Goal: Task Accomplishment & Management: Complete application form

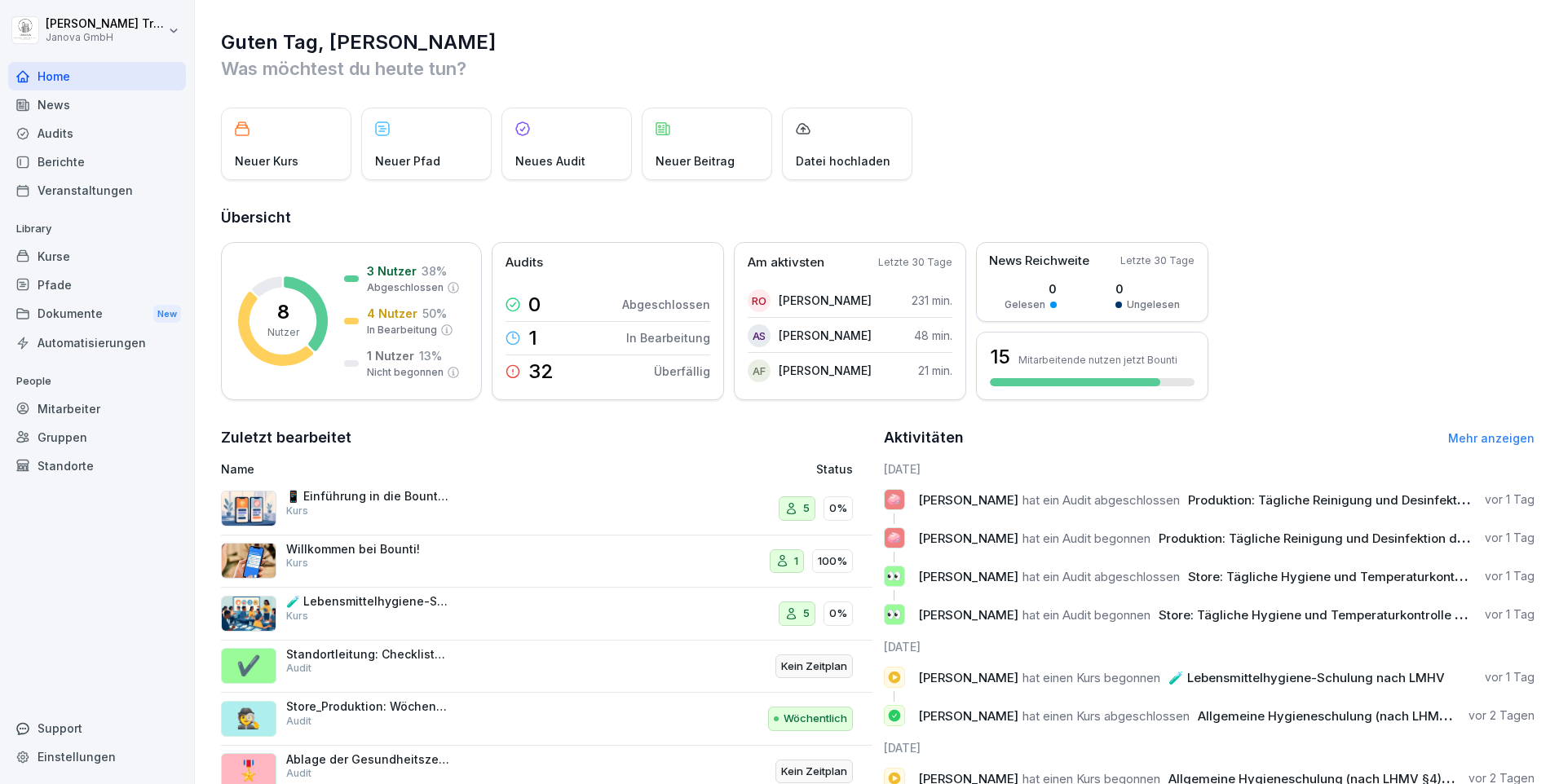
click at [71, 462] on div "Standorte" at bounding box center [97, 465] width 178 height 28
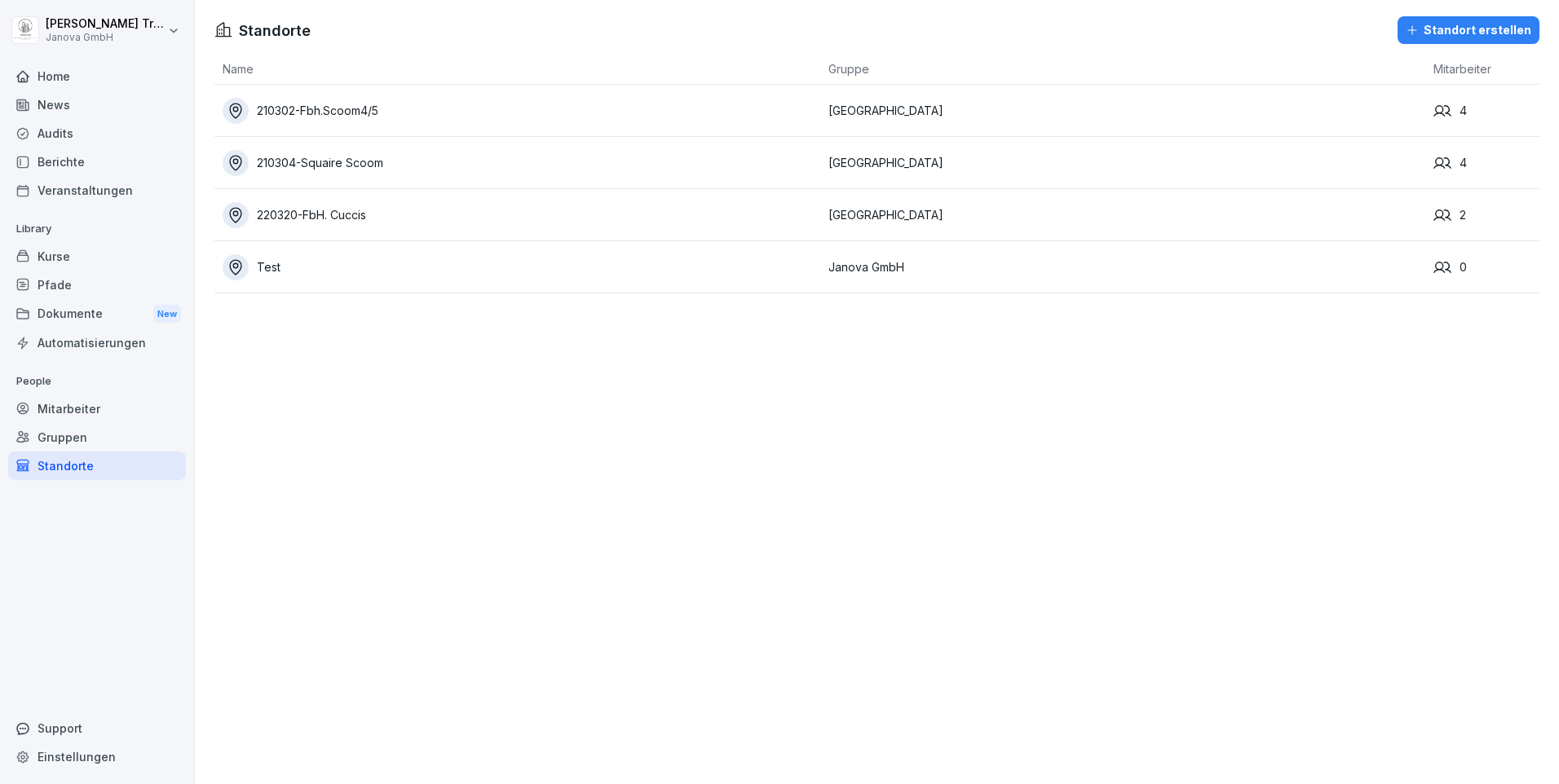
click at [68, 434] on div "Gruppen" at bounding box center [97, 437] width 178 height 28
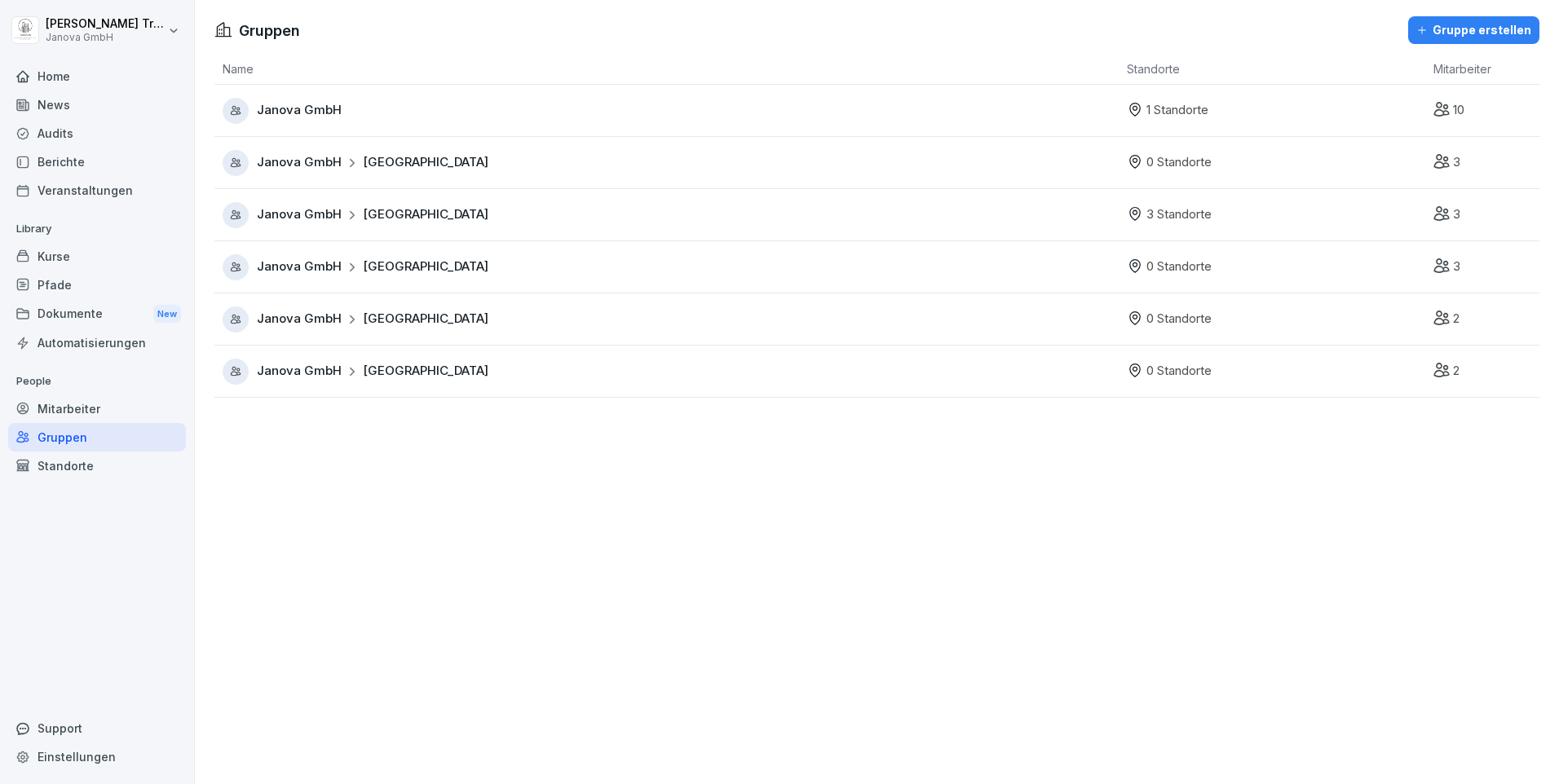
click at [391, 270] on span "[GEOGRAPHIC_DATA]" at bounding box center [426, 267] width 126 height 19
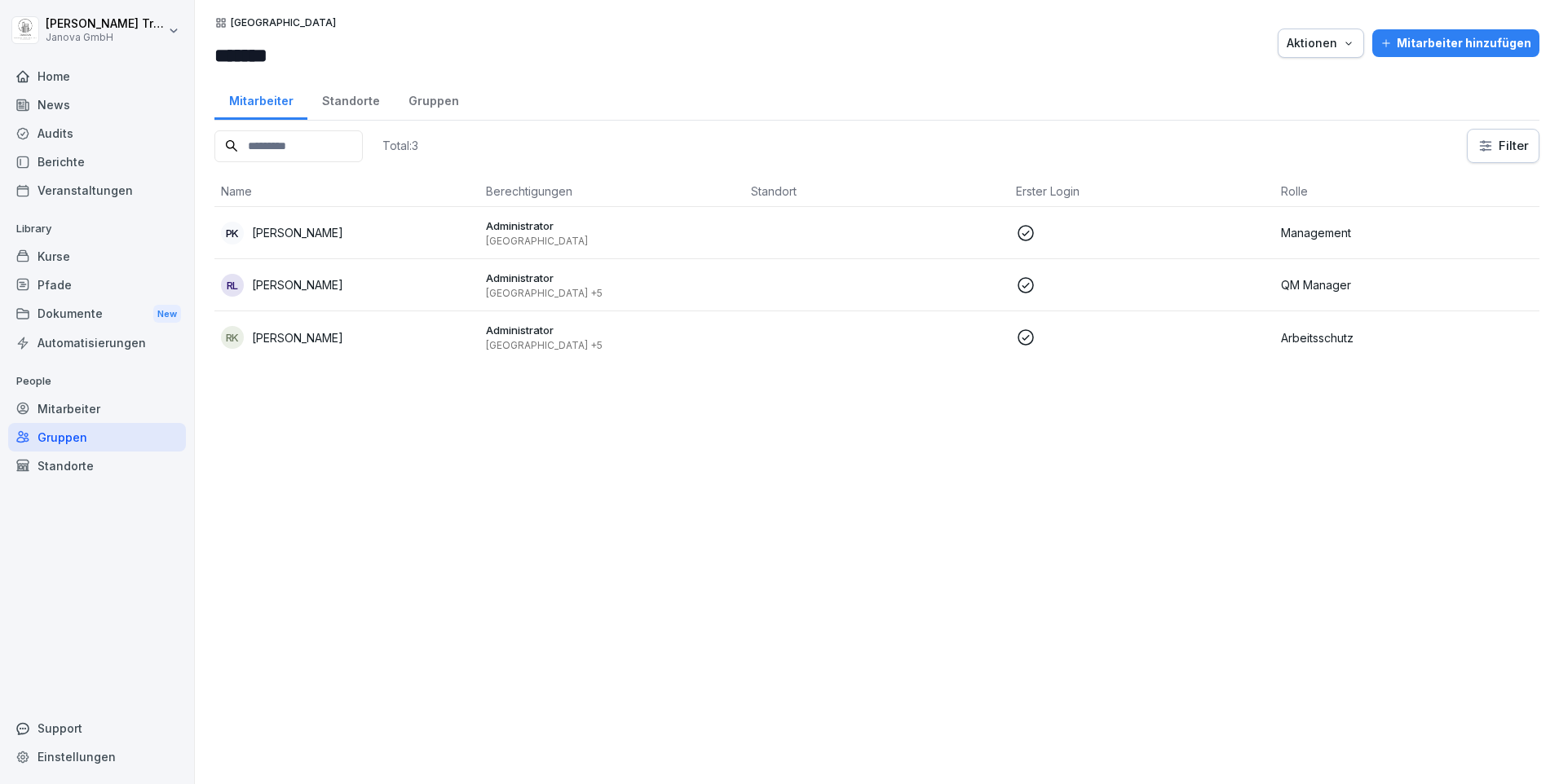
click at [370, 99] on div "Standorte" at bounding box center [351, 99] width 87 height 42
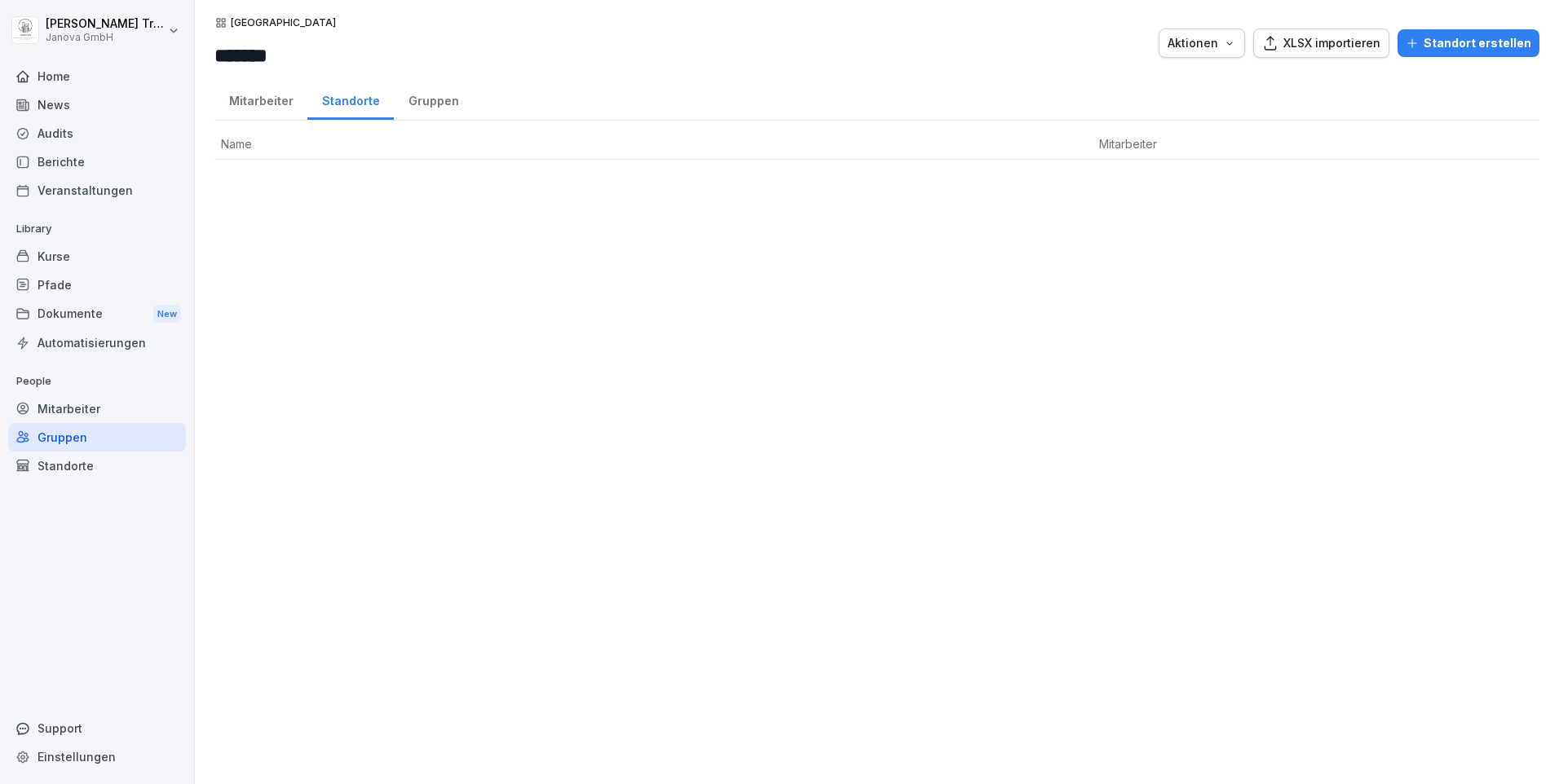
click at [88, 461] on div "Standorte" at bounding box center [97, 465] width 178 height 28
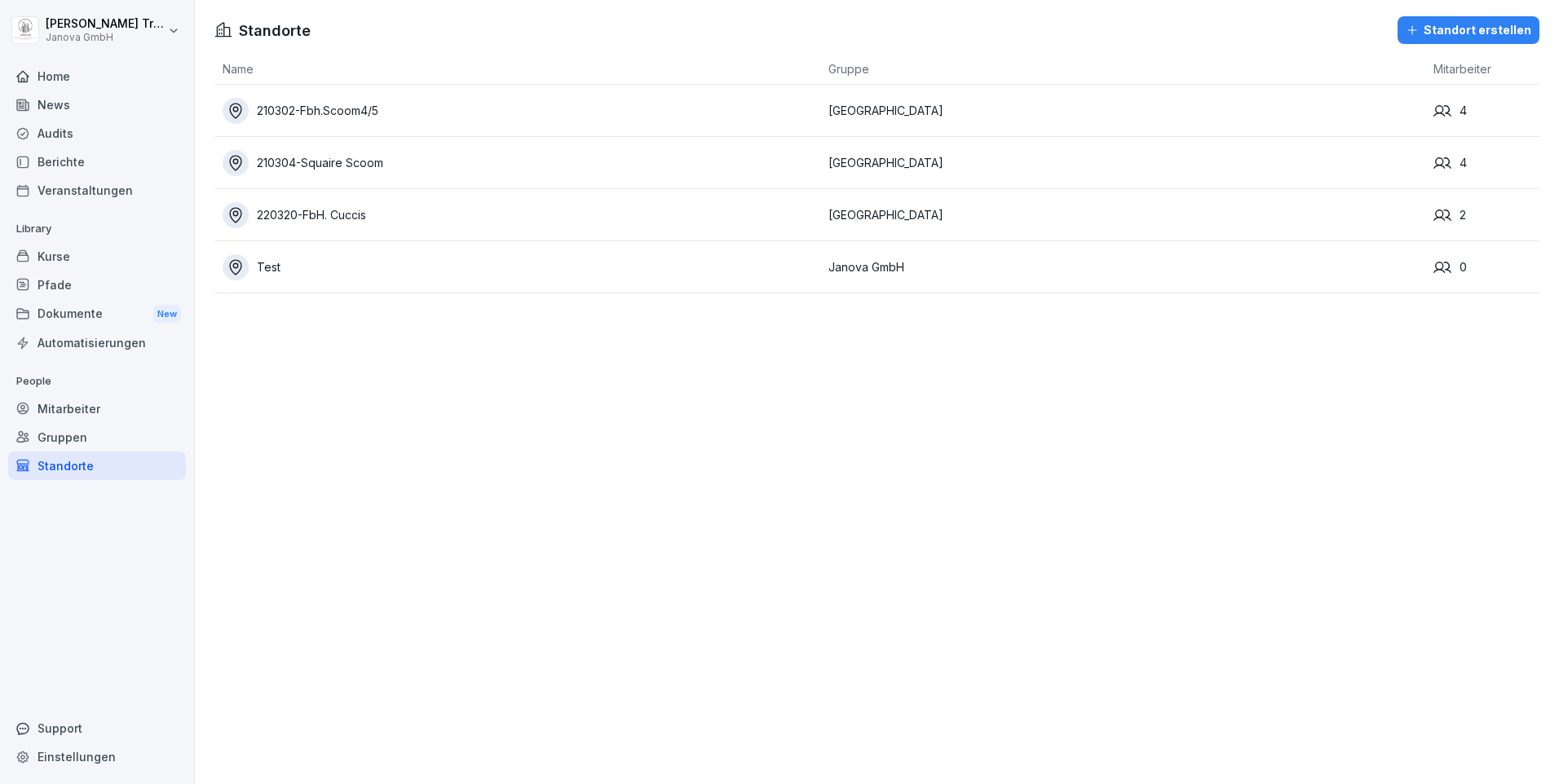
click at [48, 433] on div "Gruppen" at bounding box center [97, 437] width 178 height 28
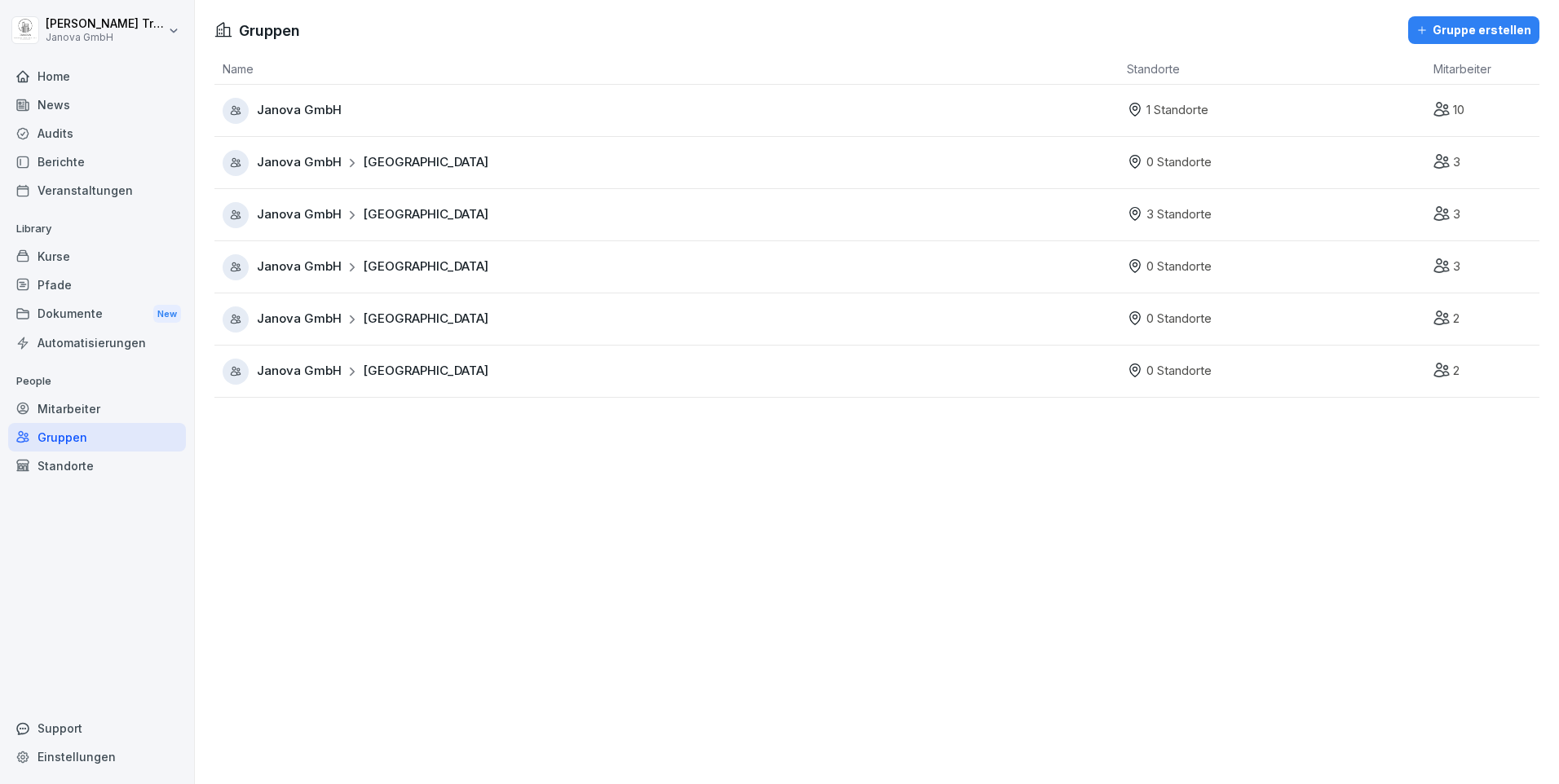
click at [381, 264] on span "[GEOGRAPHIC_DATA]" at bounding box center [426, 267] width 126 height 19
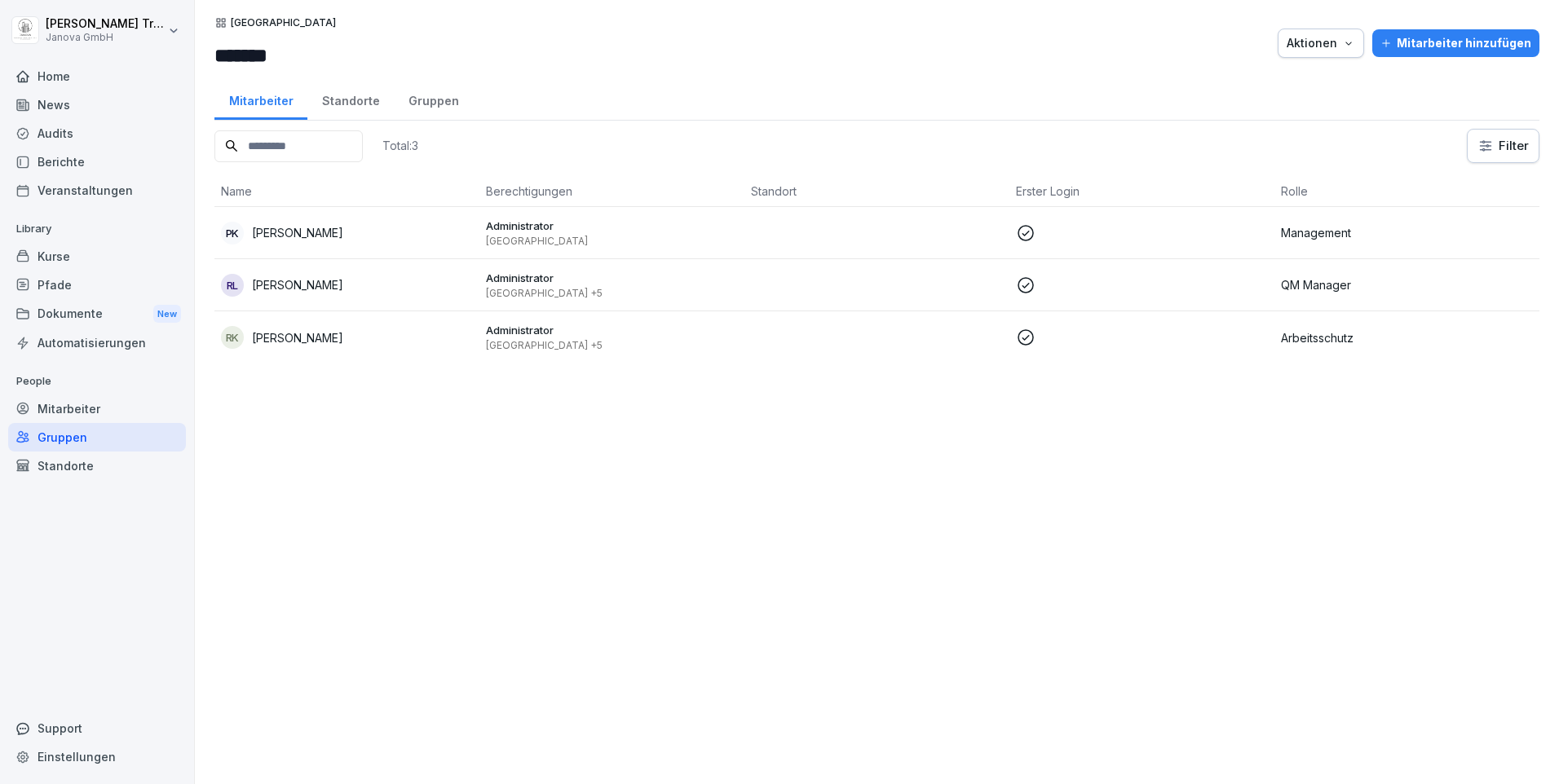
click at [359, 102] on div "Standorte" at bounding box center [351, 99] width 87 height 42
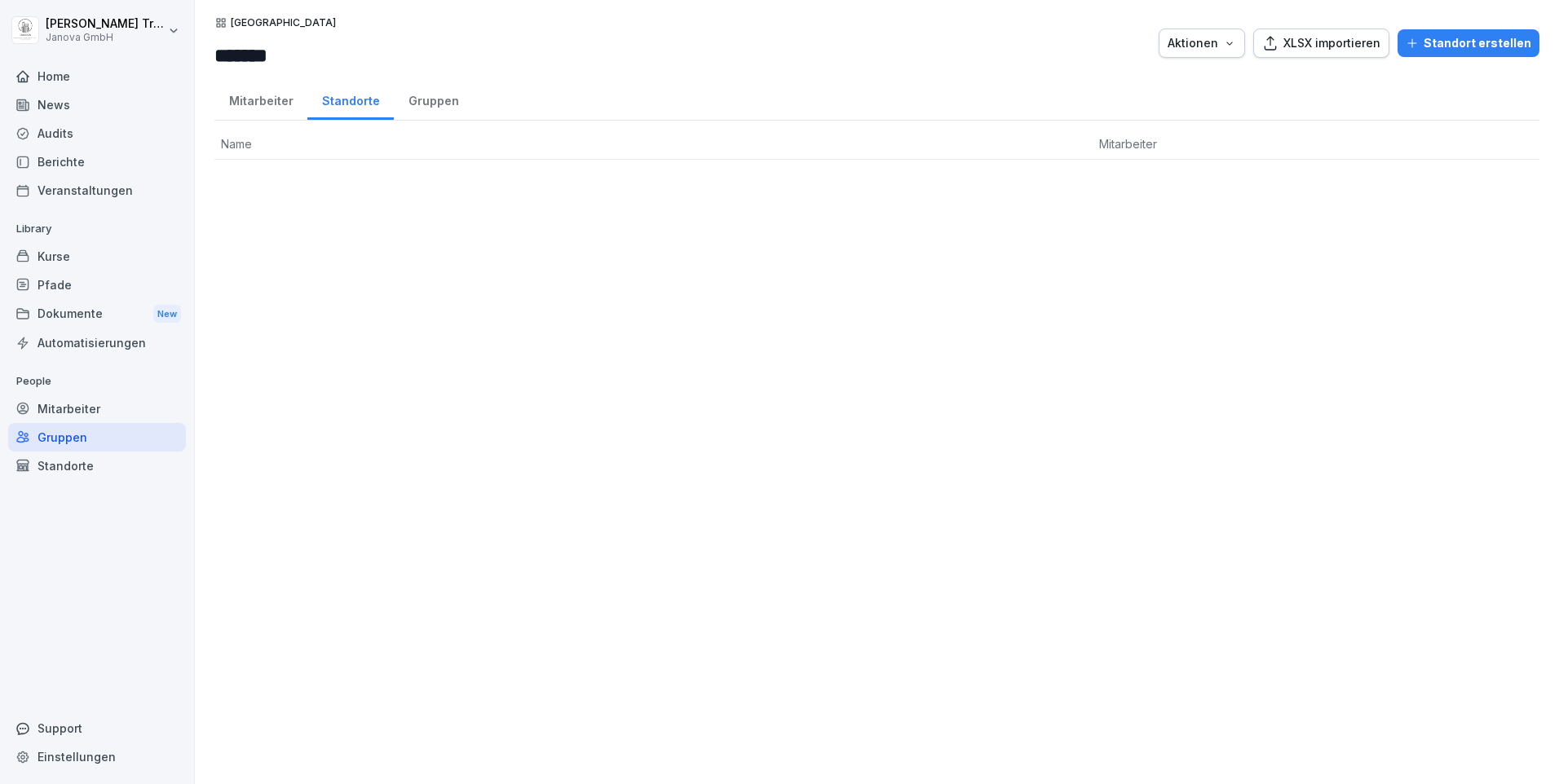
click at [1440, 34] on button "Standort erstellen" at bounding box center [1468, 43] width 141 height 27
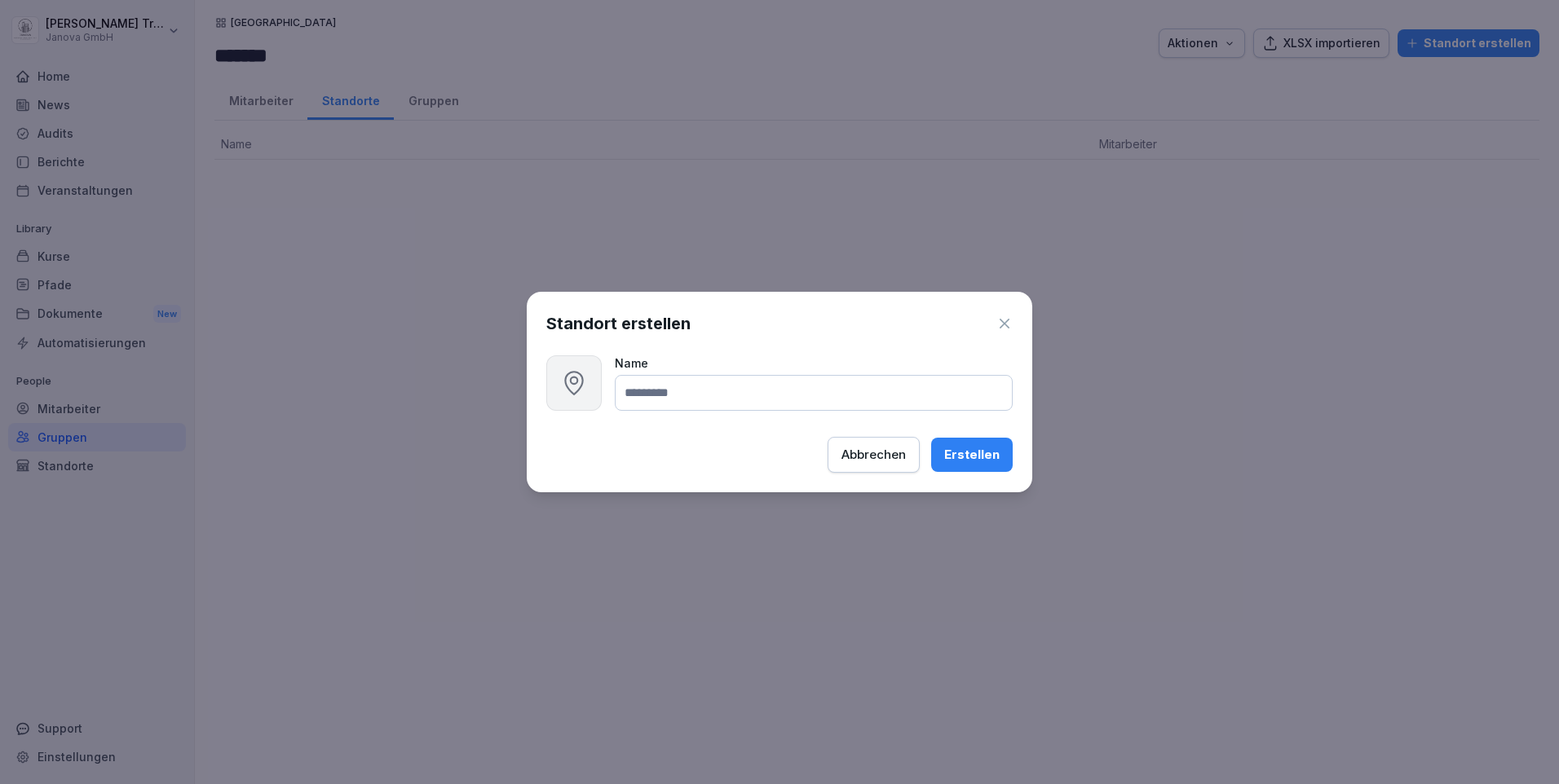
click at [777, 396] on input at bounding box center [814, 392] width 398 height 36
type input "**********"
click at [967, 454] on div "Erstellen" at bounding box center [971, 455] width 56 height 18
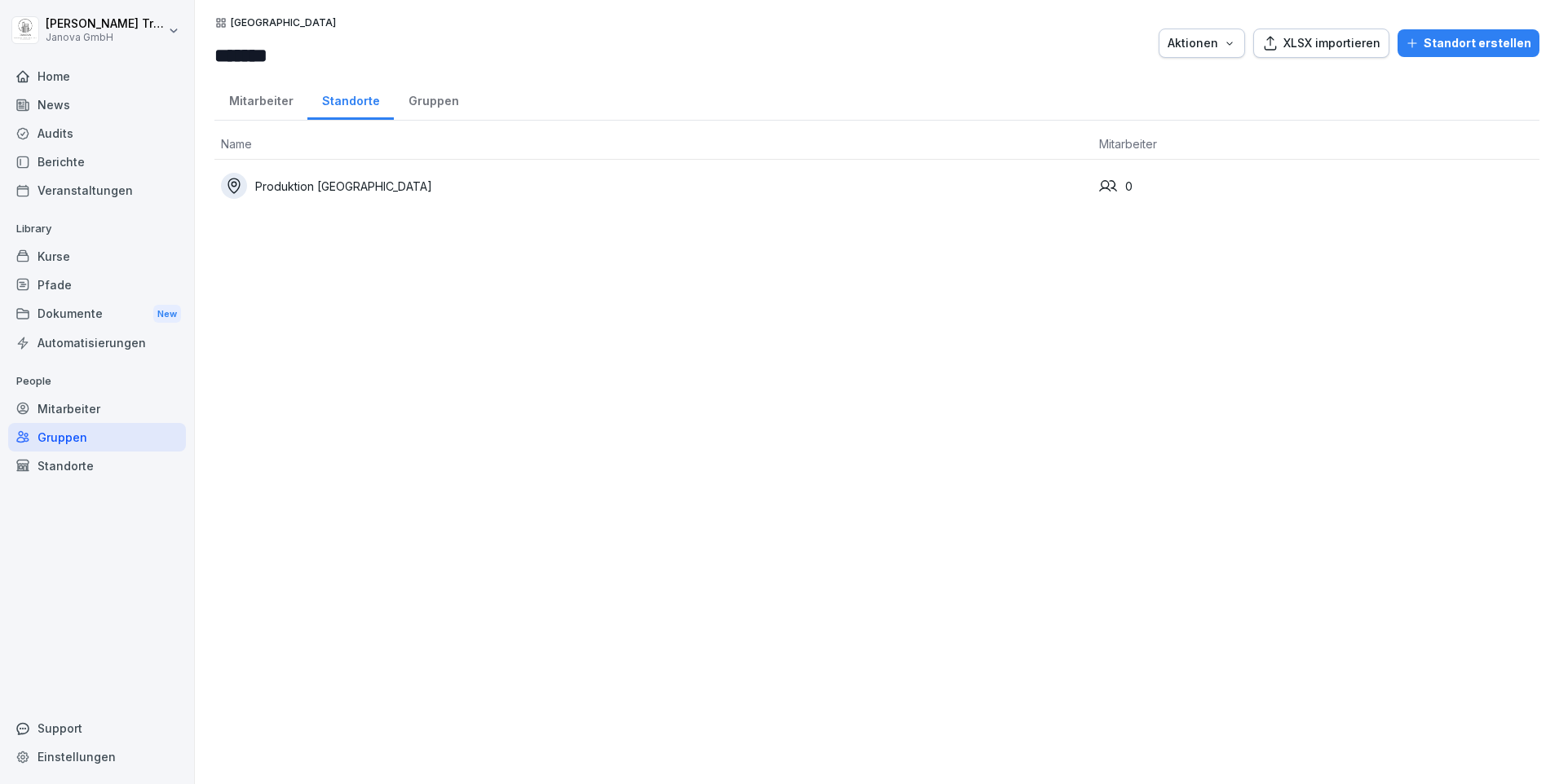
click at [255, 101] on div "Mitarbeiter" at bounding box center [261, 99] width 93 height 42
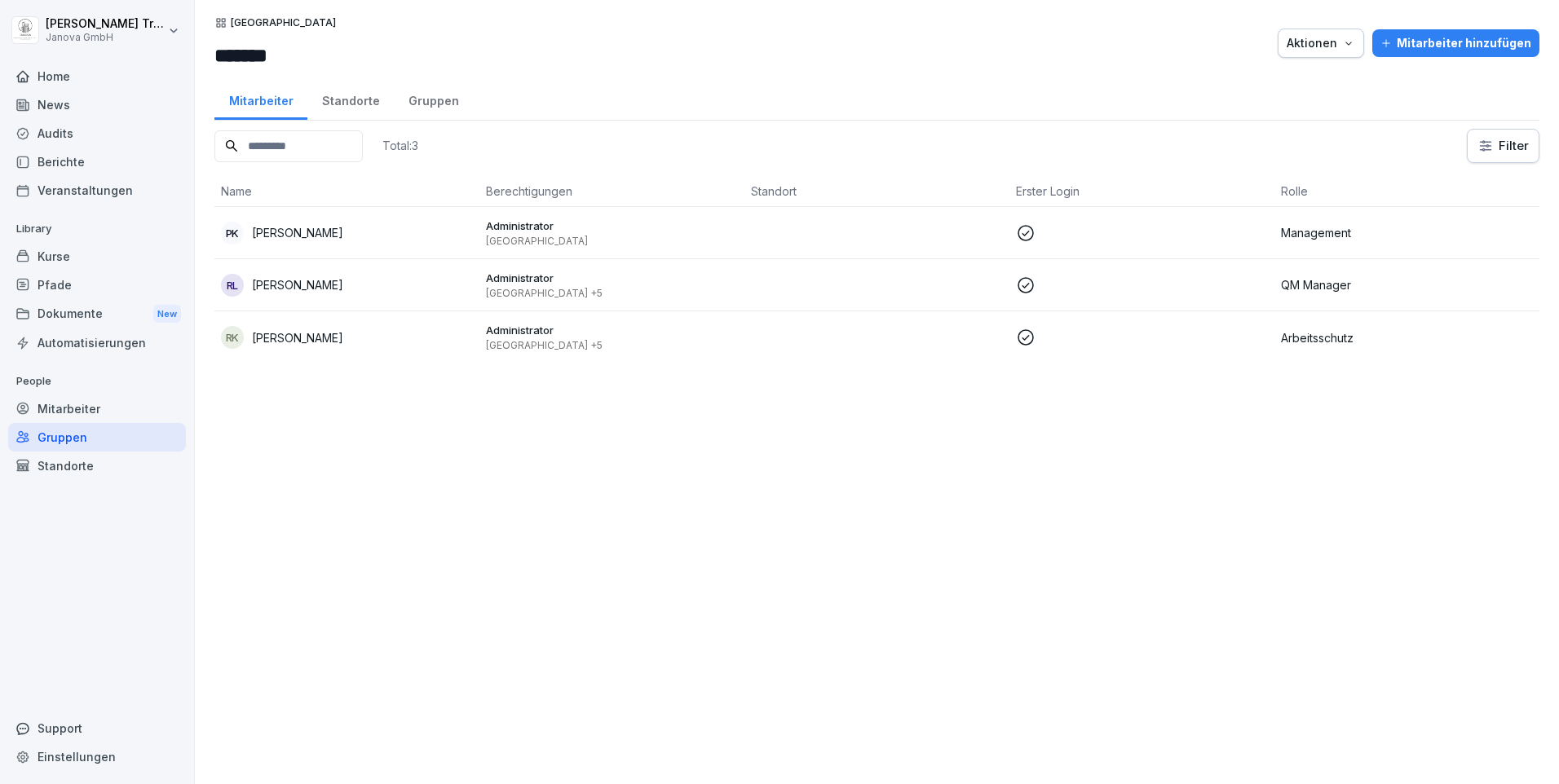
click at [362, 99] on div "Standorte" at bounding box center [351, 99] width 87 height 42
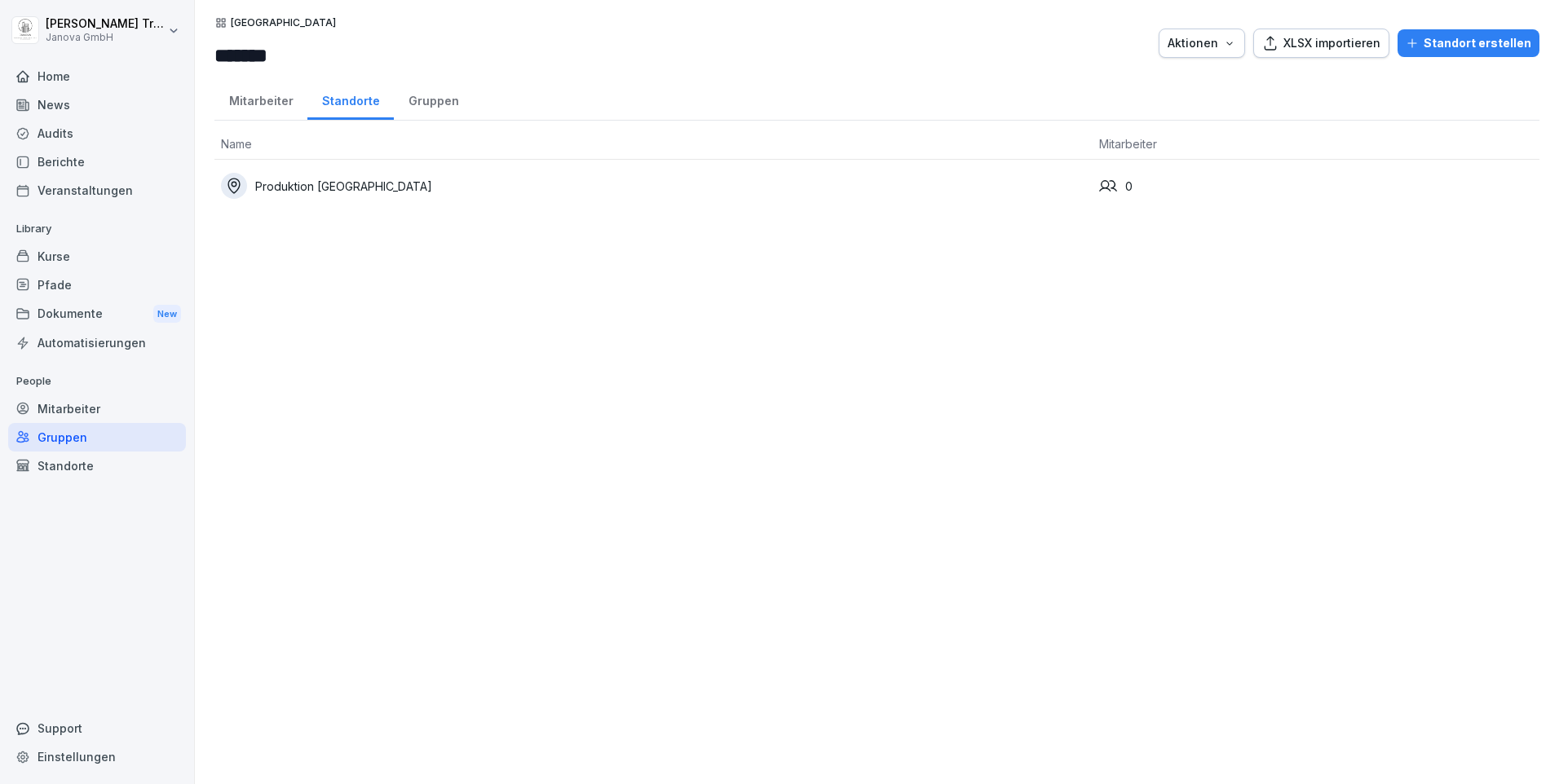
click at [323, 189] on div "Produktion Hamburg" at bounding box center [654, 185] width 865 height 26
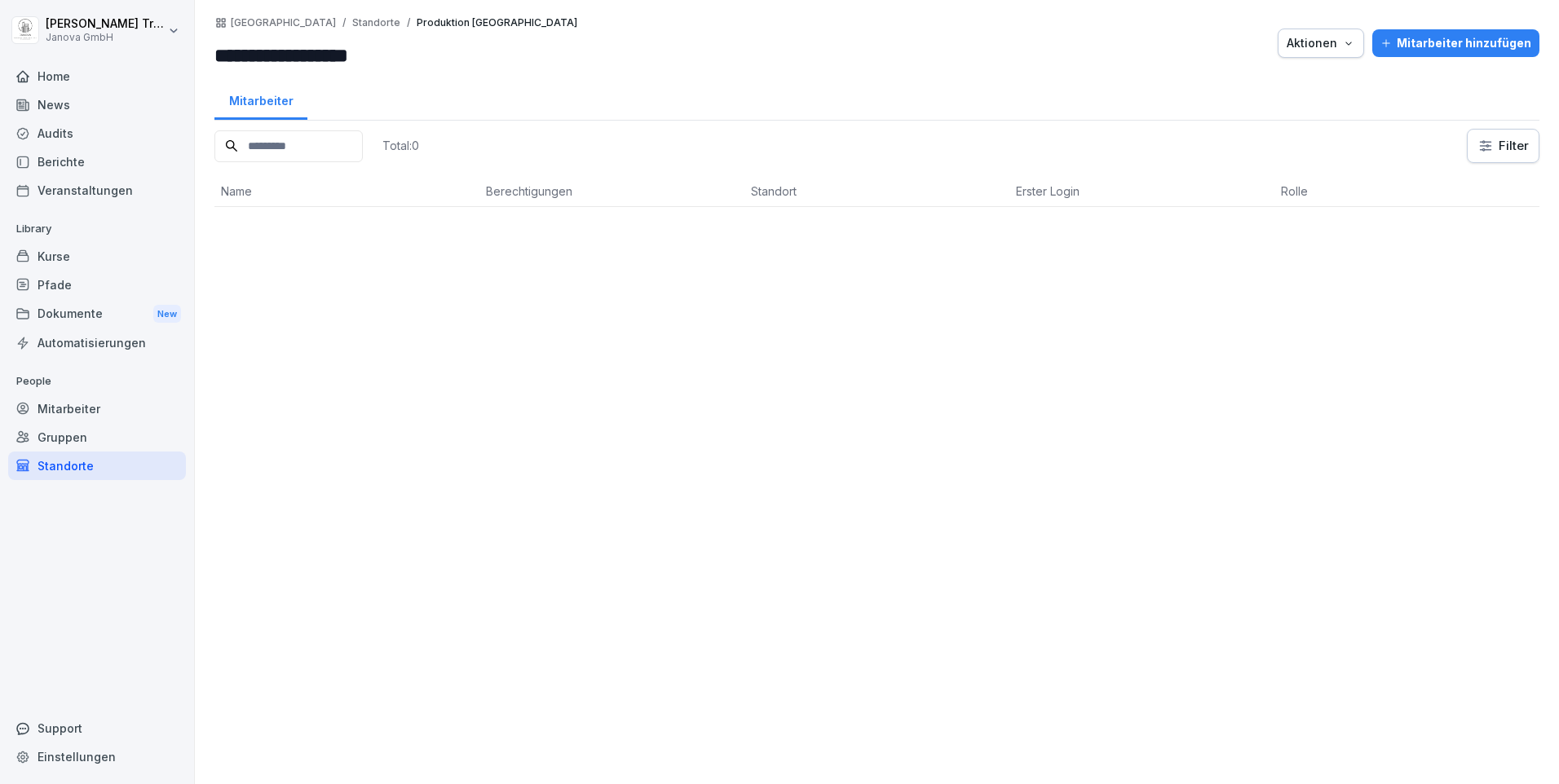
click at [1435, 40] on div "Mitarbeiter hinzufügen" at bounding box center [1455, 44] width 151 height 18
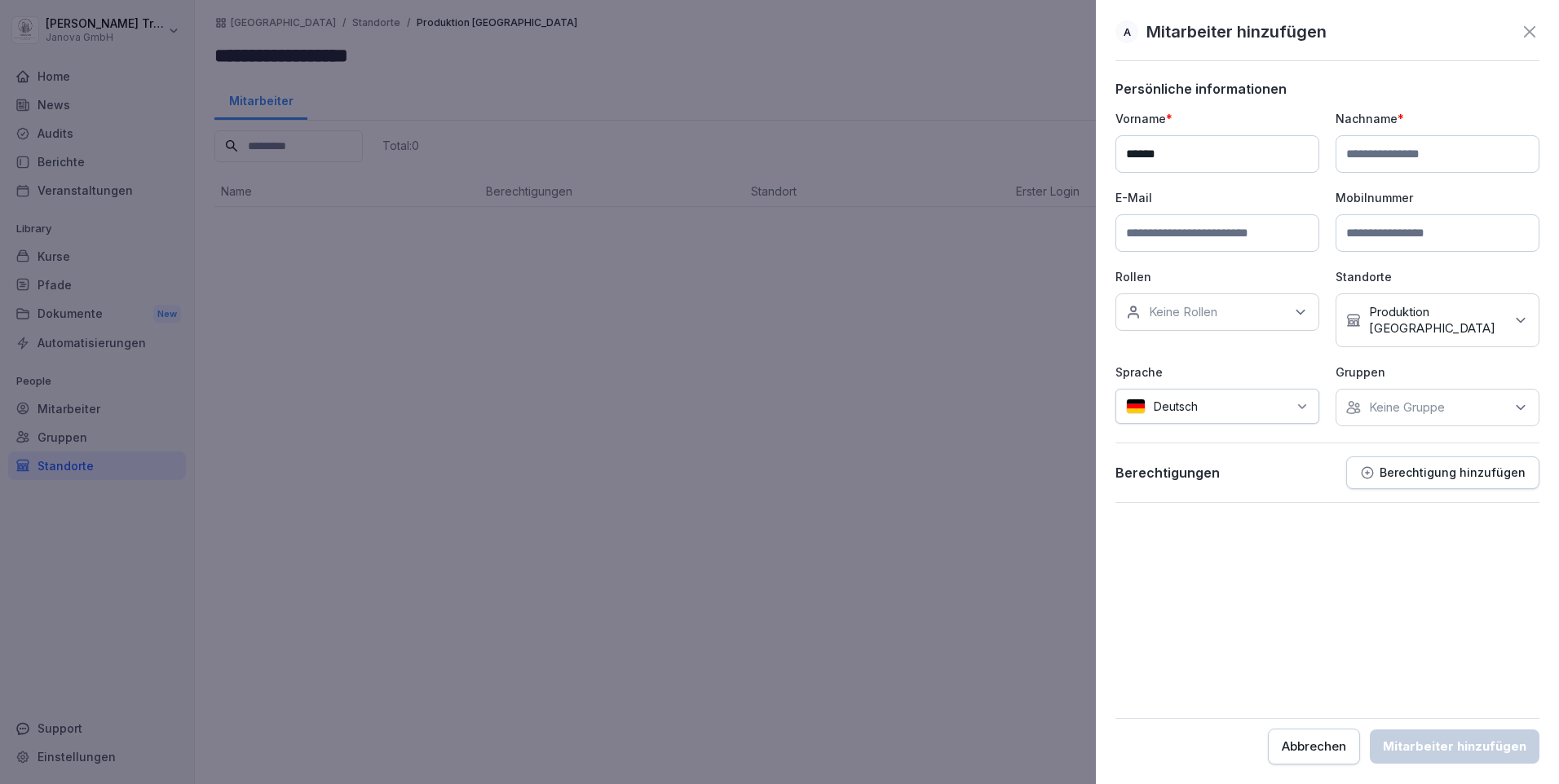
click at [1205, 157] on input "*****" at bounding box center [1217, 153] width 204 height 37
type input "**********"
click at [1372, 152] on input at bounding box center [1437, 153] width 204 height 37
type input "********"
click at [1242, 239] on input at bounding box center [1217, 233] width 204 height 37
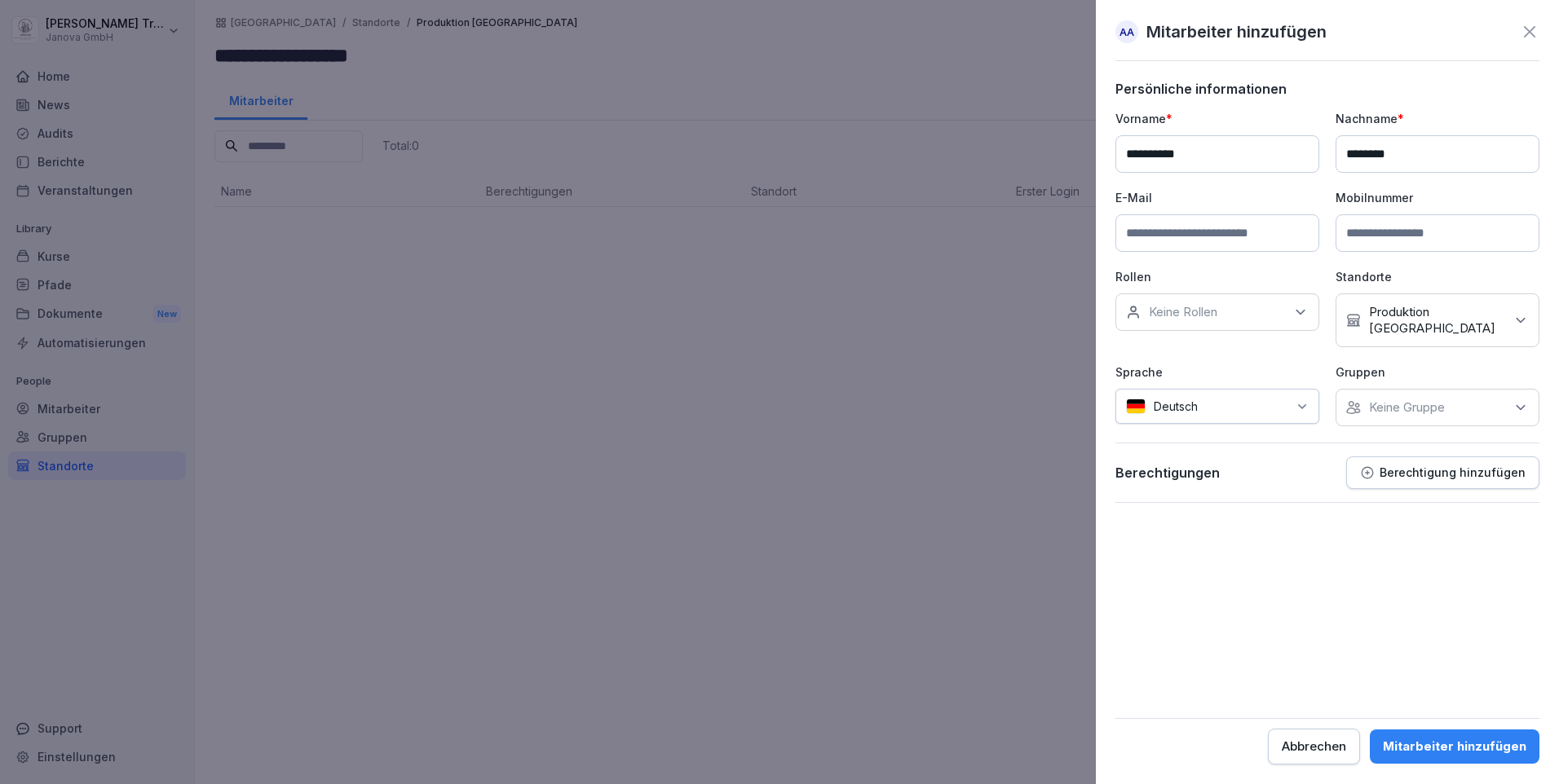
click at [1154, 233] on input at bounding box center [1217, 233] width 204 height 37
paste input "**********"
drag, startPoint x: 1143, startPoint y: 230, endPoint x: 1078, endPoint y: 230, distance: 65.0
click at [1078, 230] on body "**********" at bounding box center [780, 392] width 1559 height 784
type input "**********"
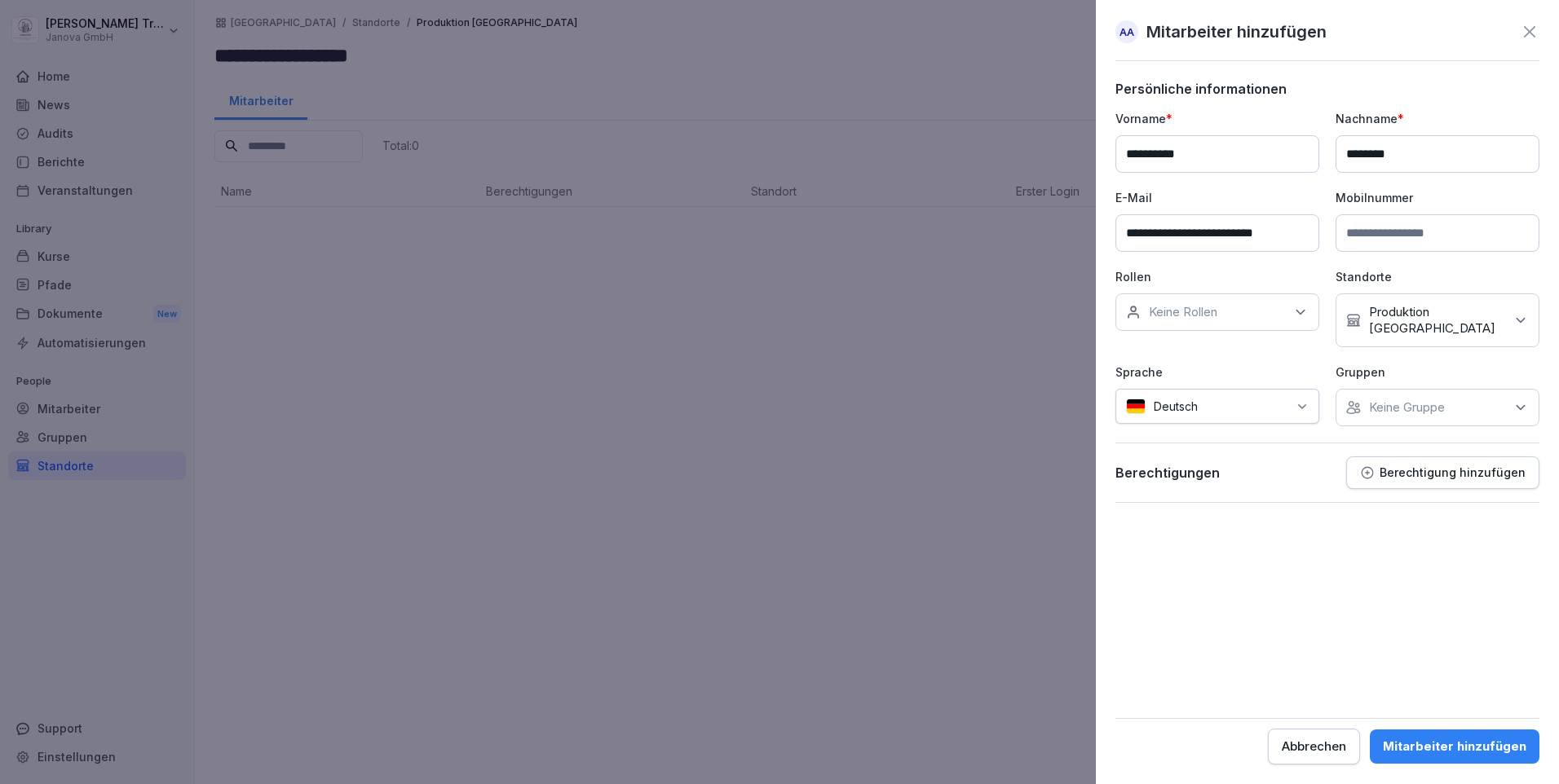
click at [1302, 313] on icon at bounding box center [1300, 312] width 8 height 4
click at [1159, 442] on label "Produktion" at bounding box center [1180, 449] width 60 height 15
click at [1460, 347] on div "**********" at bounding box center [1327, 268] width 424 height 317
click at [1522, 316] on icon at bounding box center [1521, 320] width 16 height 16
click at [1524, 313] on icon at bounding box center [1521, 320] width 16 height 16
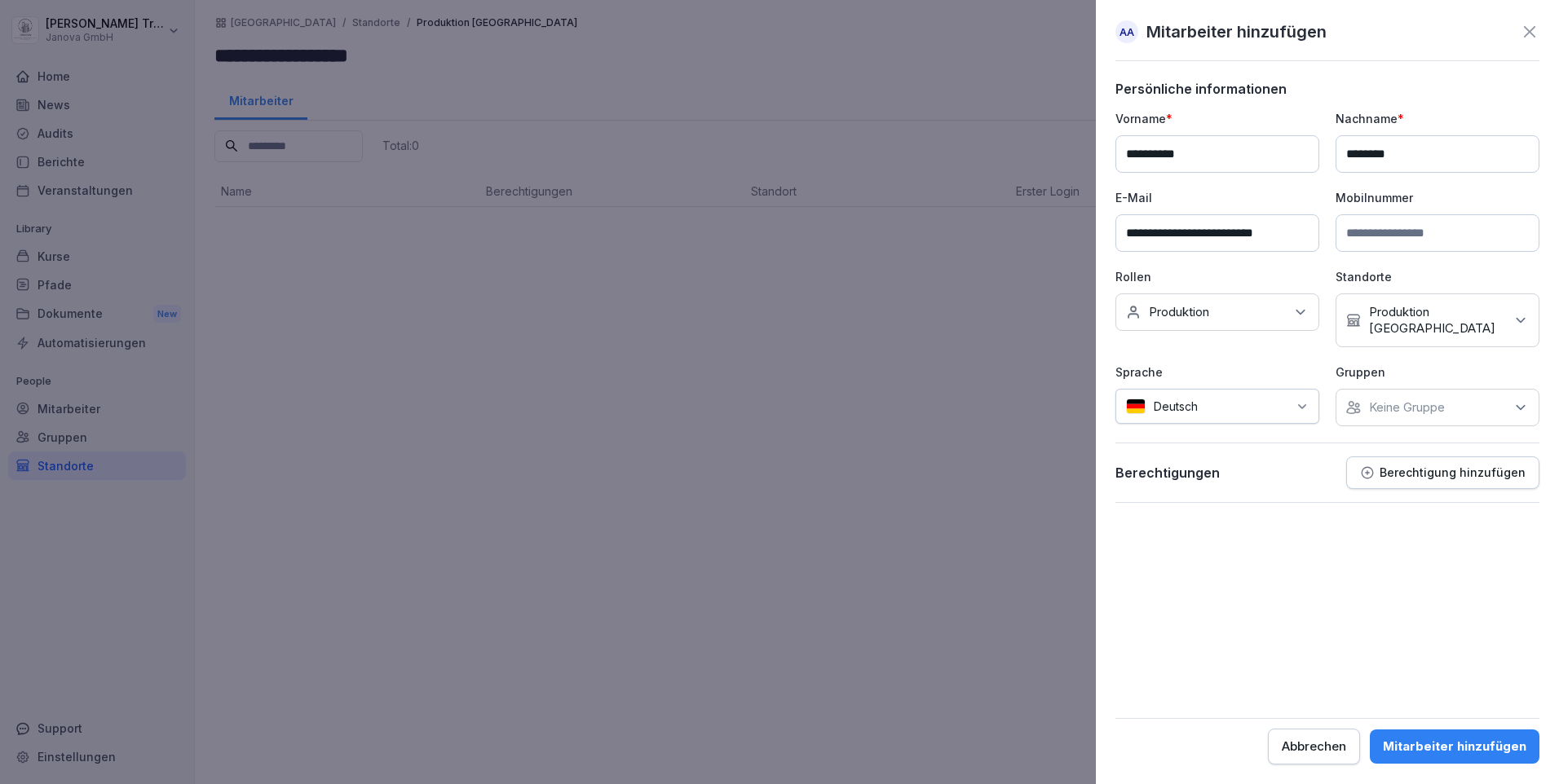
click at [1464, 521] on form "**********" at bounding box center [1327, 422] width 424 height 684
click at [1303, 401] on icon at bounding box center [1302, 407] width 13 height 13
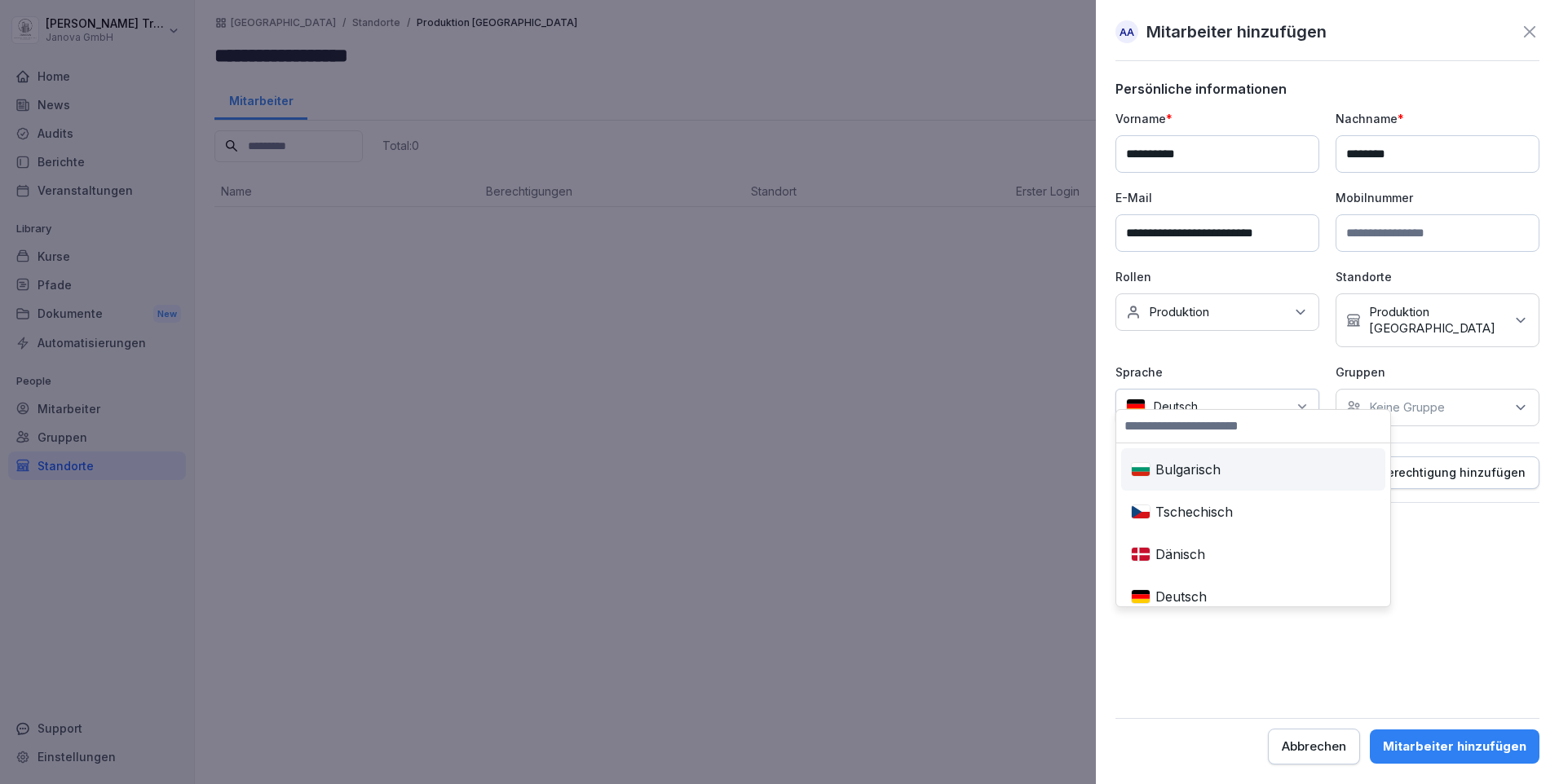
click at [1454, 510] on form "**********" at bounding box center [1327, 422] width 424 height 684
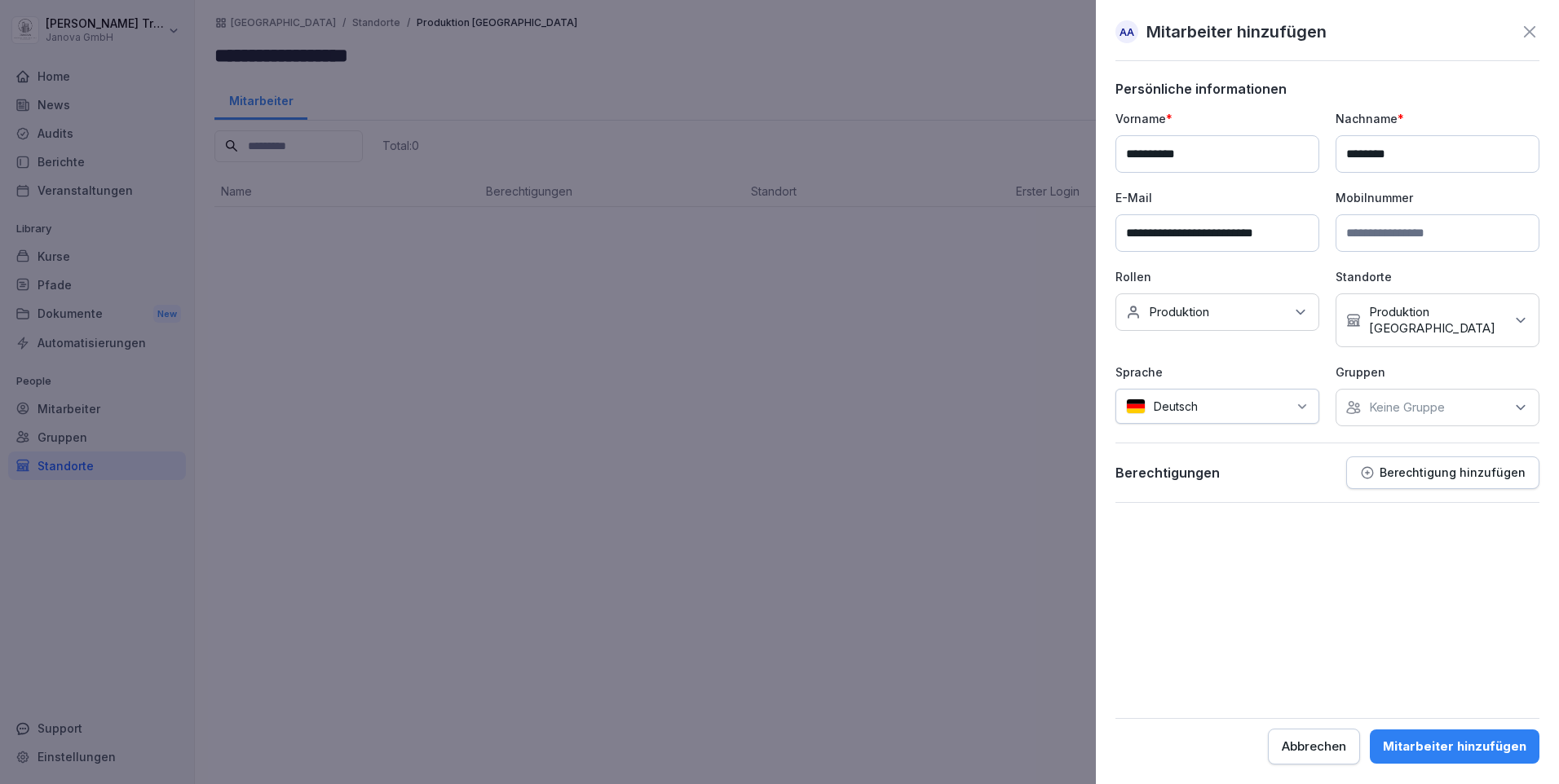
click at [1525, 400] on icon at bounding box center [1521, 408] width 16 height 16
click at [1263, 609] on form "**********" at bounding box center [1327, 422] width 424 height 684
click at [1493, 466] on p "Berechtigung hinzufügen" at bounding box center [1452, 473] width 146 height 13
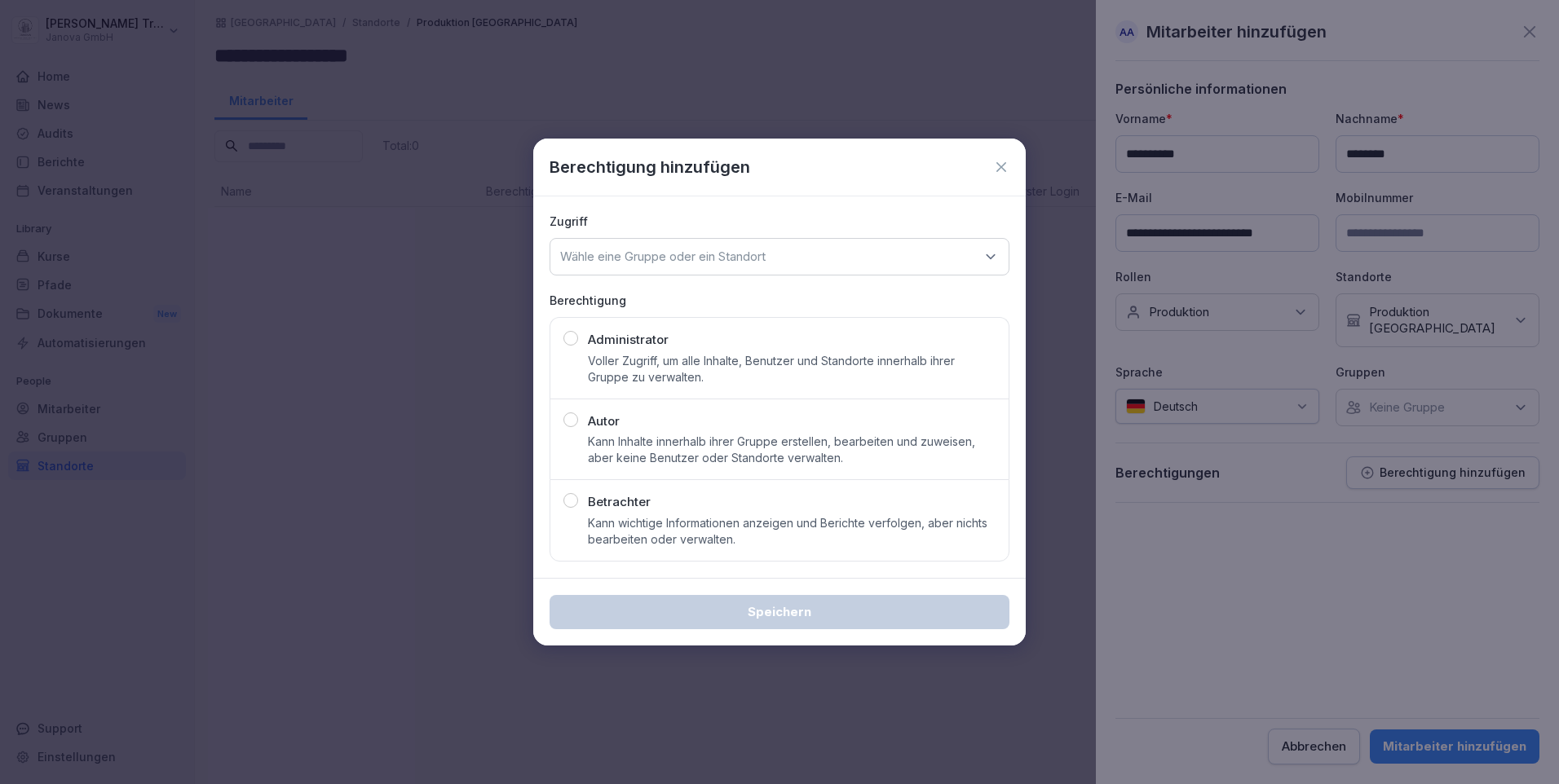
click at [759, 256] on p "Wähle eine Gruppe oder ein Standort" at bounding box center [663, 256] width 205 height 16
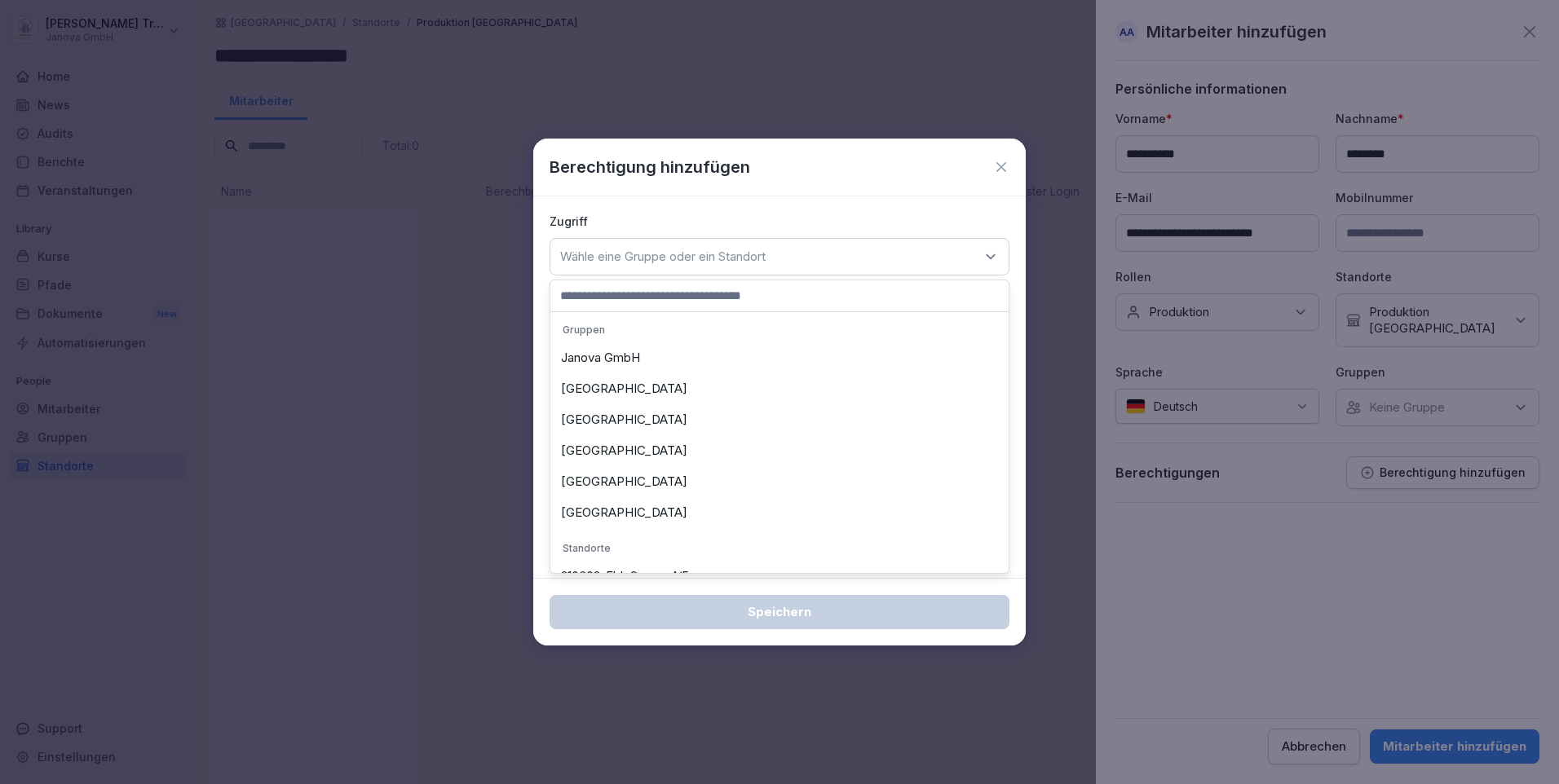
scroll to position [153, 0]
click at [626, 514] on div "Produktion Hamburg" at bounding box center [779, 516] width 450 height 31
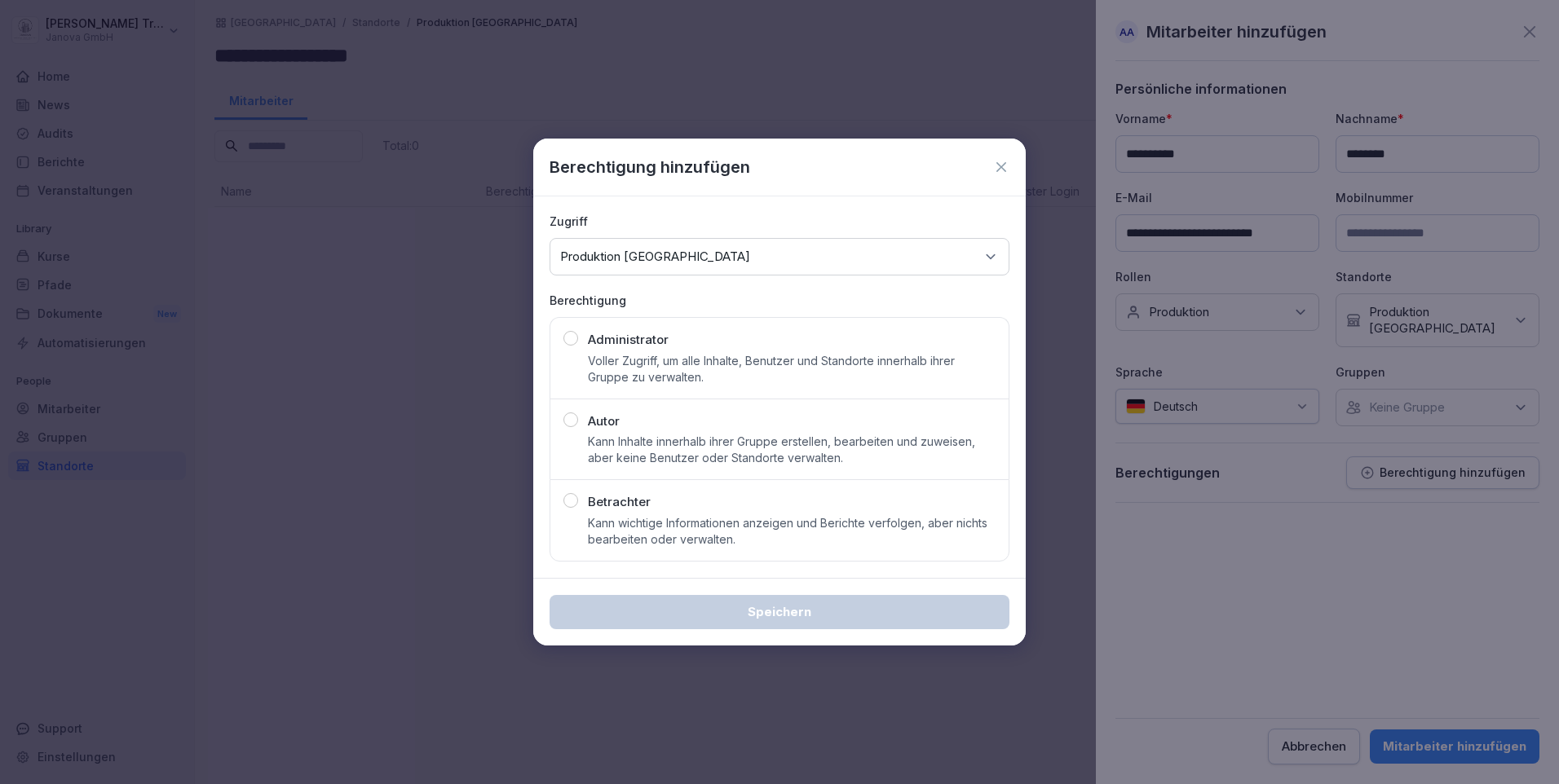
click at [582, 416] on div "Autor Kann Inhalte innerhalb ihrer Gruppe erstellen, bearbeiten und zuweisen, a…" at bounding box center [779, 440] width 432 height 55
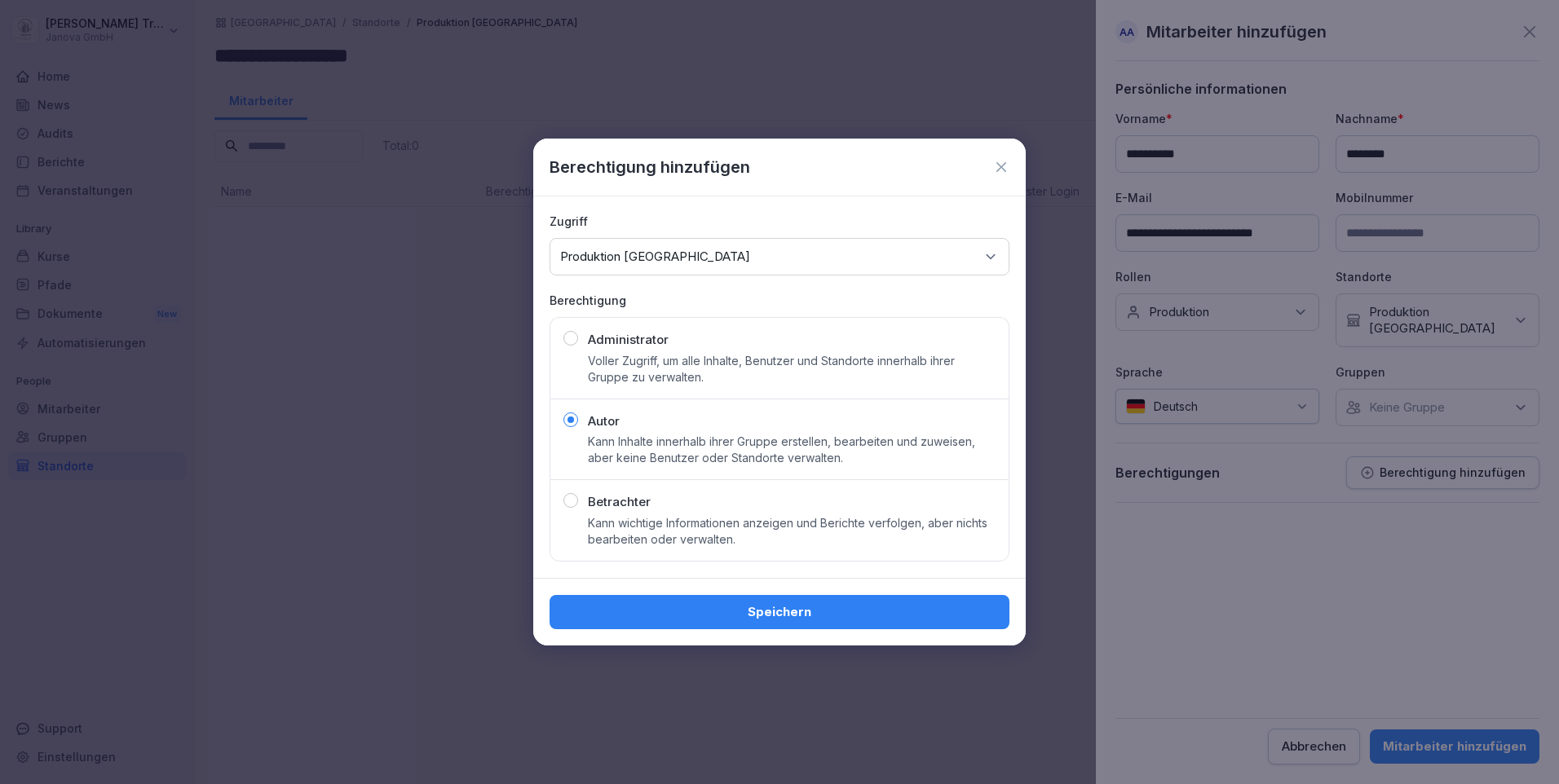
click at [794, 612] on div "Speichern" at bounding box center [779, 612] width 434 height 18
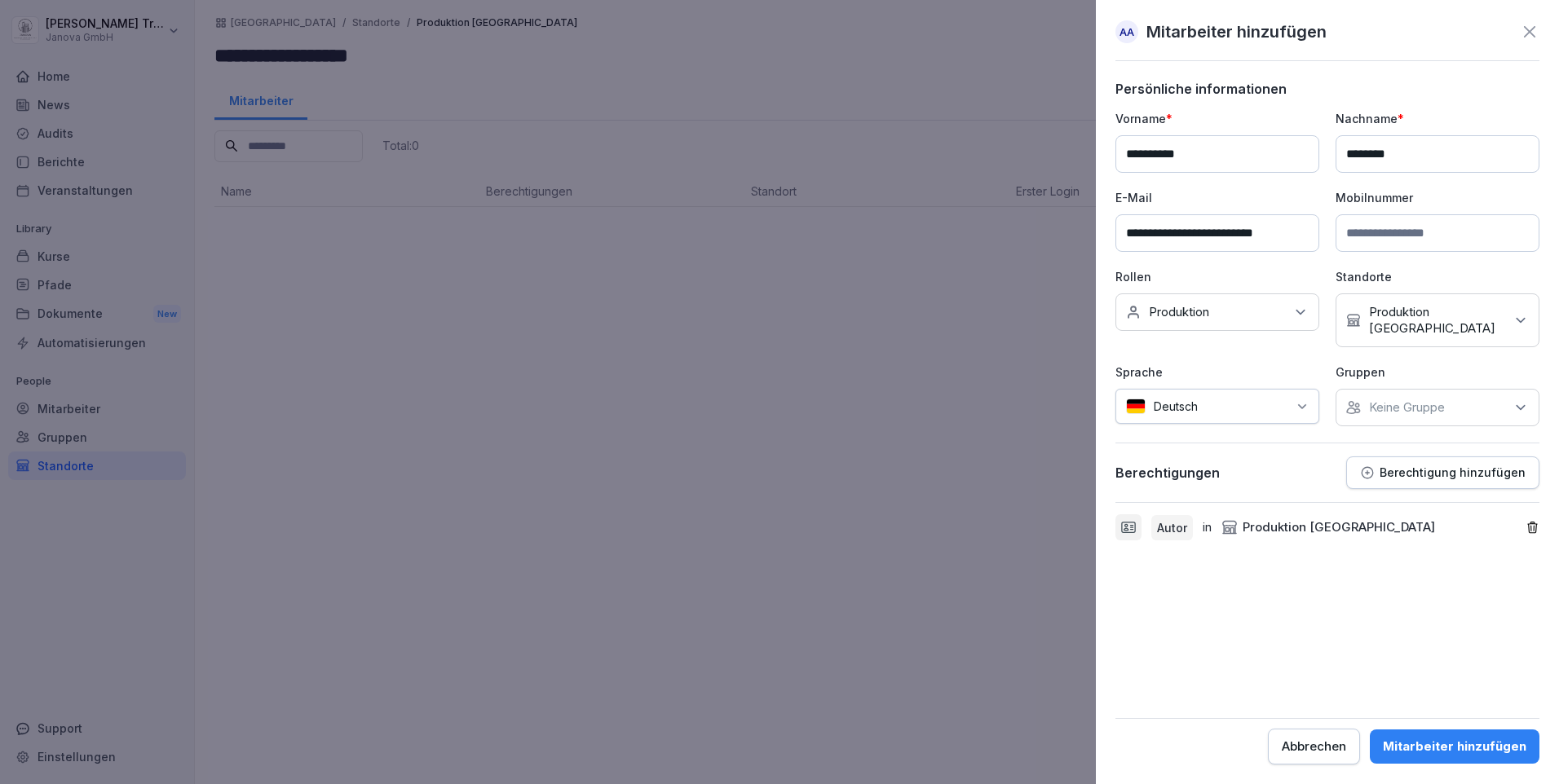
click at [1467, 743] on div "Mitarbeiter hinzufügen" at bounding box center [1454, 747] width 143 height 18
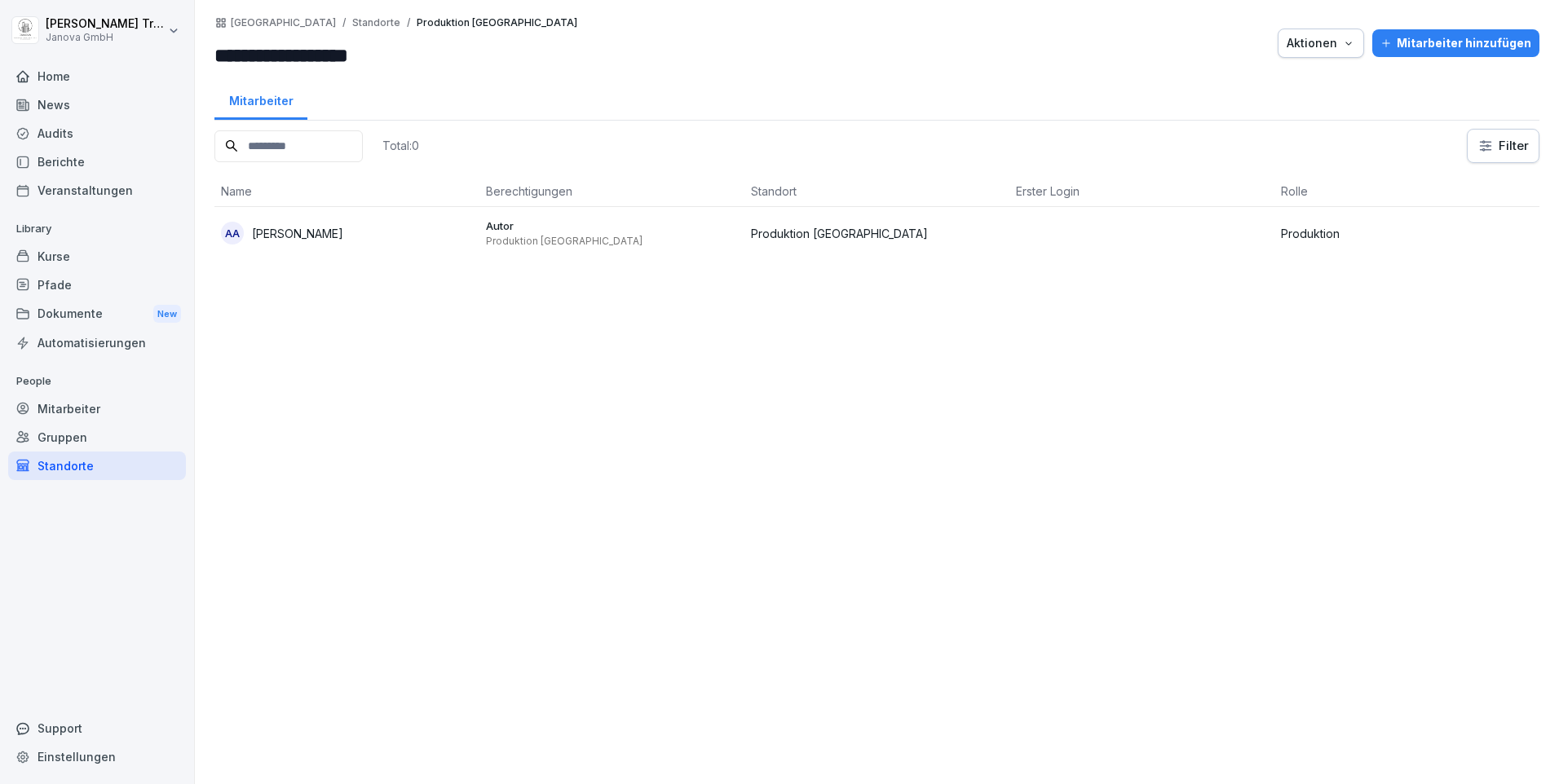
click at [1433, 38] on div "Mitarbeiter hinzufügen" at bounding box center [1455, 44] width 151 height 18
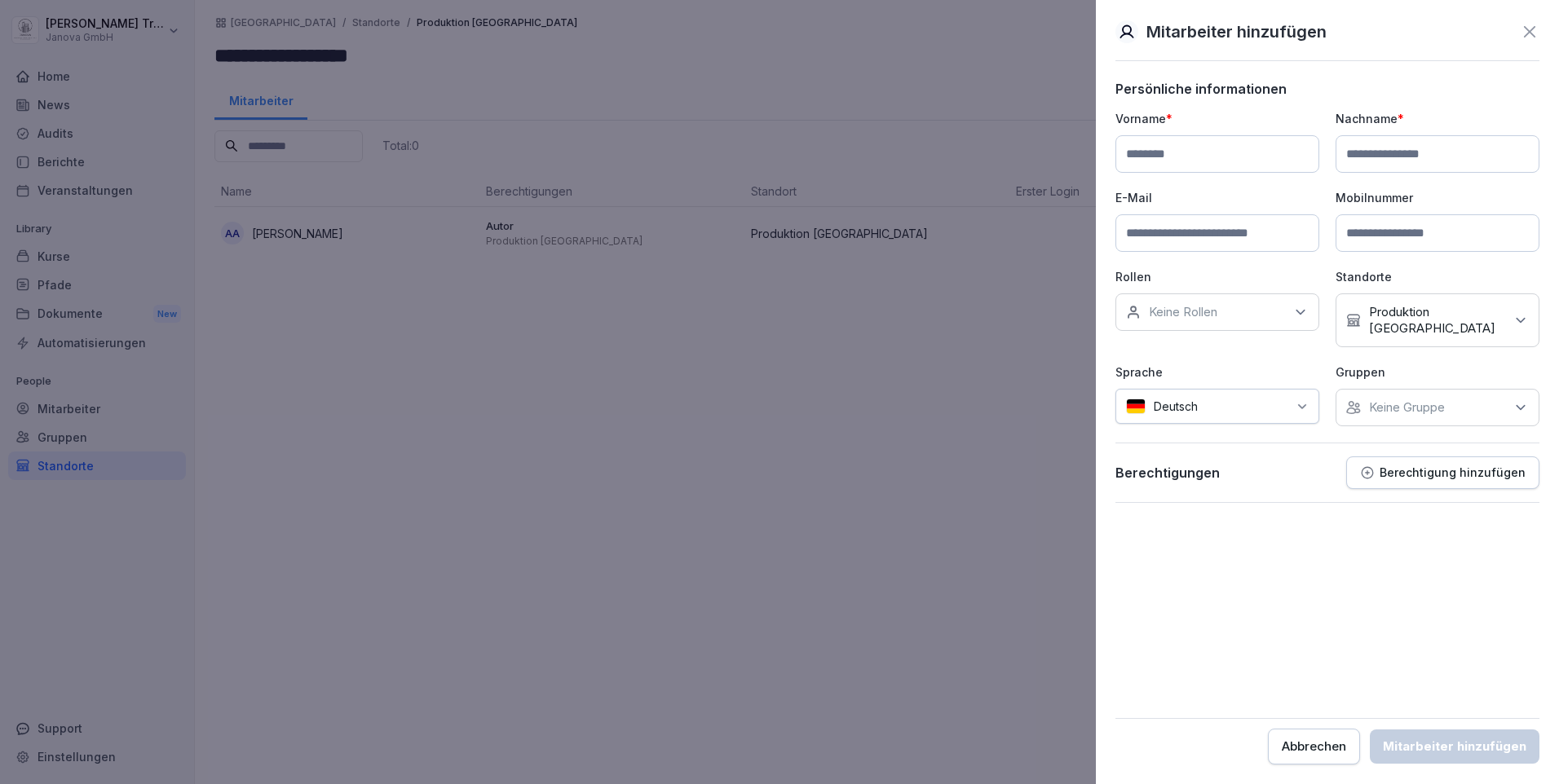
click at [1239, 156] on input at bounding box center [1217, 153] width 204 height 37
type input "******"
type input "********"
drag, startPoint x: 1200, startPoint y: 234, endPoint x: 1223, endPoint y: 232, distance: 23.1
click at [1200, 233] on input at bounding box center [1217, 233] width 204 height 37
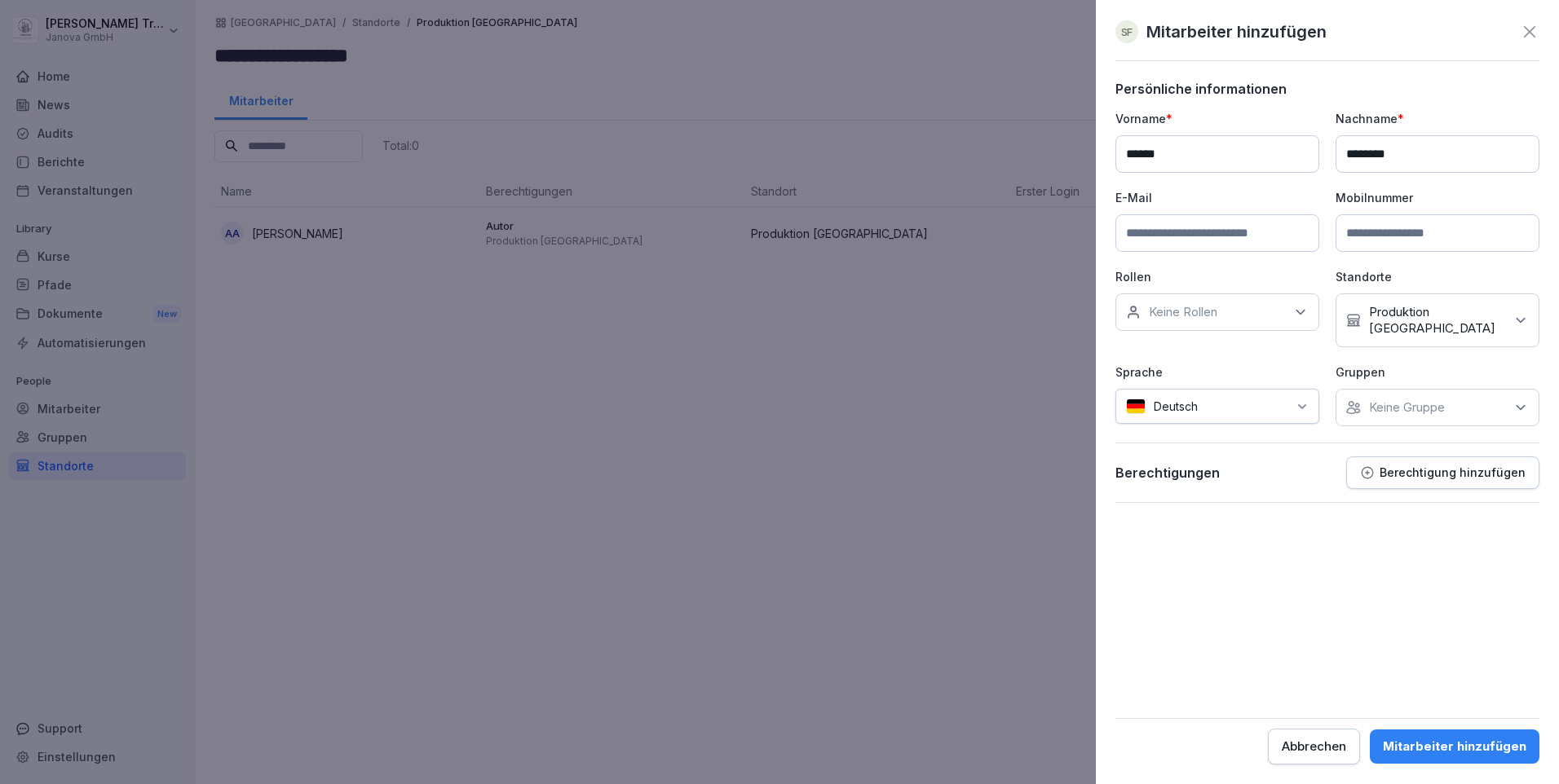
click at [1226, 229] on input at bounding box center [1217, 233] width 204 height 37
paste input "**********"
type input "**********"
click at [1295, 307] on icon at bounding box center [1301, 312] width 16 height 16
click at [1181, 443] on label "Produktion" at bounding box center [1180, 449] width 60 height 15
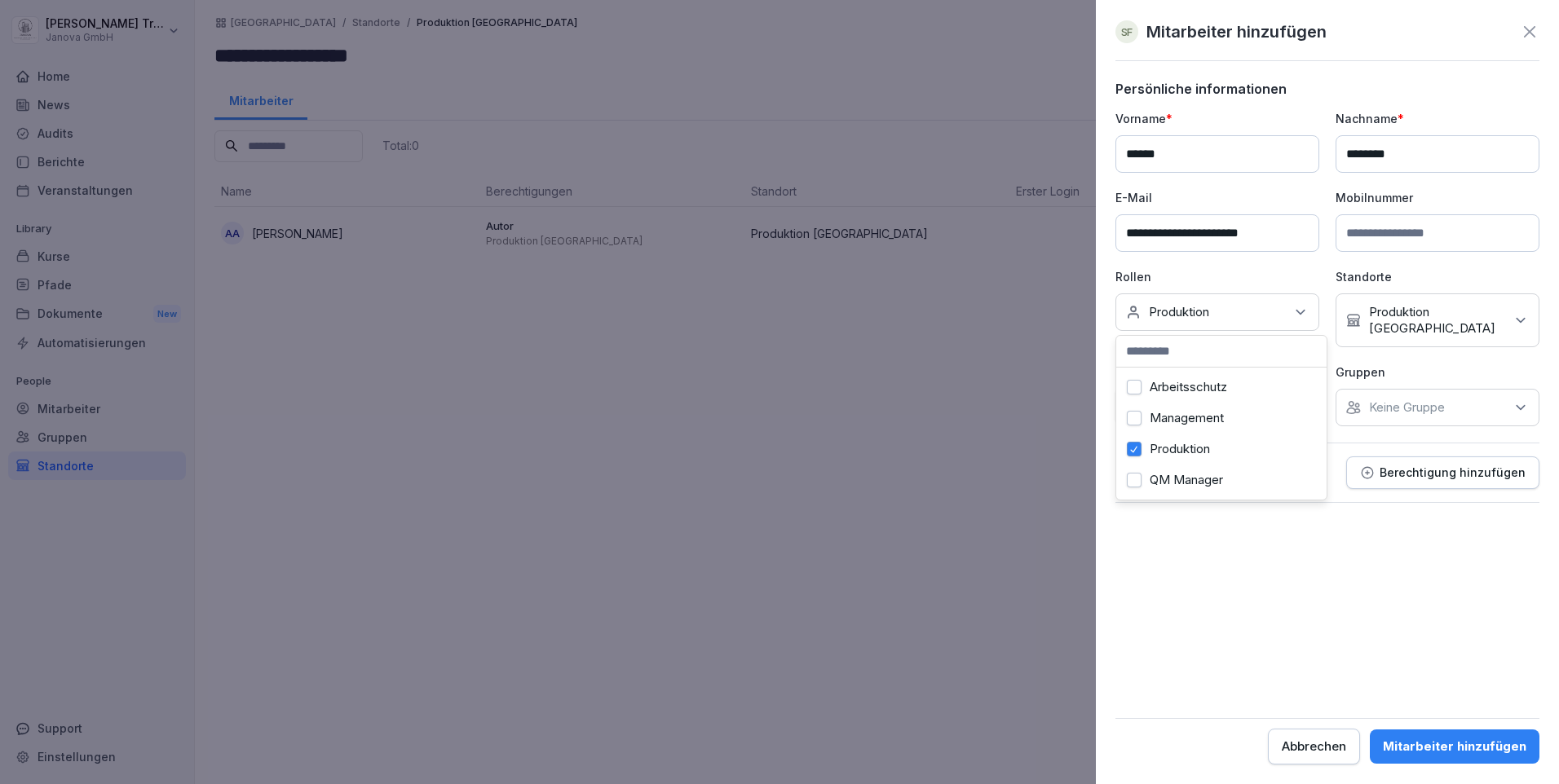
click at [1535, 363] on p "Gruppen" at bounding box center [1437, 371] width 204 height 17
click at [1515, 400] on icon at bounding box center [1521, 408] width 16 height 16
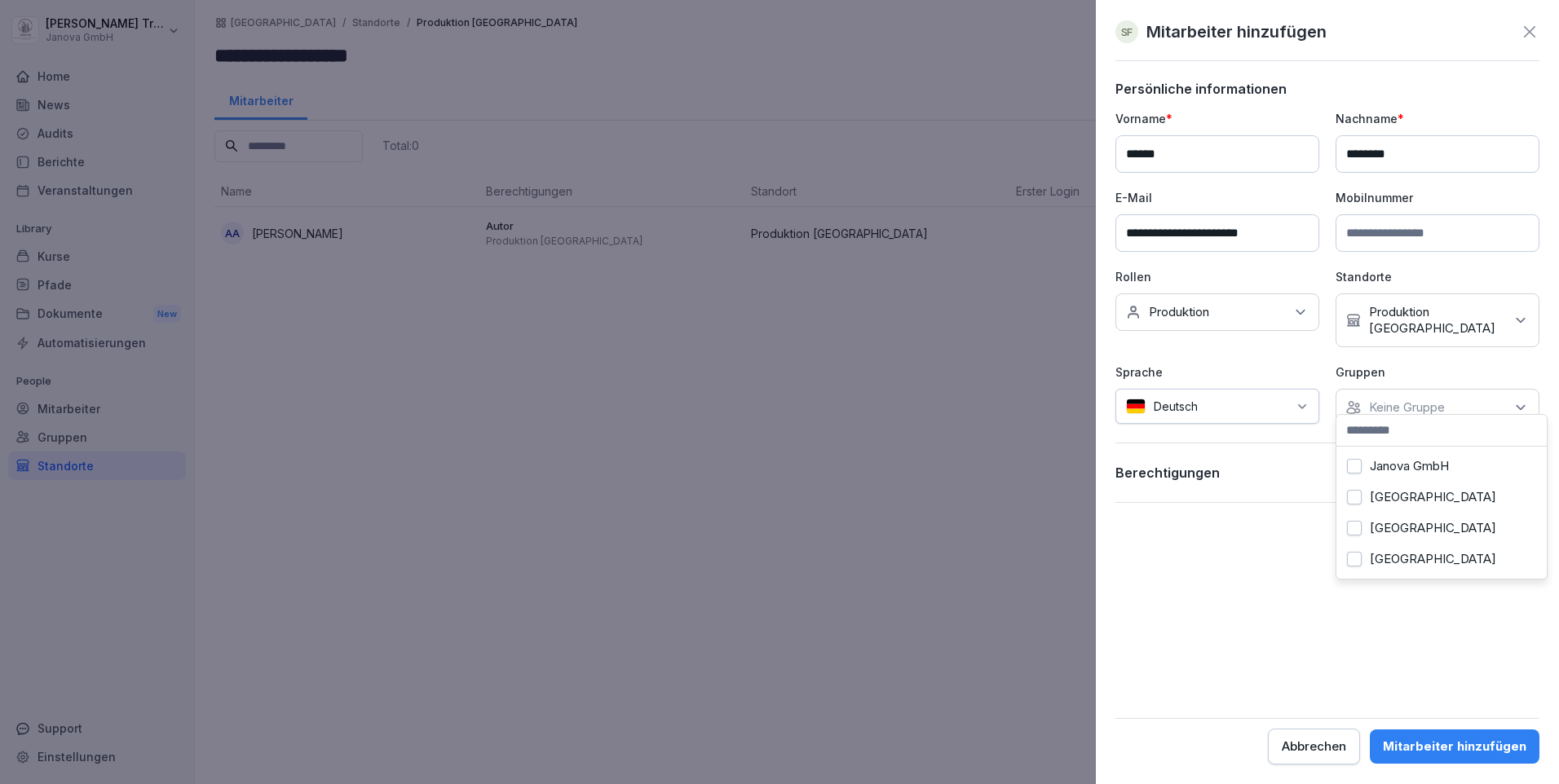
click at [1407, 559] on label "Hamburg" at bounding box center [1433, 559] width 126 height 15
click at [1470, 629] on form "**********" at bounding box center [1327, 422] width 424 height 684
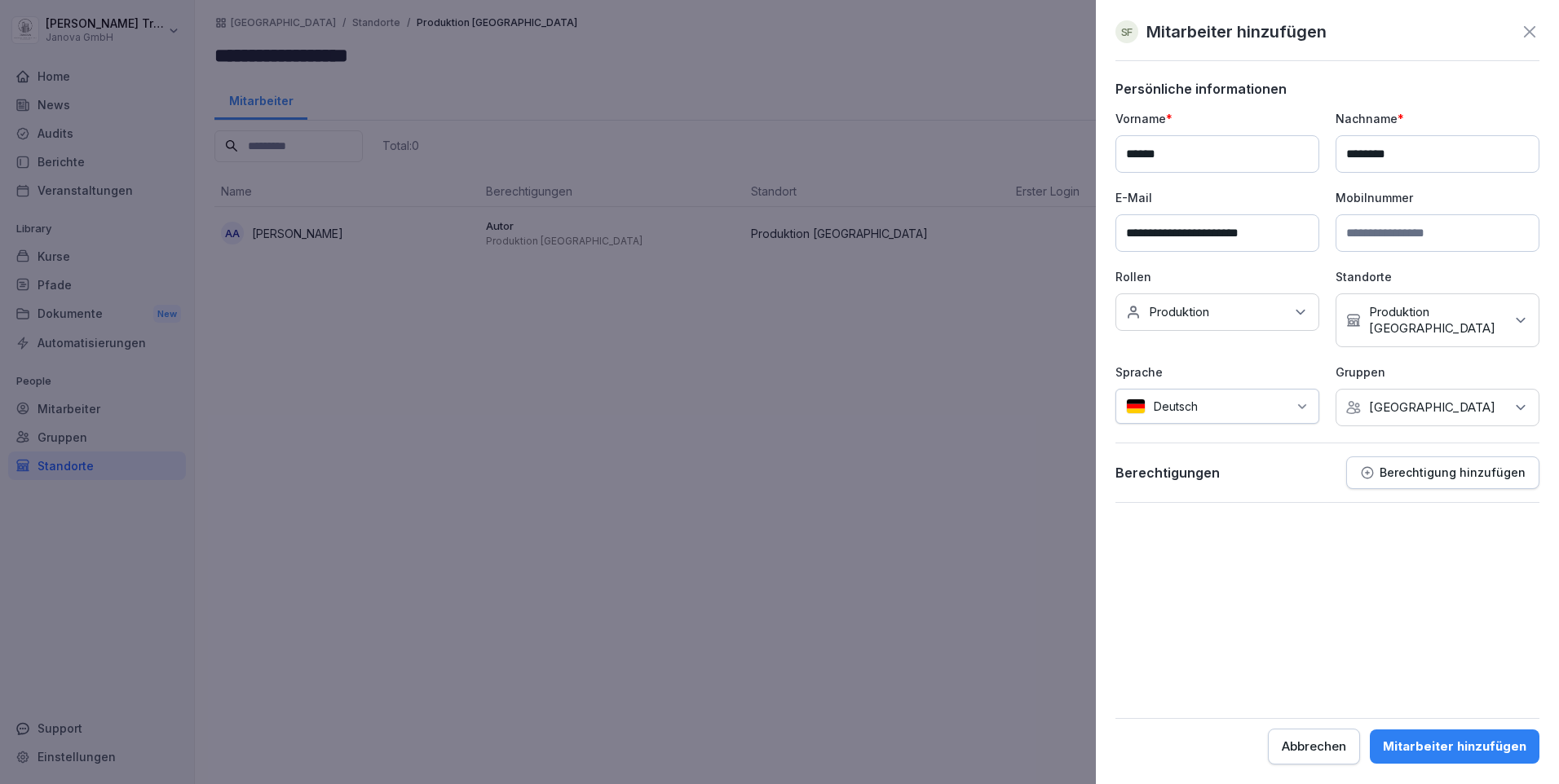
click at [1474, 466] on p "Berechtigung hinzufügen" at bounding box center [1452, 473] width 146 height 13
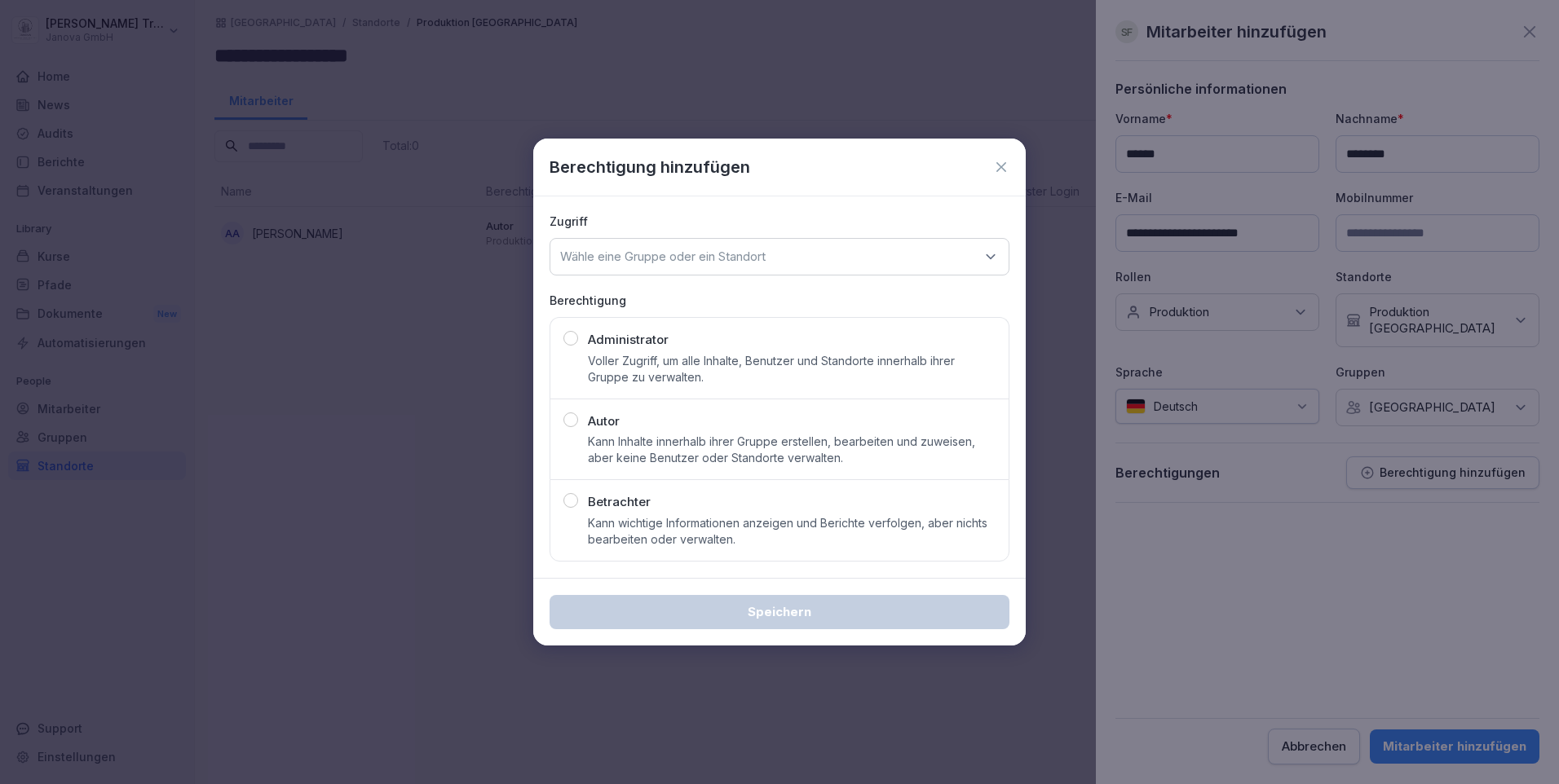
click at [687, 439] on p "Kann Inhalte innerhalb ihrer Gruppe erstellen, bearbeiten und zuweisen, aber ke…" at bounding box center [791, 450] width 408 height 33
click at [988, 251] on icon at bounding box center [990, 256] width 16 height 16
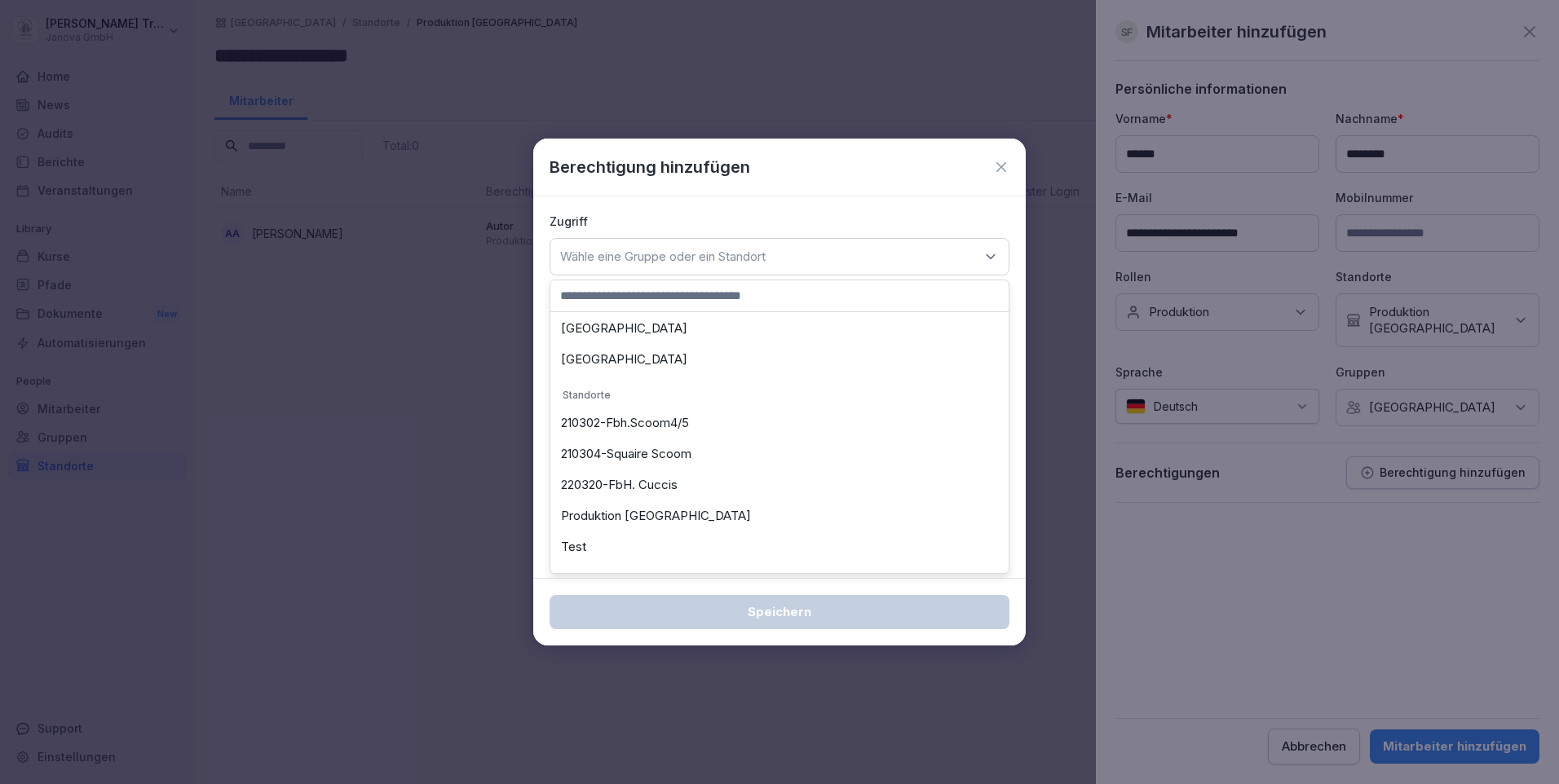
click at [618, 507] on div "Produktion Hamburg" at bounding box center [779, 516] width 450 height 31
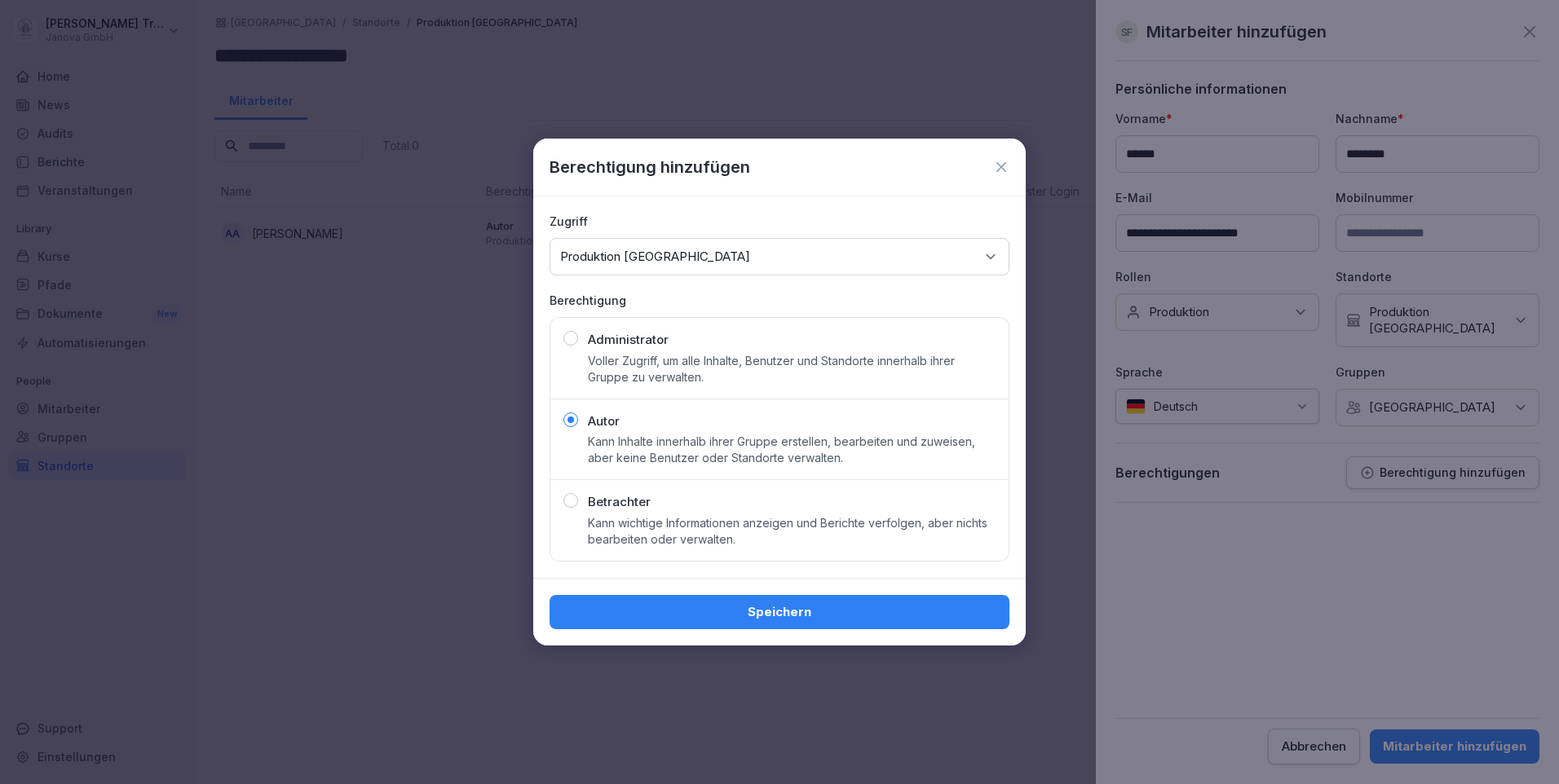
click at [819, 607] on div "Speichern" at bounding box center [779, 612] width 434 height 18
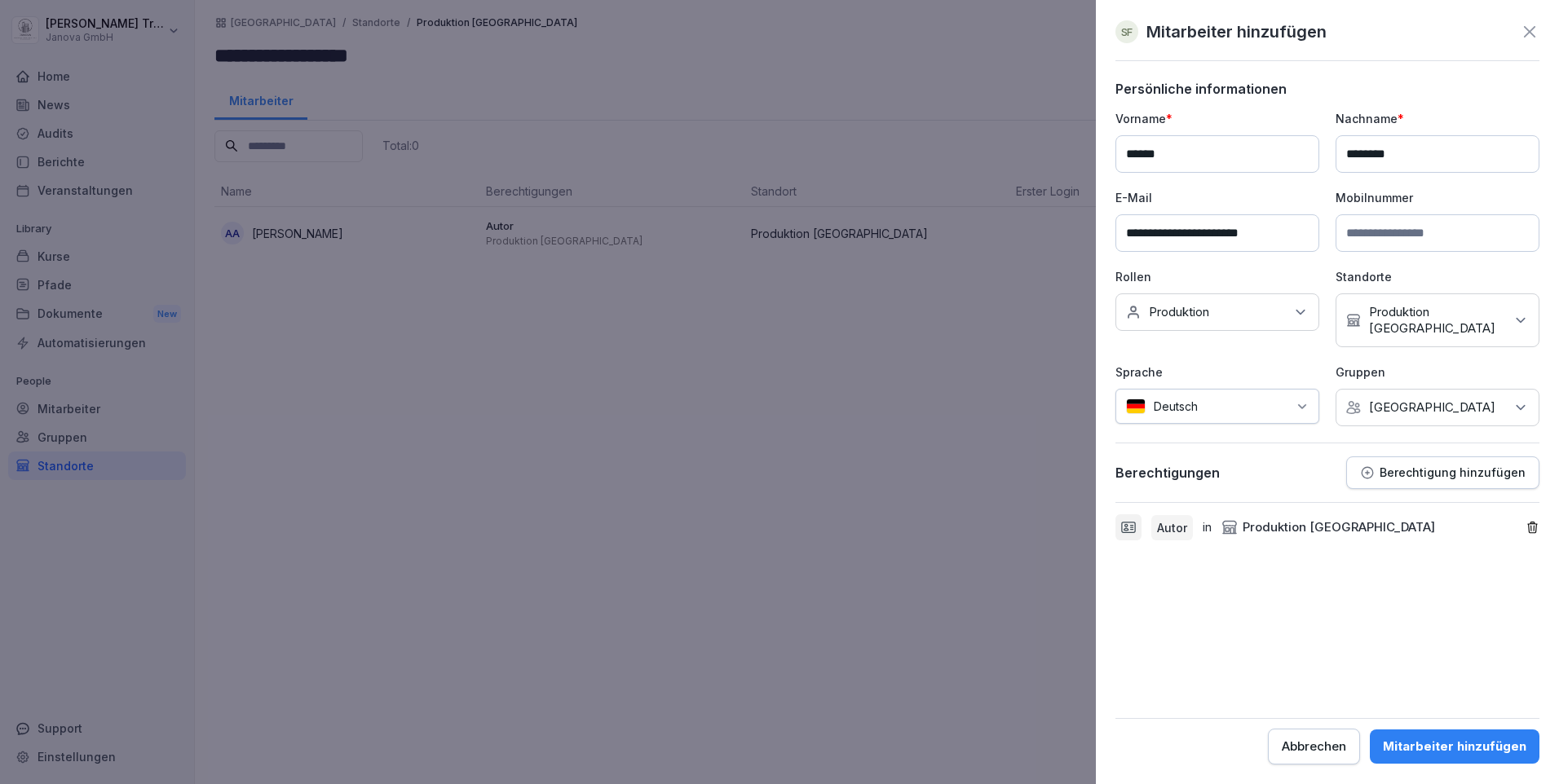
click at [1470, 743] on div "Mitarbeiter hinzufügen" at bounding box center [1454, 747] width 143 height 18
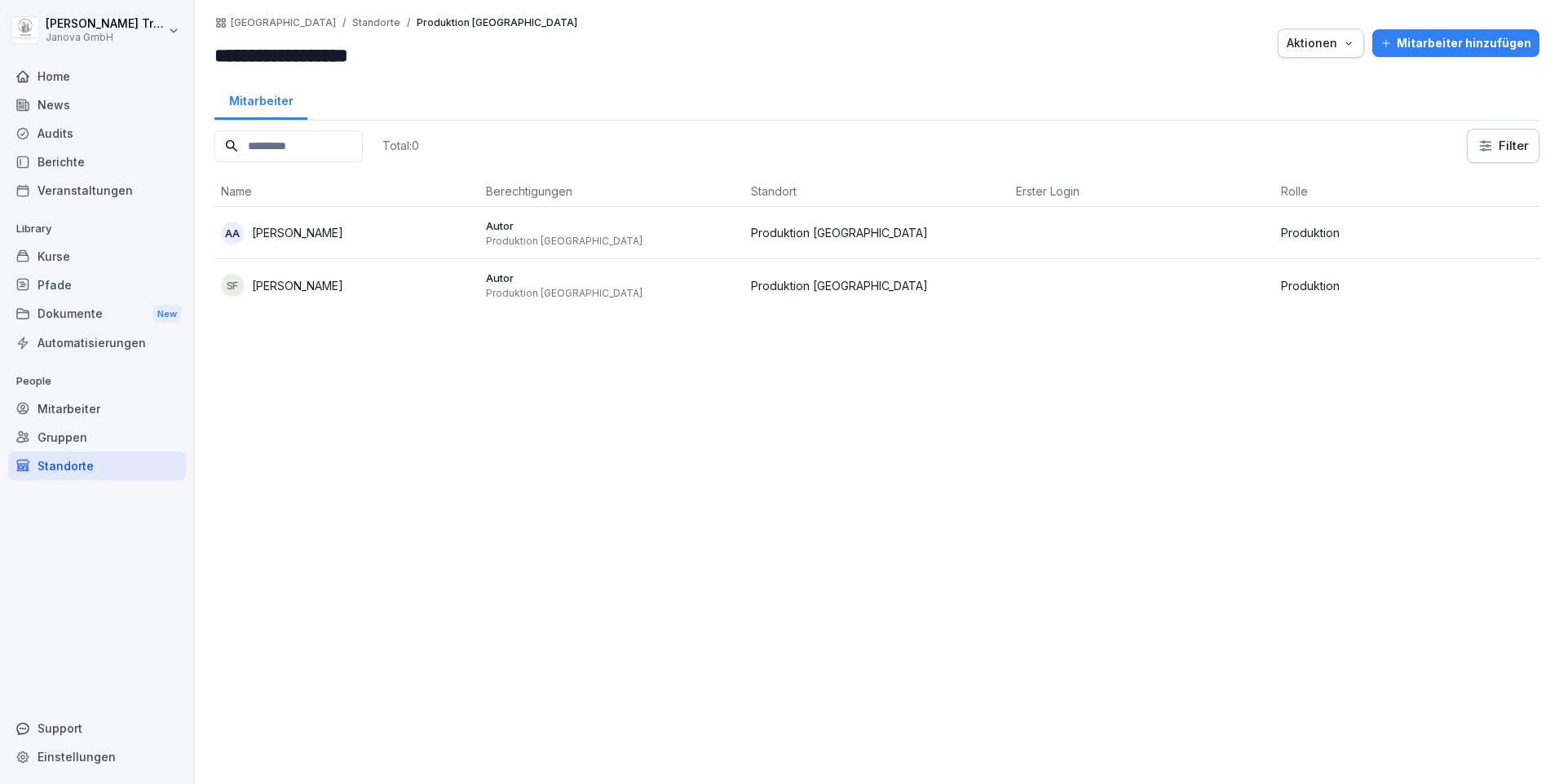
click at [1438, 47] on div "Mitarbeiter hinzufügen" at bounding box center [1455, 44] width 151 height 18
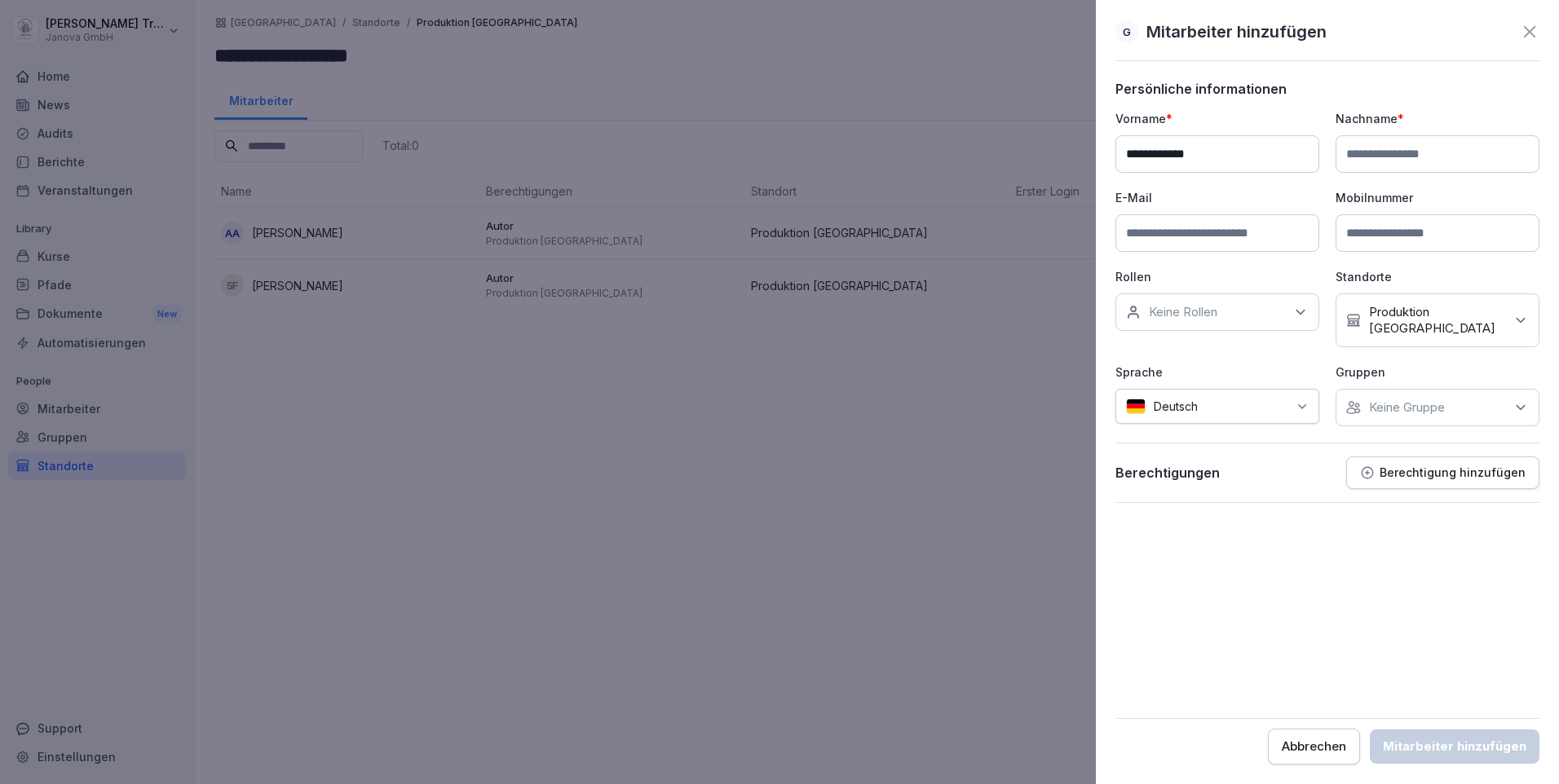
type input "**********"
type input "*****"
click at [1152, 233] on input at bounding box center [1217, 233] width 204 height 37
paste input "**********"
type input "**********"
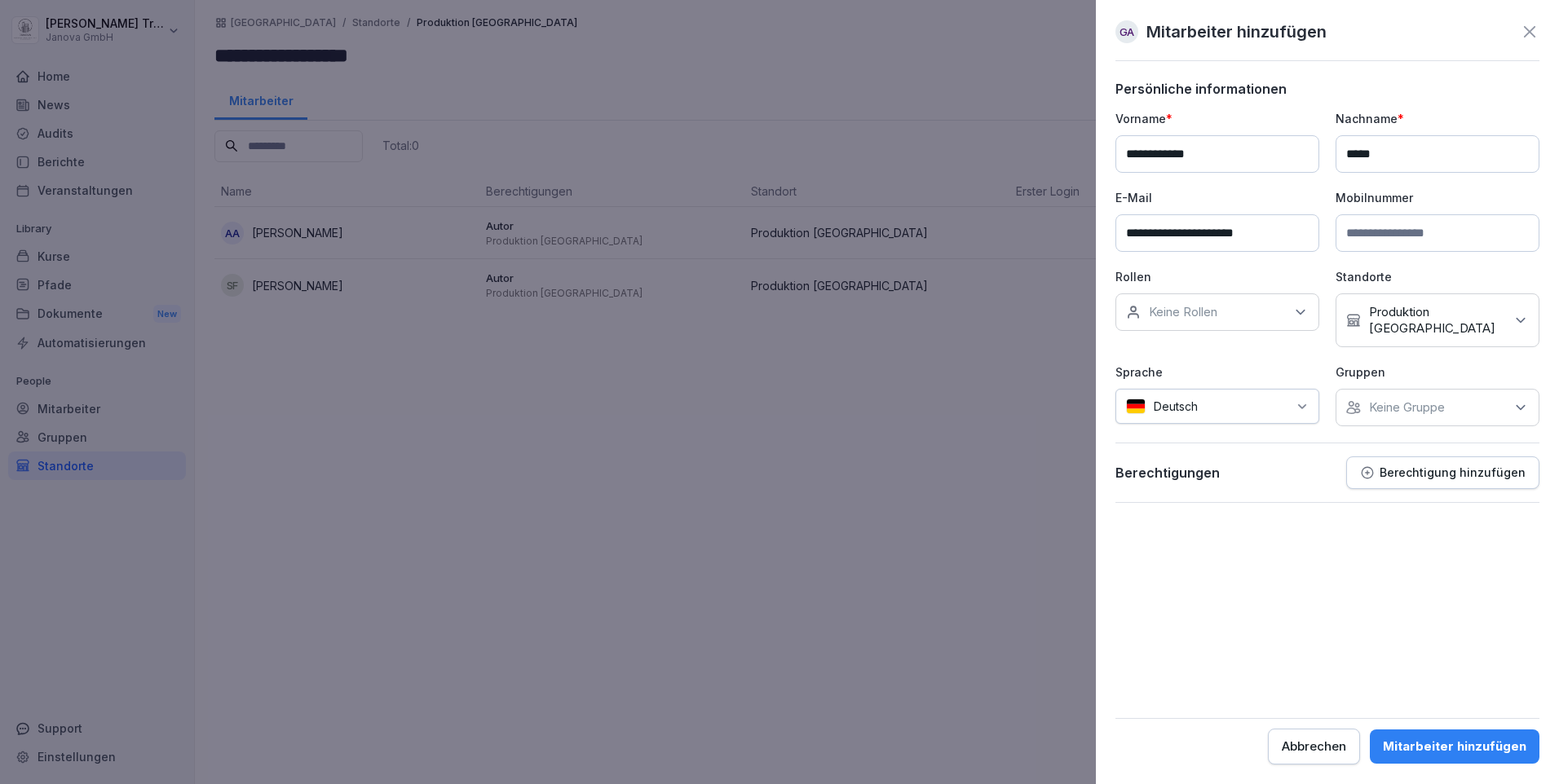
click at [1303, 309] on icon at bounding box center [1301, 312] width 16 height 16
click at [1173, 447] on label "Produktion" at bounding box center [1180, 449] width 60 height 15
drag, startPoint x: 1556, startPoint y: 410, endPoint x: 1550, endPoint y: 403, distance: 9.2
click at [1557, 410] on div "**********" at bounding box center [1327, 392] width 463 height 784
click at [1524, 400] on icon at bounding box center [1521, 408] width 16 height 16
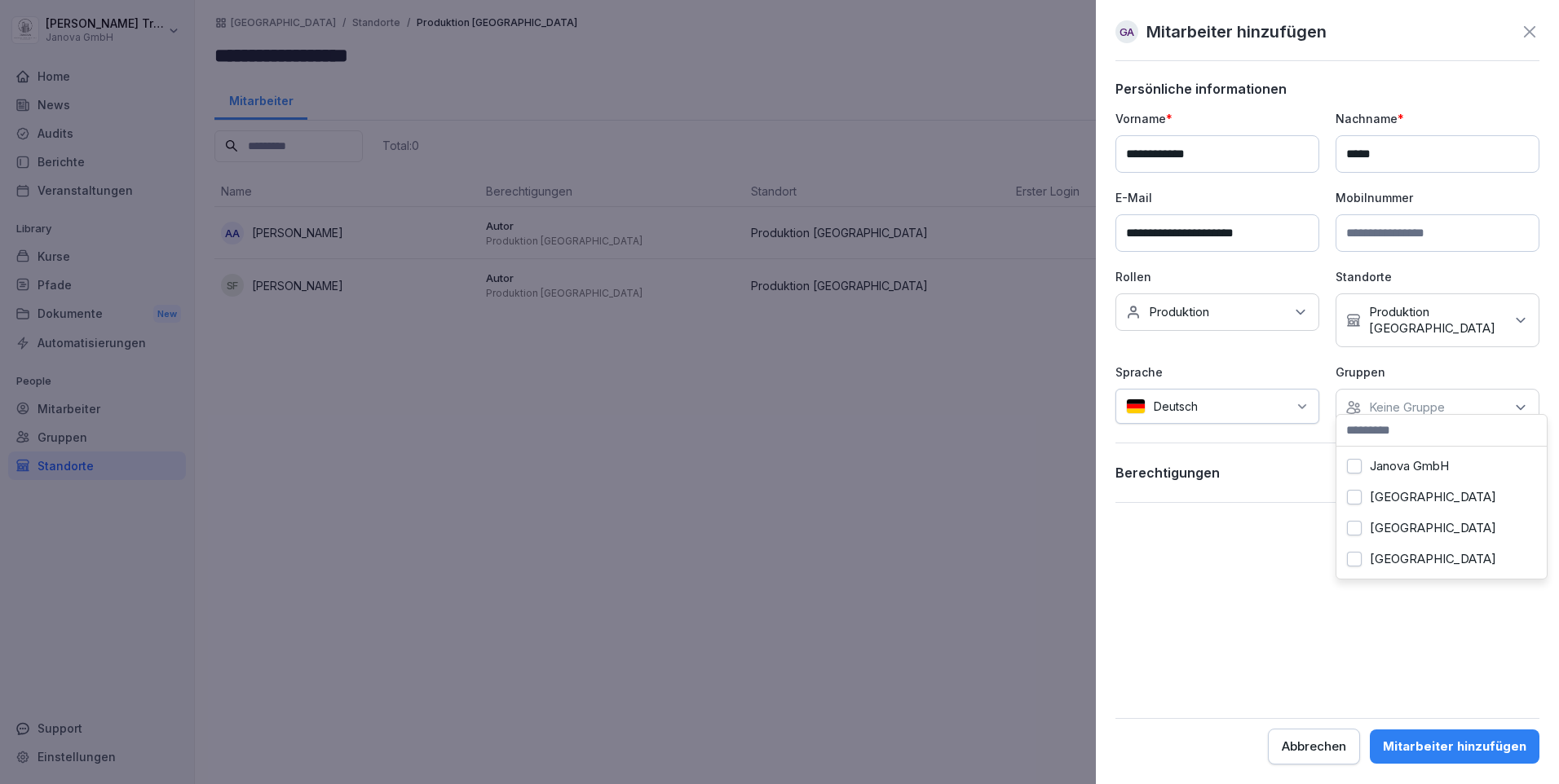
click at [1402, 556] on label "Hamburg" at bounding box center [1433, 559] width 126 height 15
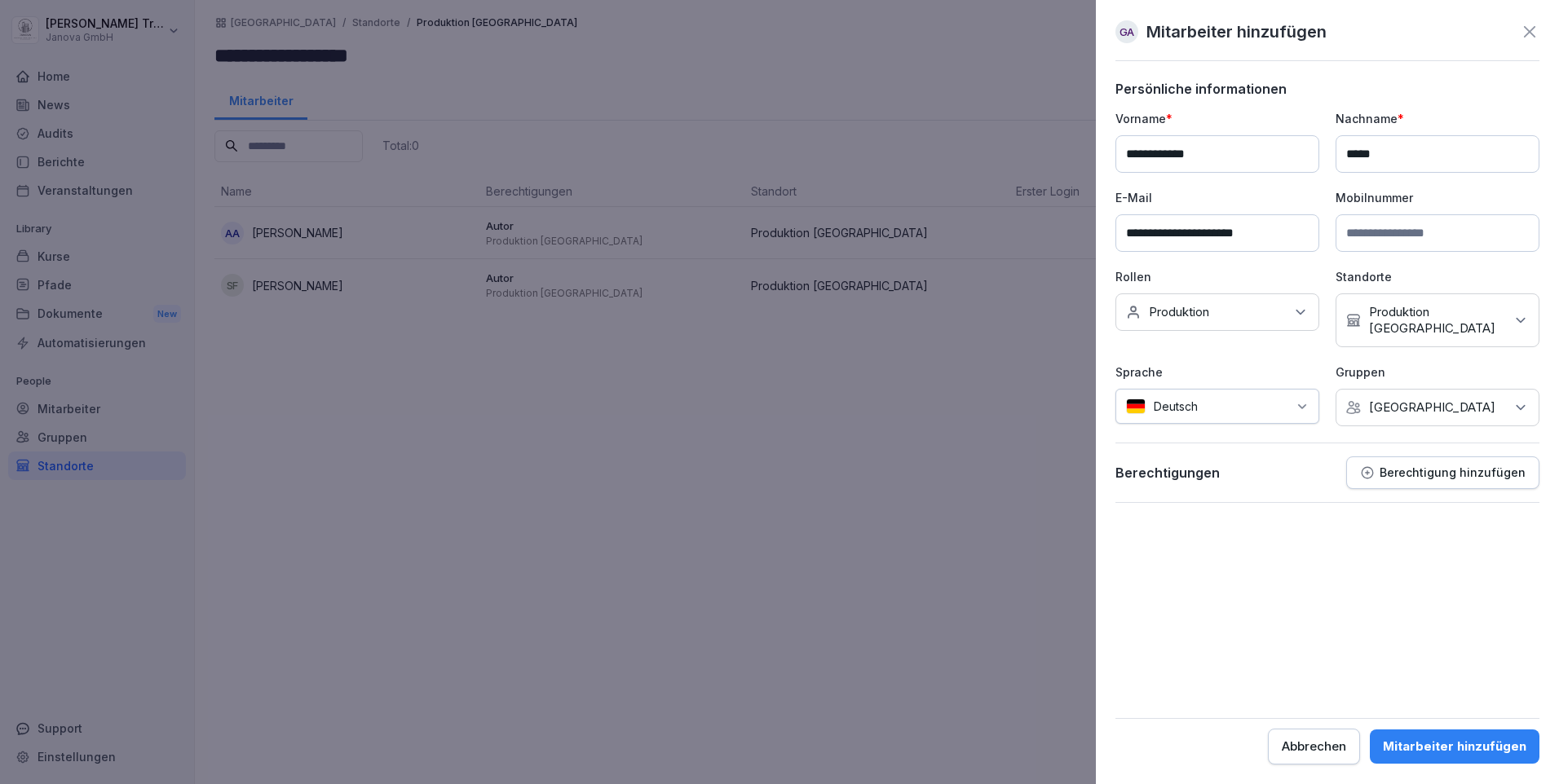
click at [1240, 544] on form "**********" at bounding box center [1327, 422] width 424 height 684
click at [1436, 466] on p "Berechtigung hinzufügen" at bounding box center [1452, 473] width 146 height 13
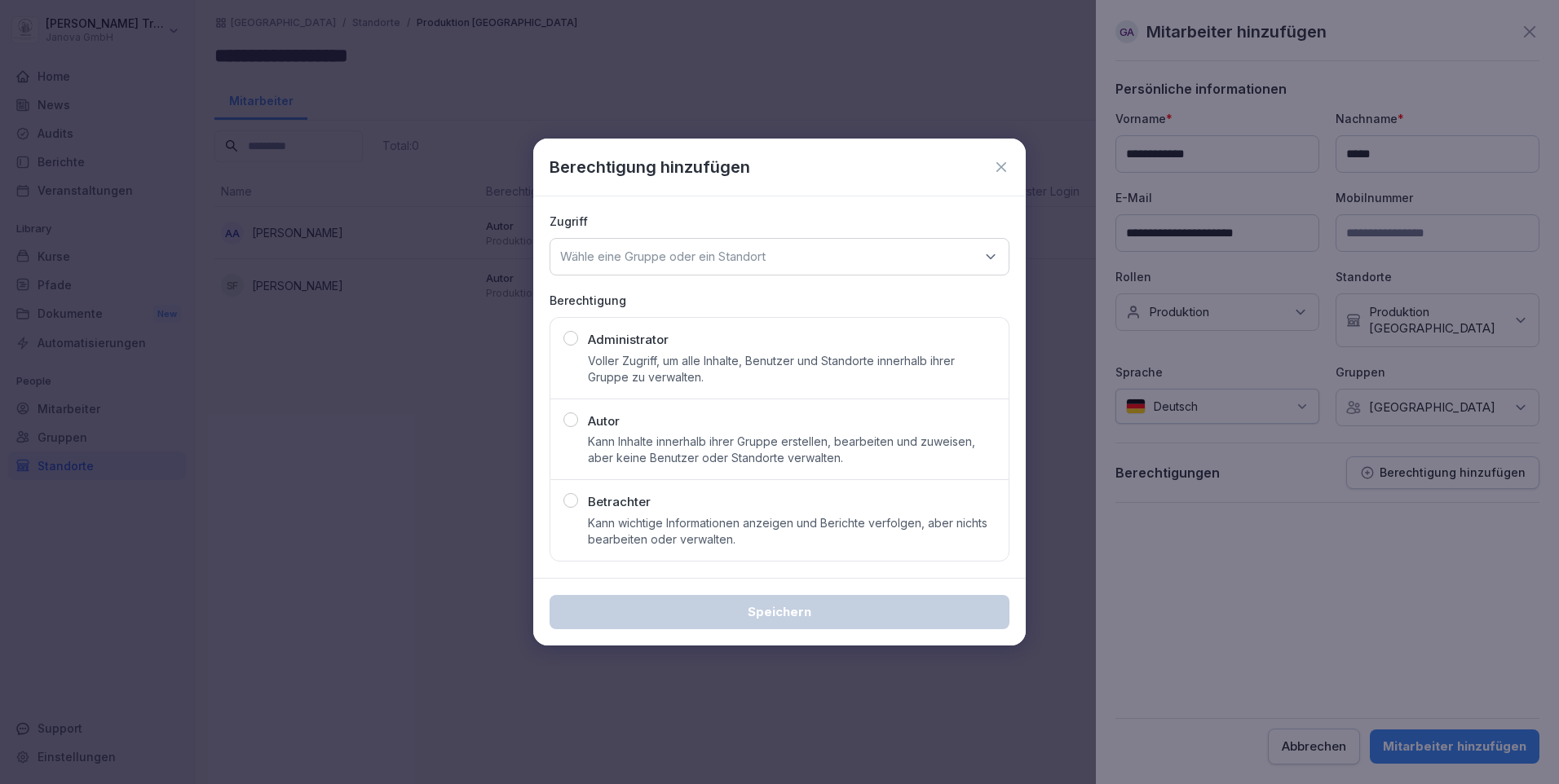
click at [664, 439] on p "Kann Inhalte innerhalb ihrer Gruppe erstellen, bearbeiten und zuweisen, aber ke…" at bounding box center [791, 450] width 408 height 33
click at [990, 248] on icon at bounding box center [990, 256] width 16 height 16
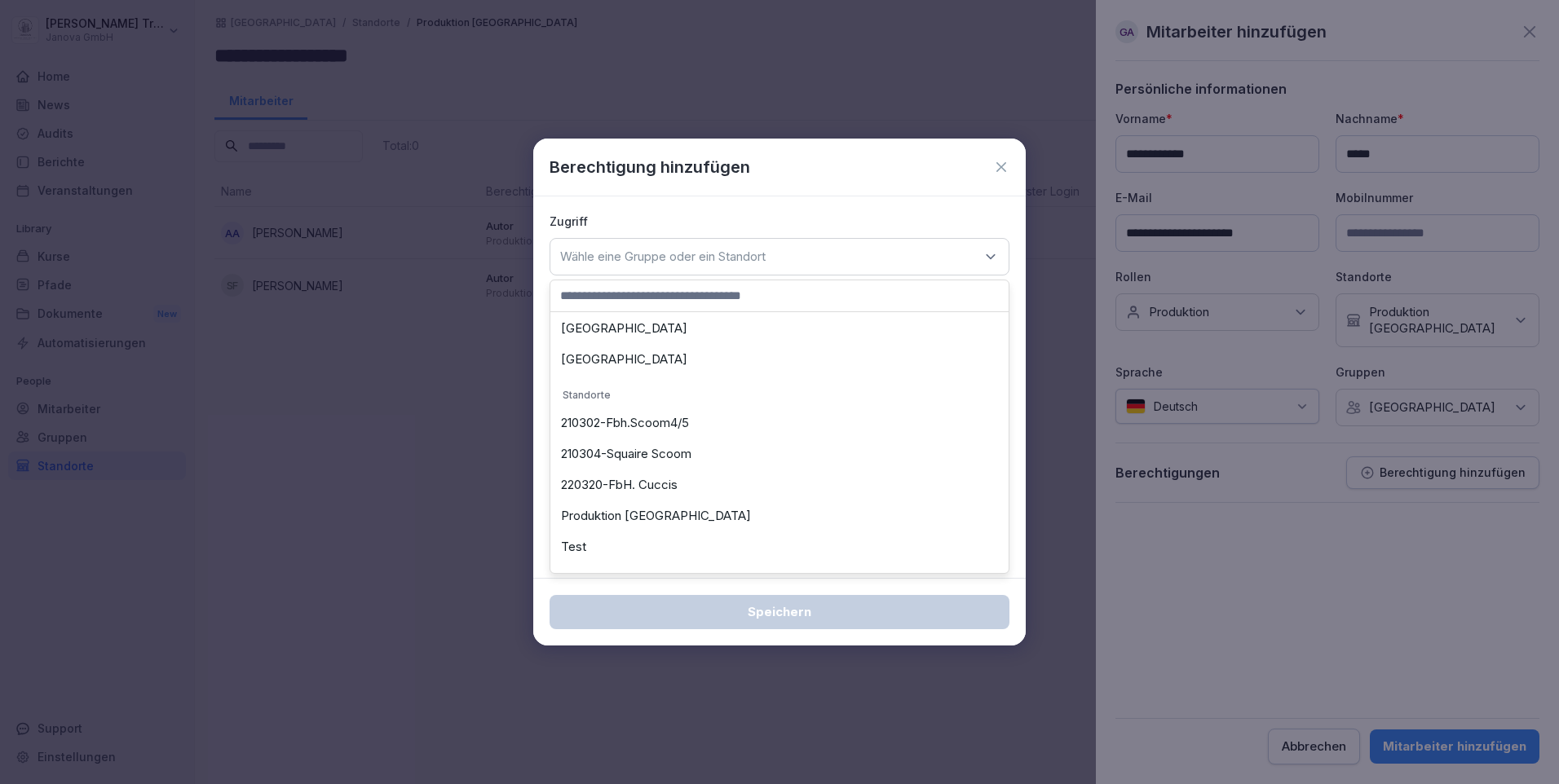
click at [607, 512] on div "Produktion Hamburg" at bounding box center [779, 516] width 450 height 31
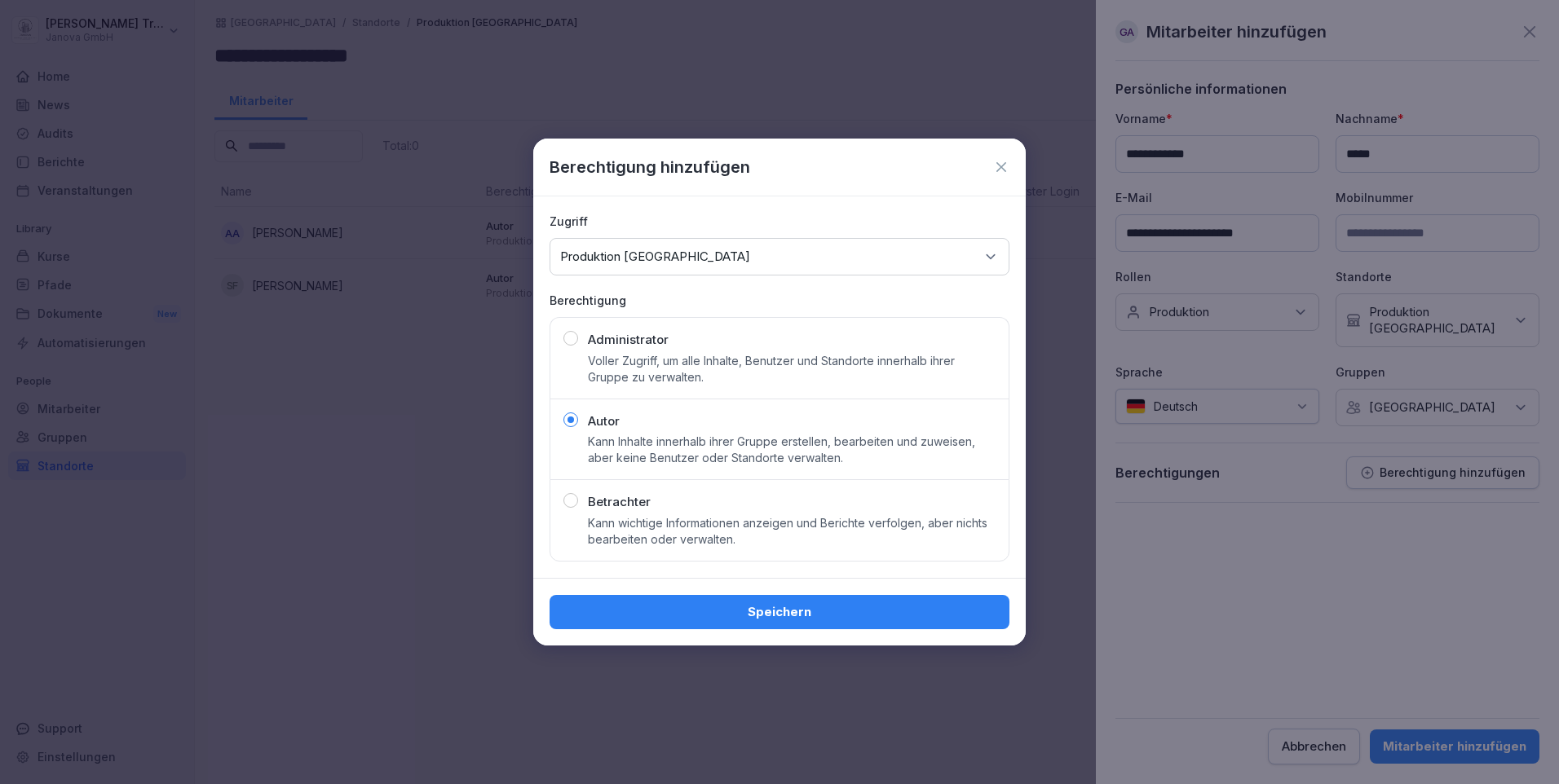
click at [778, 607] on div "Speichern" at bounding box center [779, 612] width 434 height 18
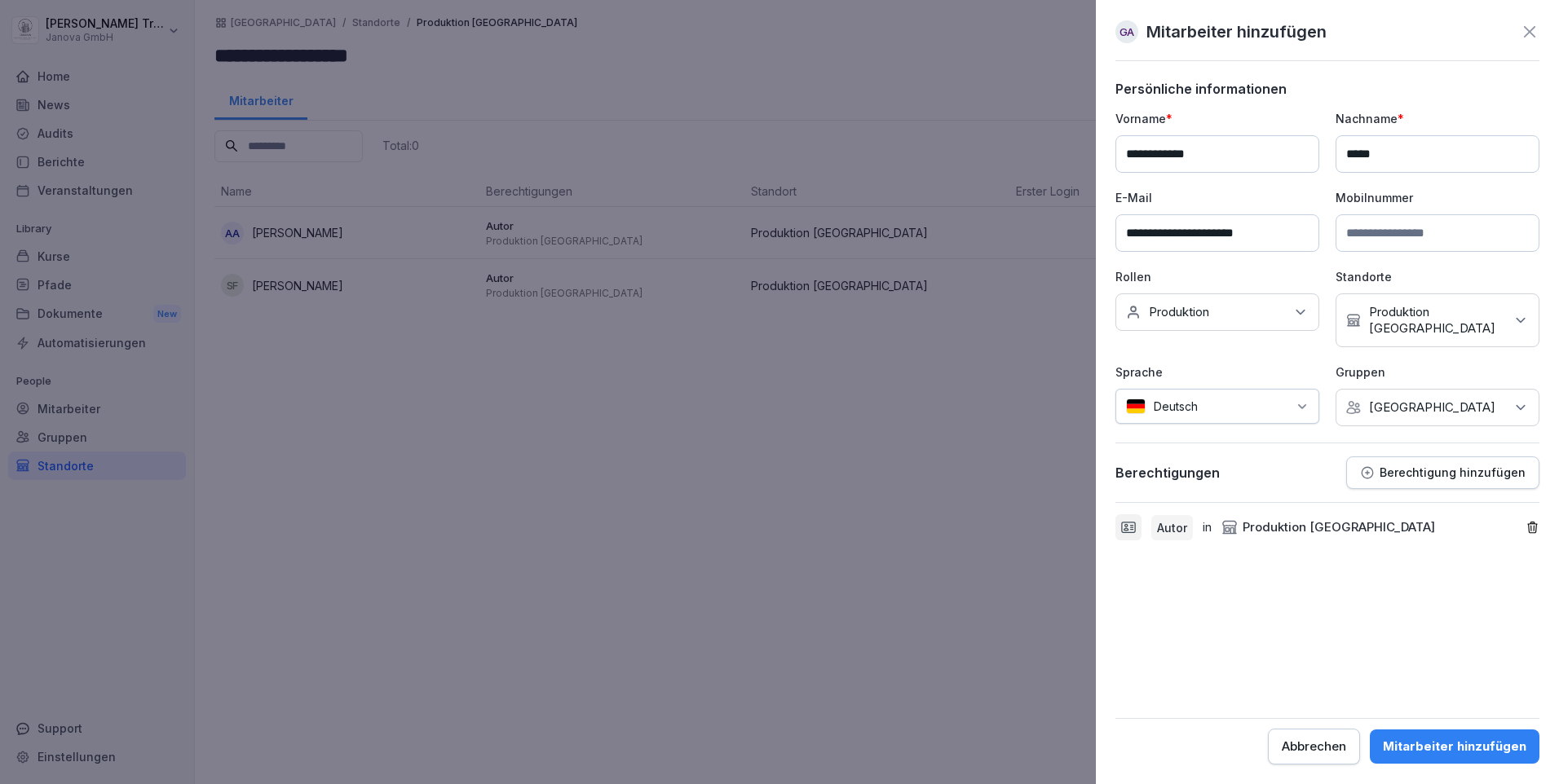
click at [1470, 744] on div "Mitarbeiter hinzufügen" at bounding box center [1454, 747] width 143 height 18
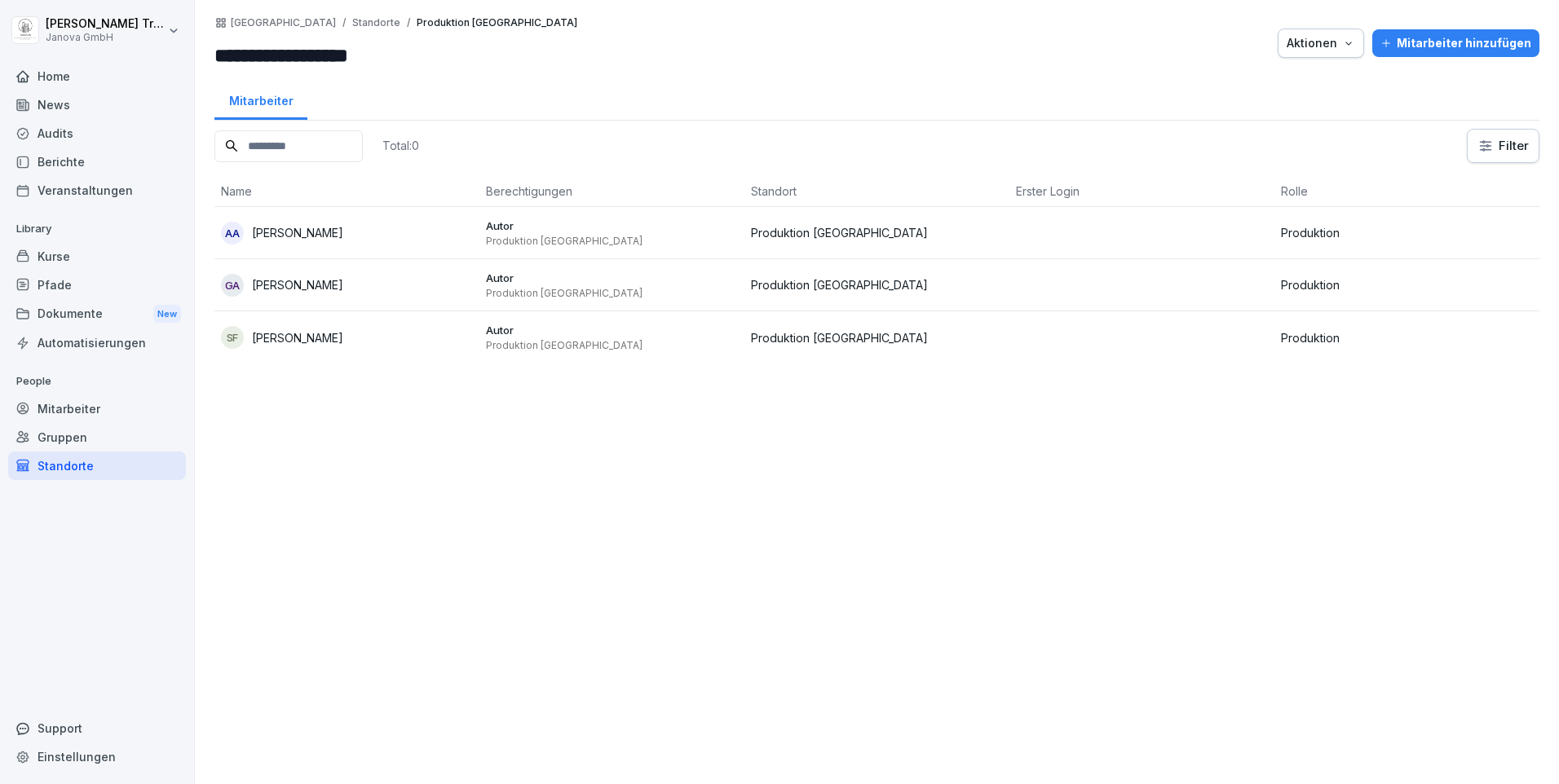
click at [34, 74] on div "Home" at bounding box center [97, 76] width 178 height 28
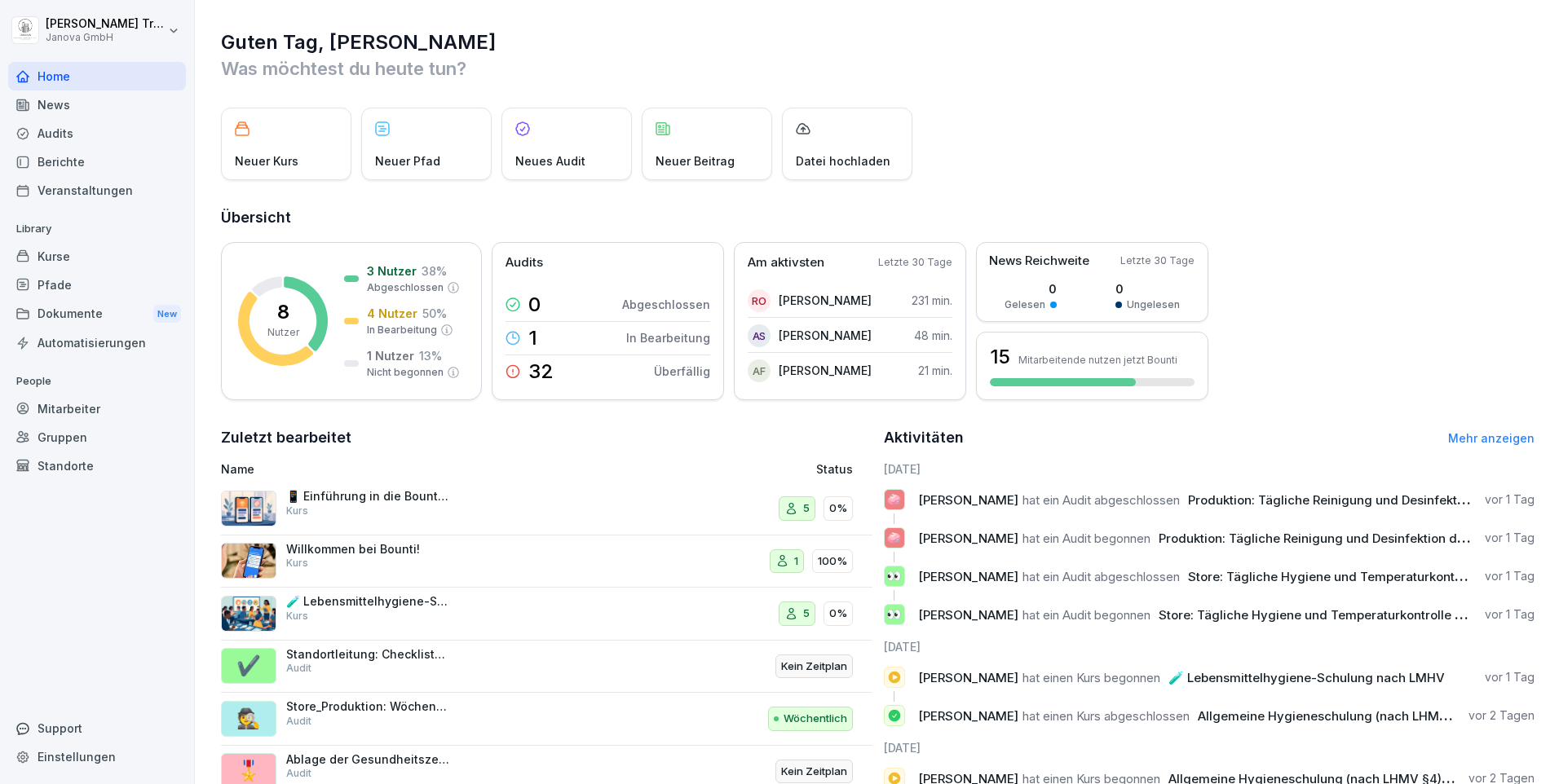
click at [49, 256] on div "Kurse" at bounding box center [97, 256] width 178 height 28
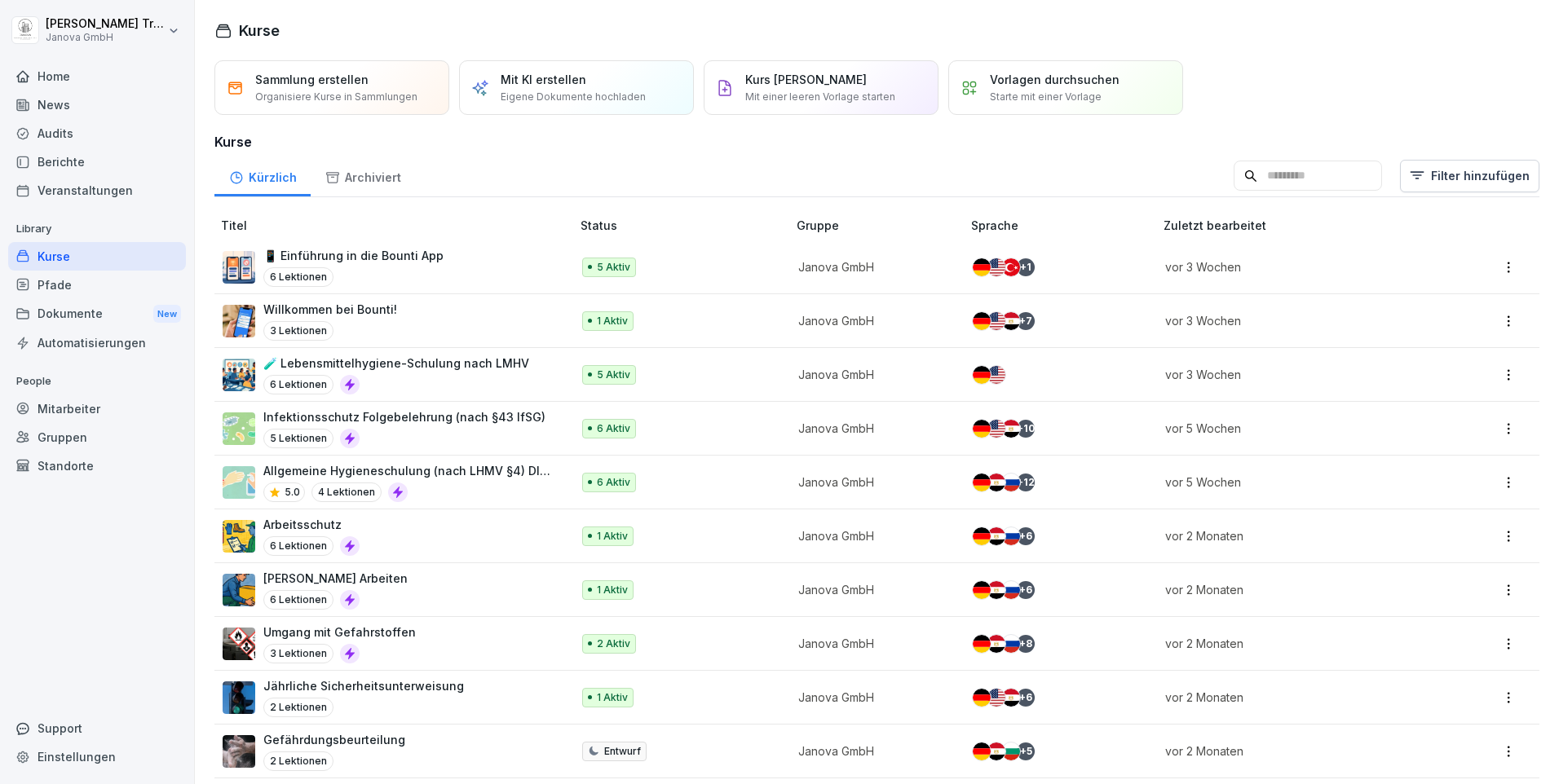
click at [464, 469] on p "Allgemeine Hygieneschulung (nach LHMV §4) DIN10514" at bounding box center [409, 470] width 291 height 17
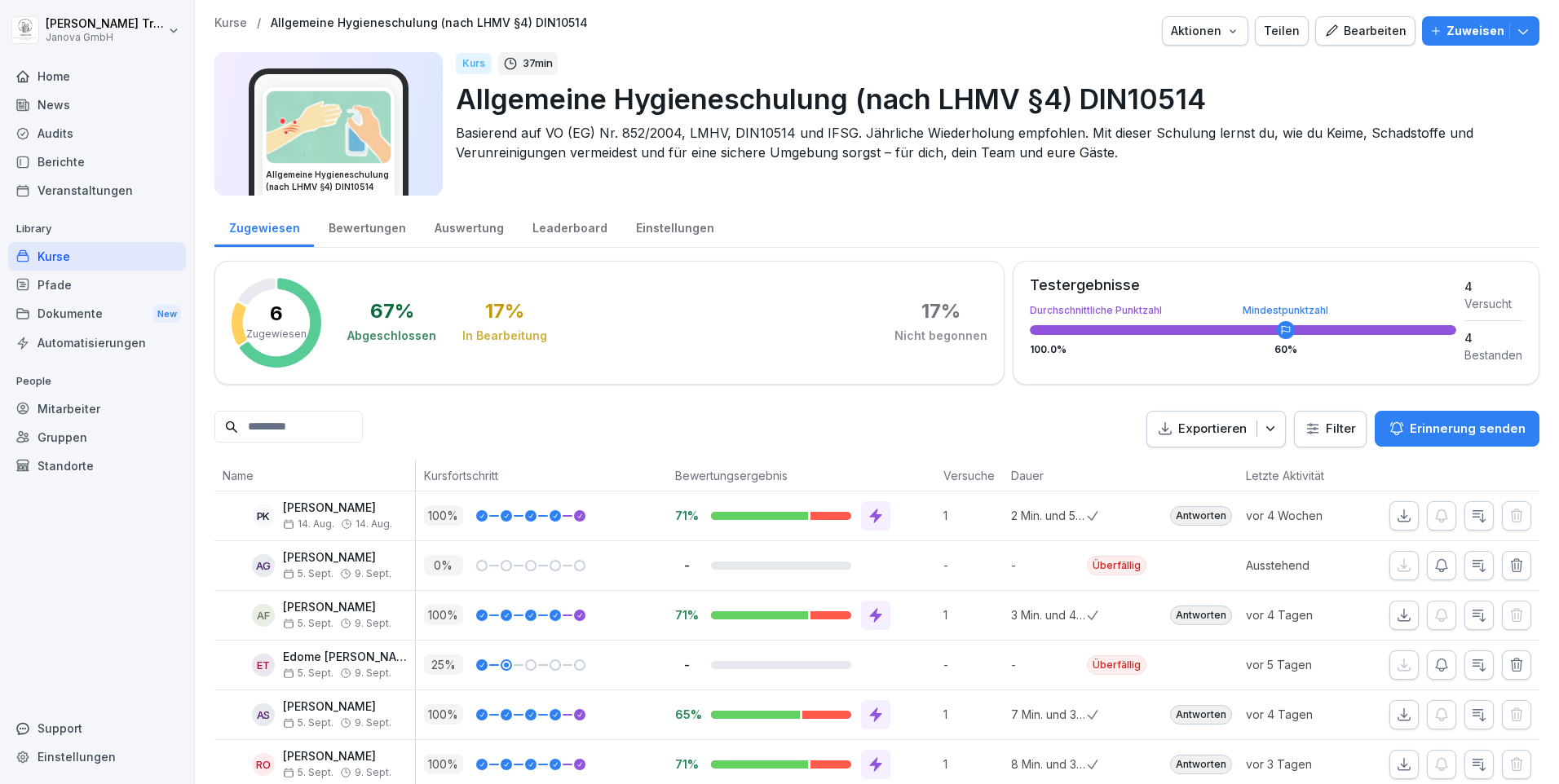
click at [1470, 30] on p "Zuweisen" at bounding box center [1475, 31] width 58 height 18
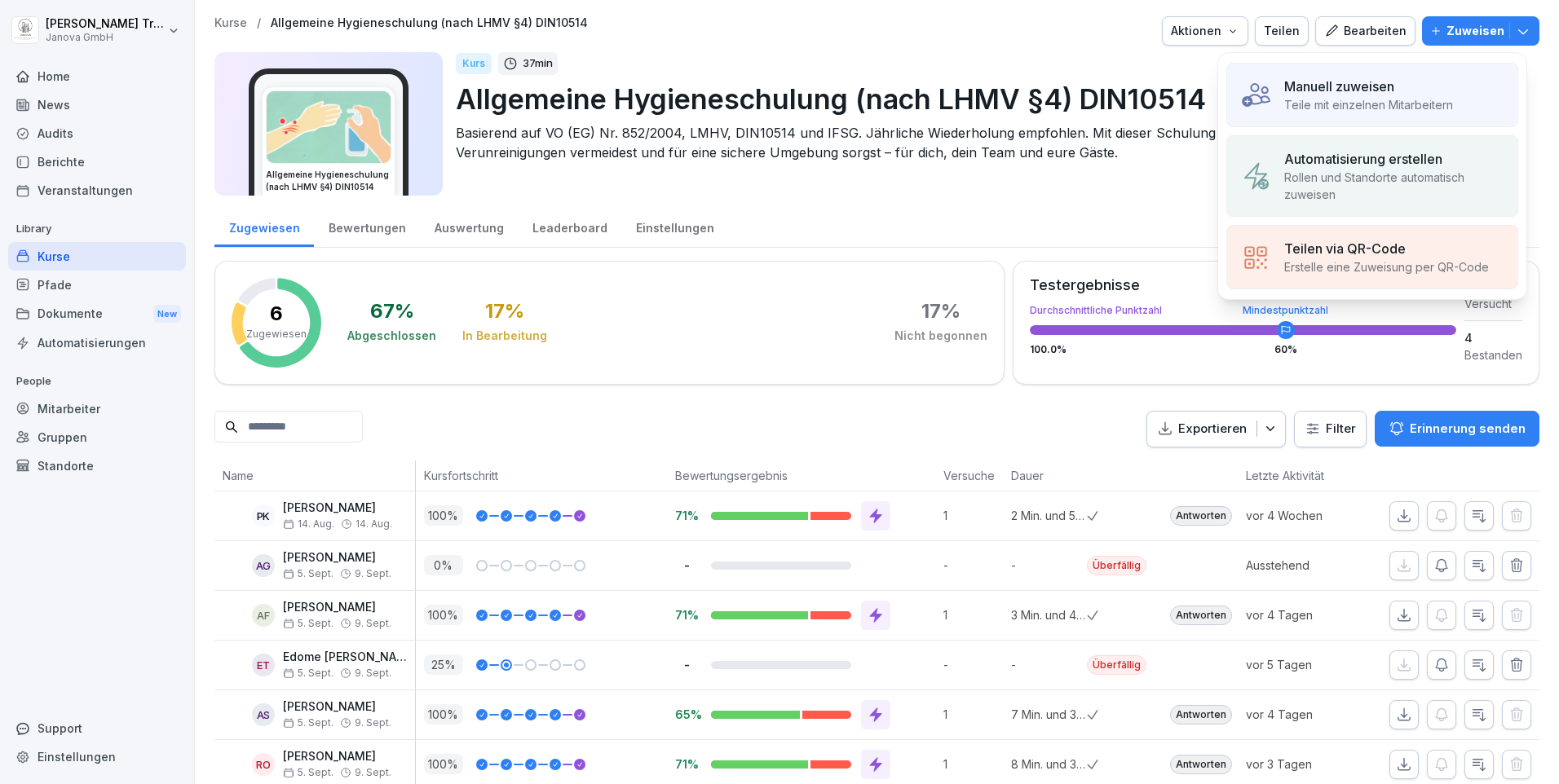
click at [1365, 88] on p "Manuell zuweisen" at bounding box center [1339, 86] width 110 height 19
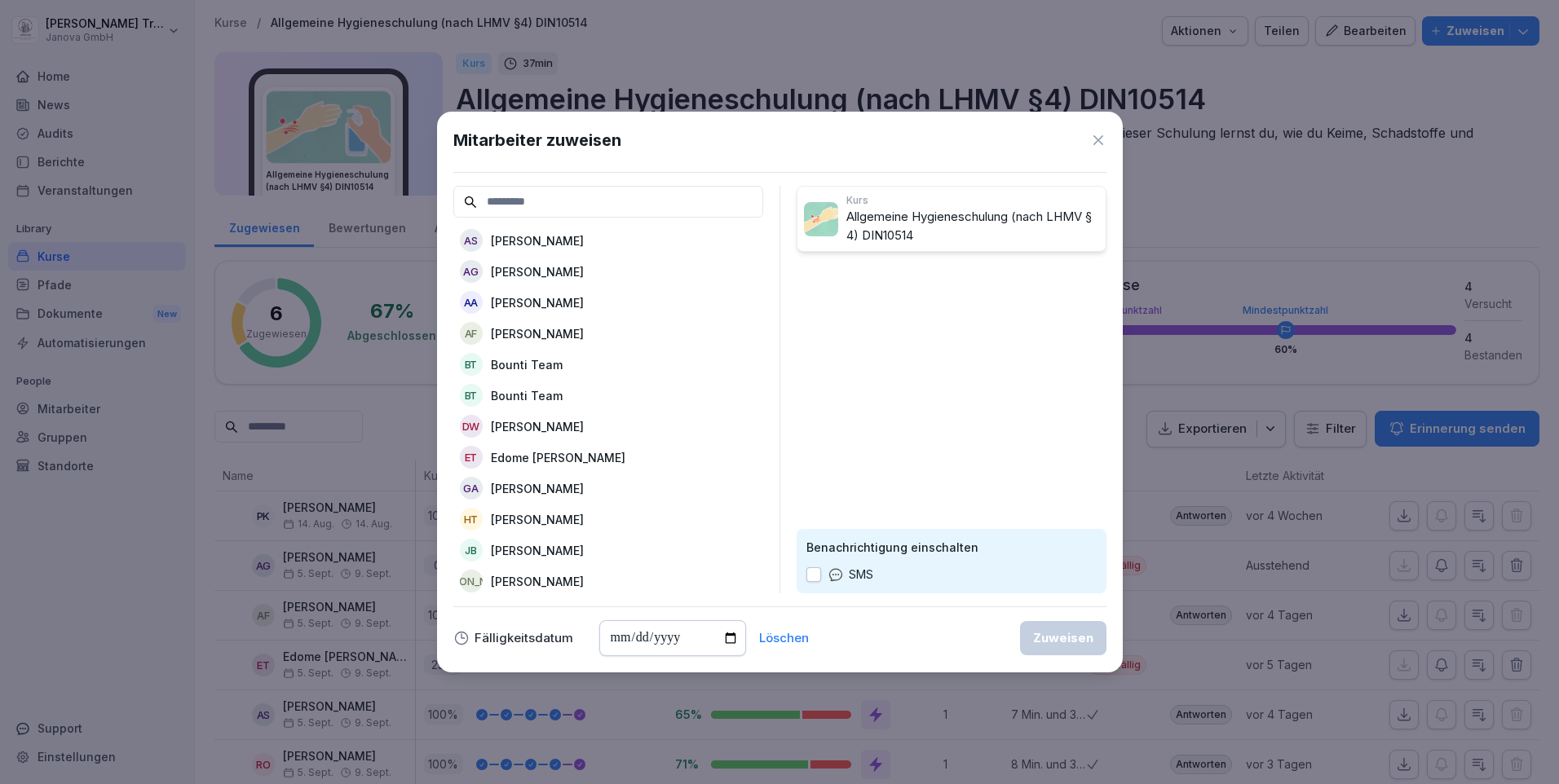
click at [1100, 137] on icon at bounding box center [1098, 141] width 16 height 16
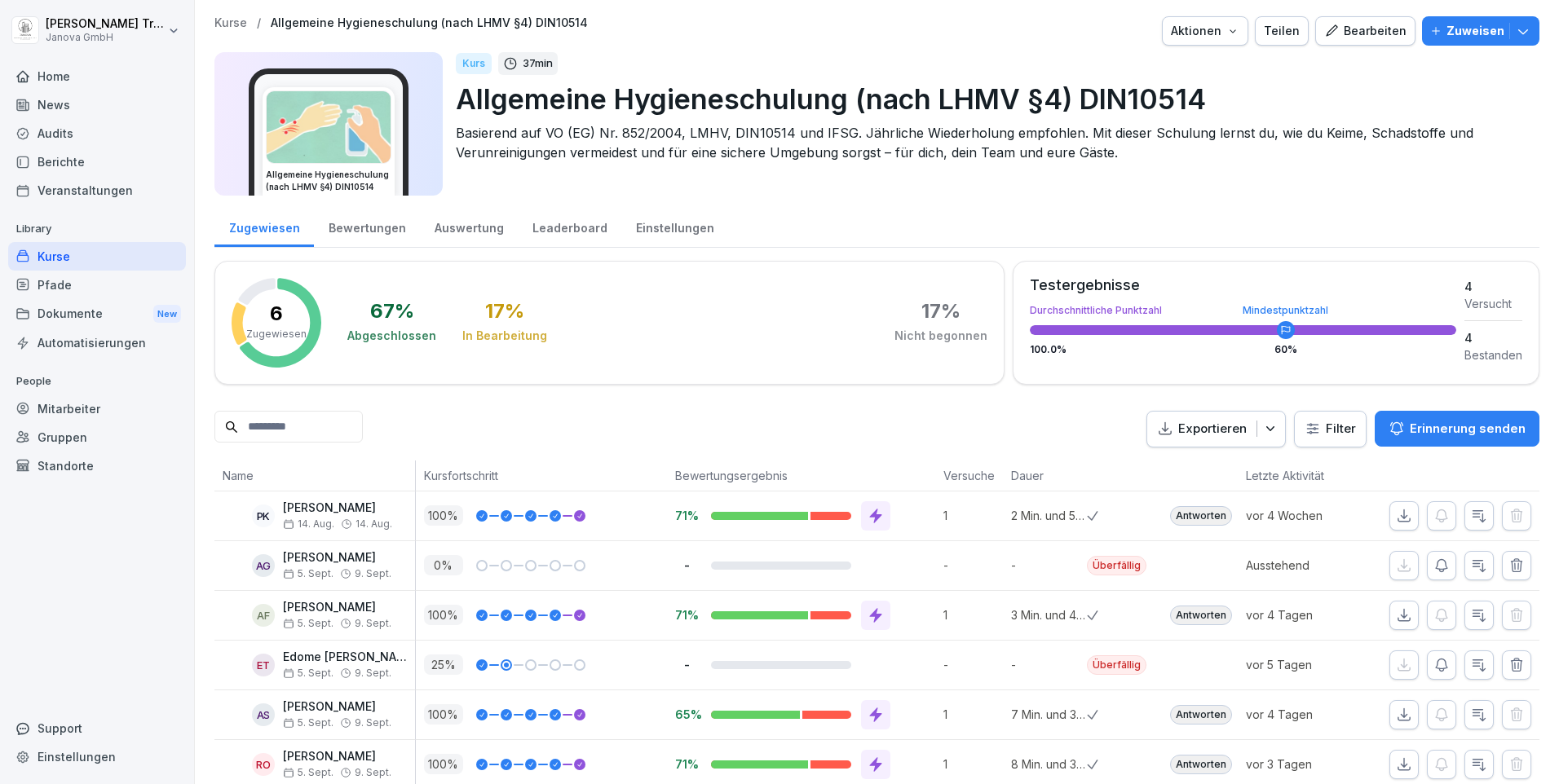
click at [1515, 33] on icon "button" at bounding box center [1523, 31] width 16 height 16
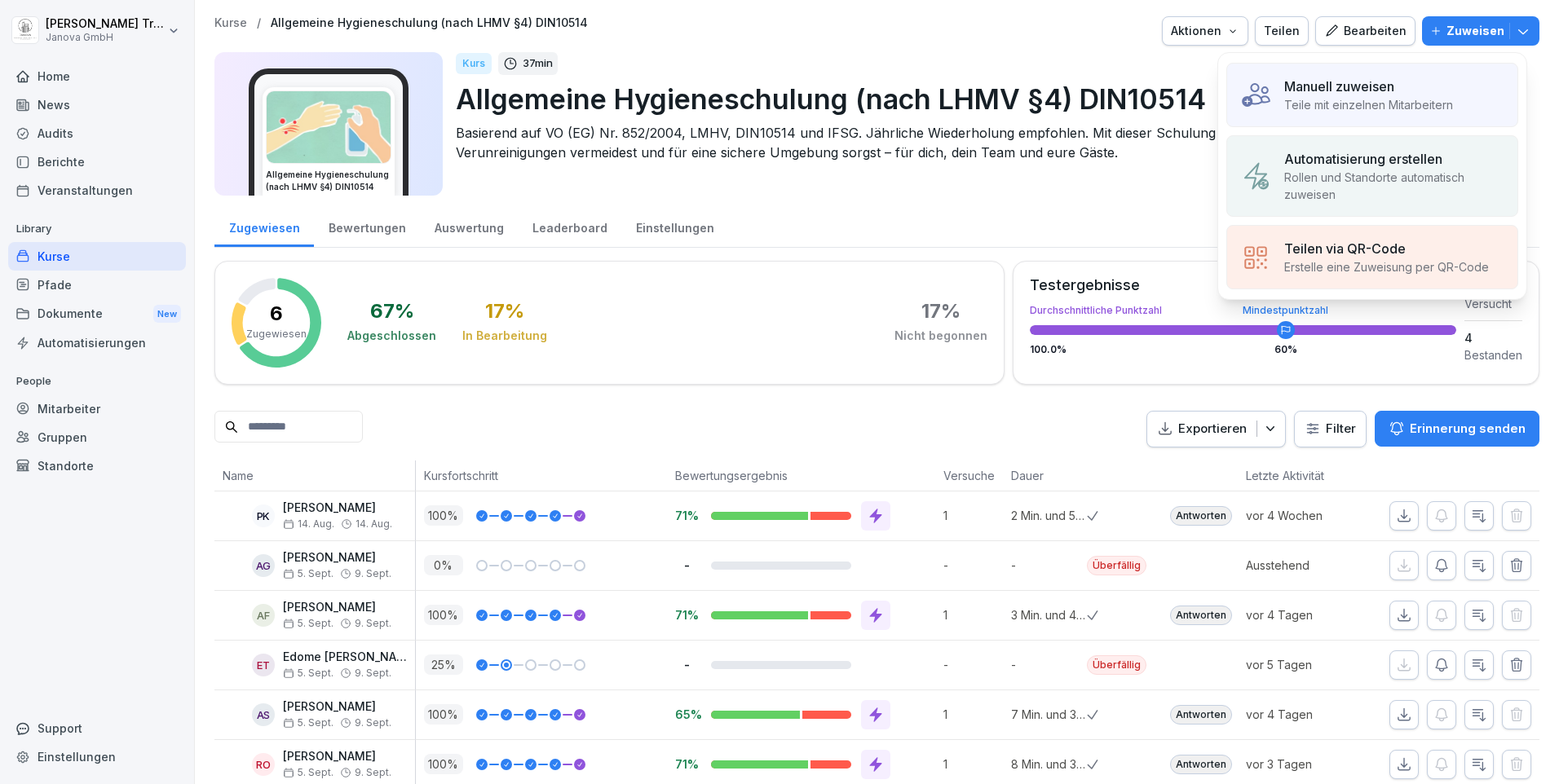
click at [1384, 170] on p "Rollen und Standorte automatisch zuweisen" at bounding box center [1394, 186] width 220 height 35
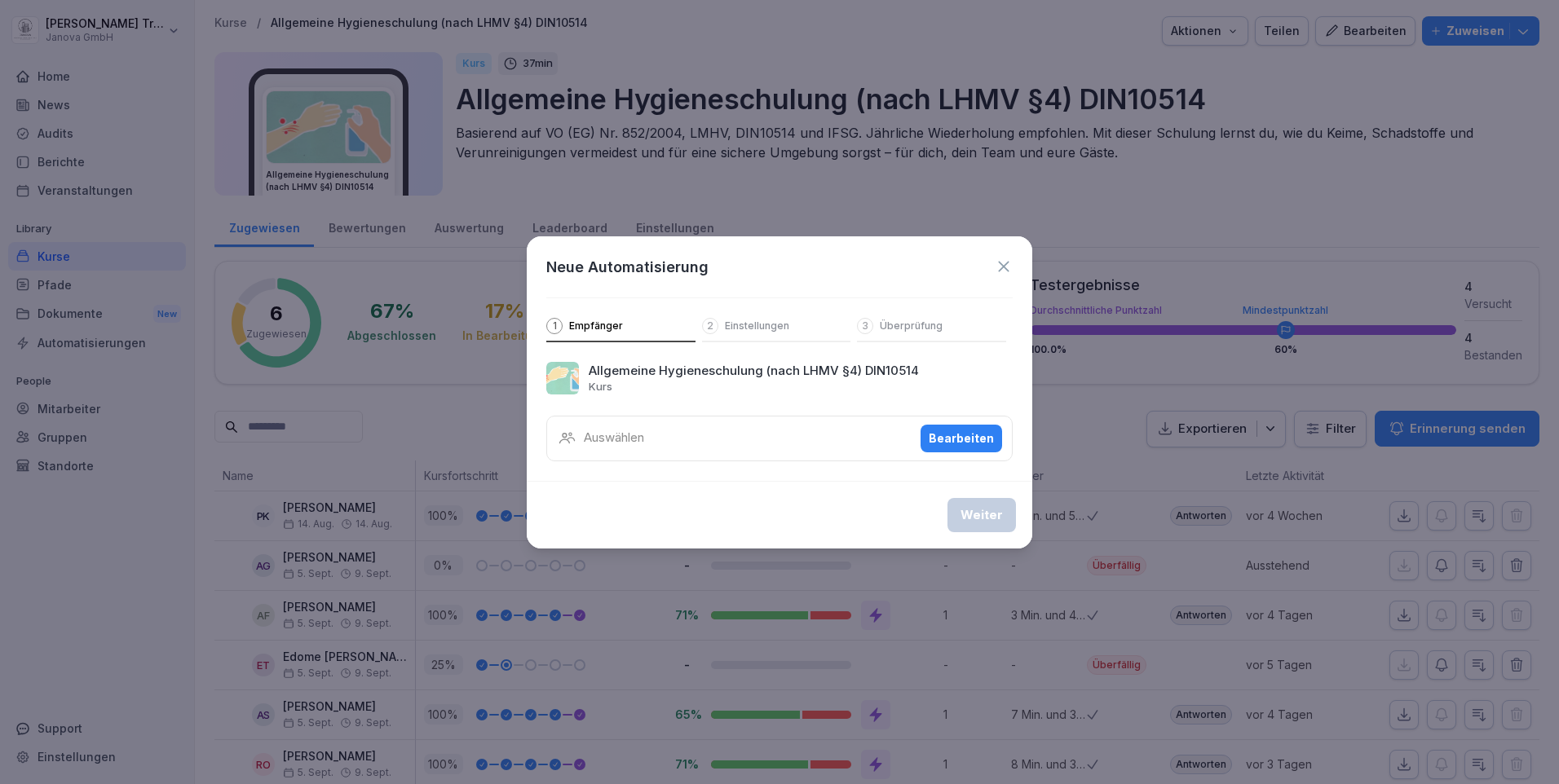
click at [949, 433] on div "Bearbeiten" at bounding box center [960, 439] width 65 height 18
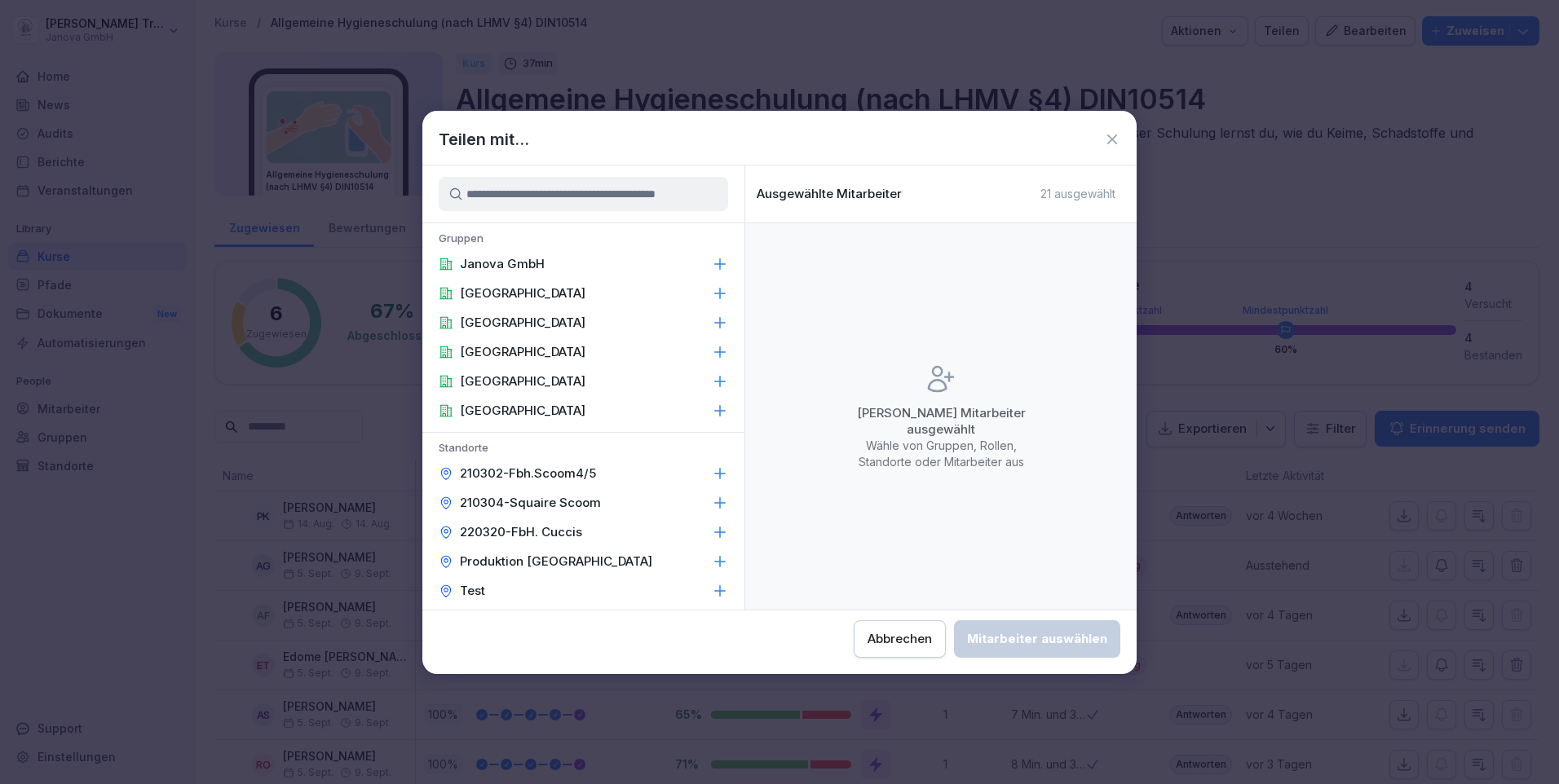
click at [712, 562] on icon at bounding box center [720, 562] width 16 height 16
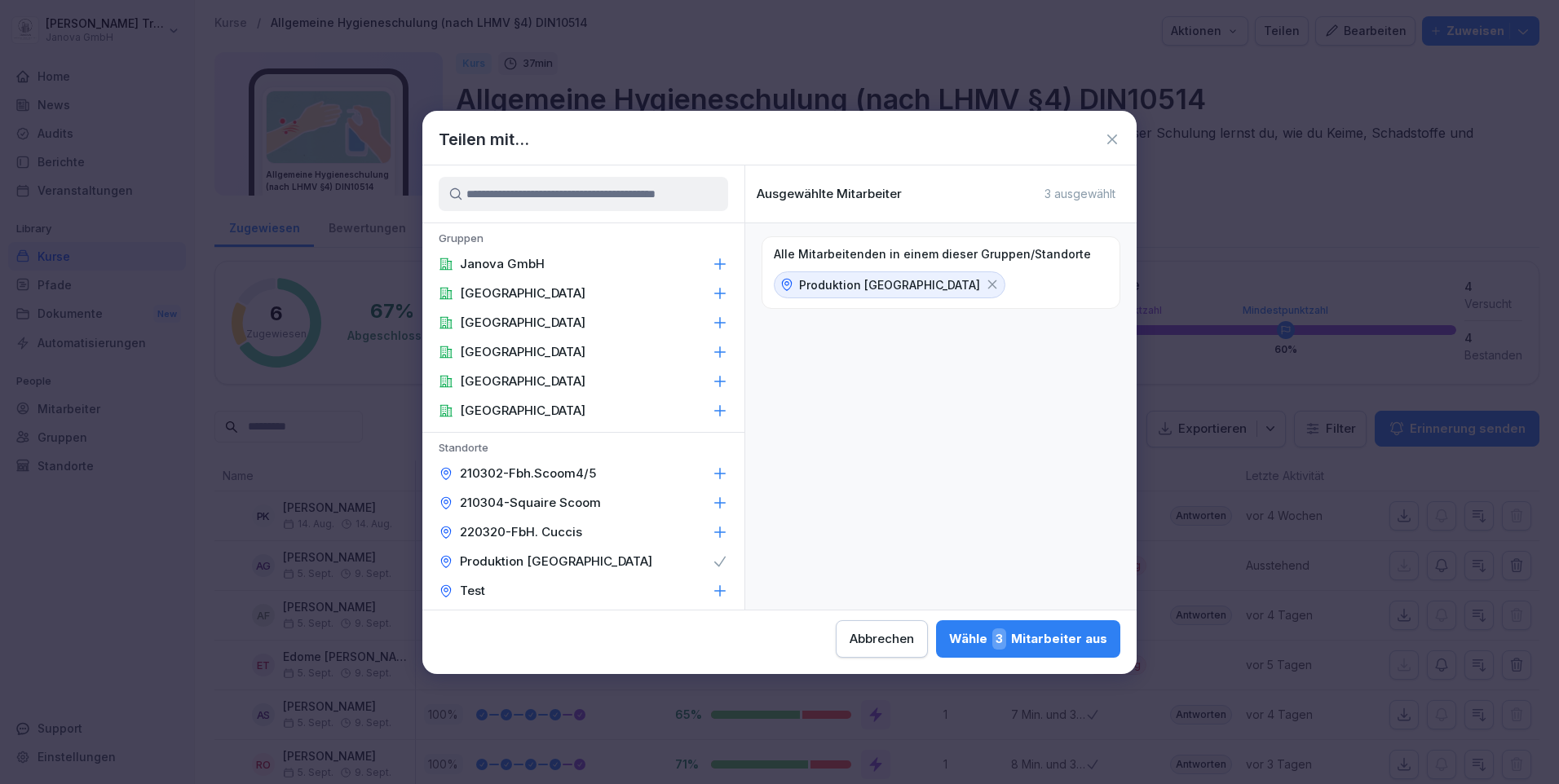
click at [1048, 646] on div "Wähle 3 Mitarbeiter aus" at bounding box center [1028, 639] width 158 height 21
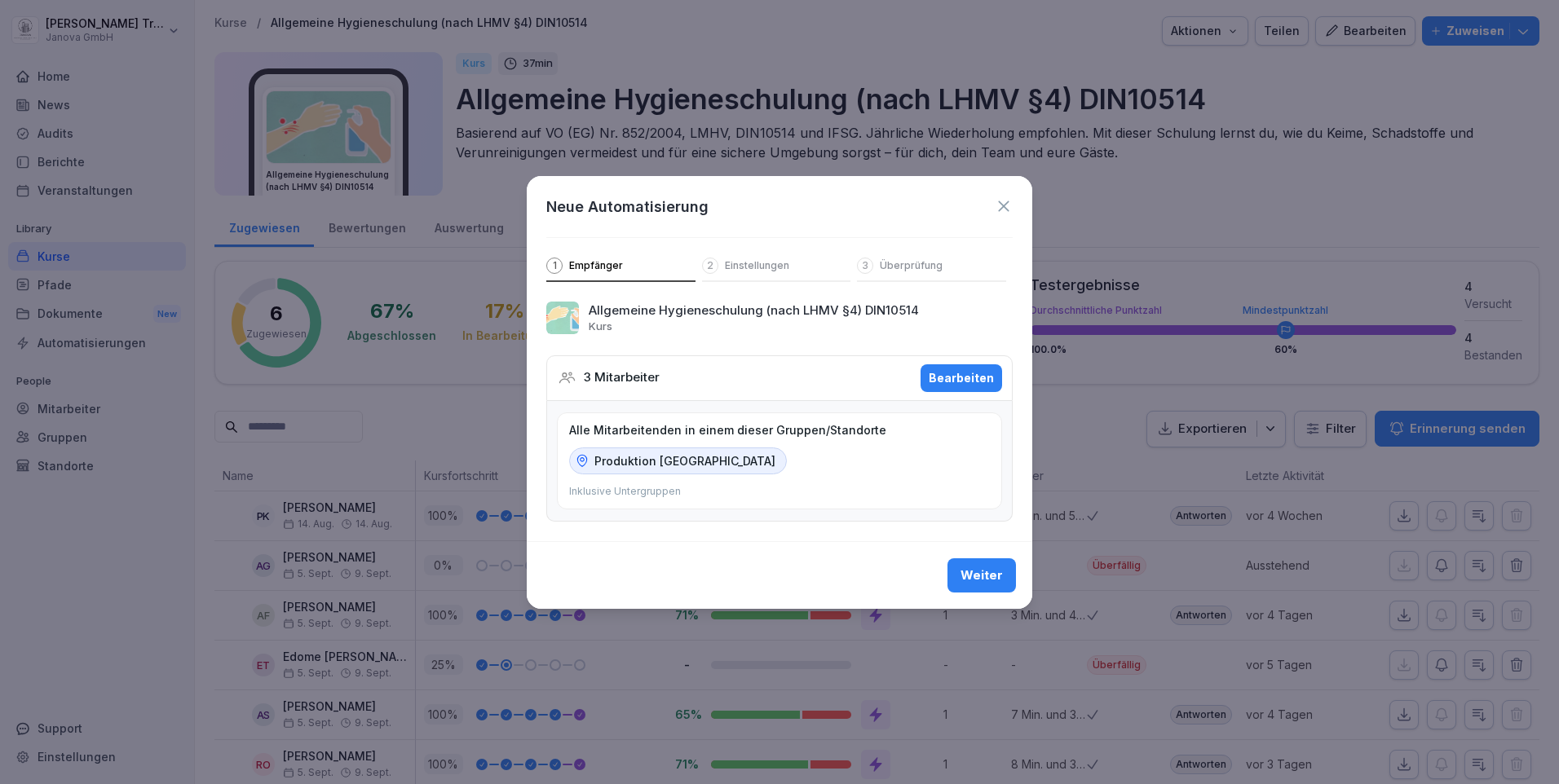
click at [999, 575] on div "Weiter" at bounding box center [981, 576] width 42 height 18
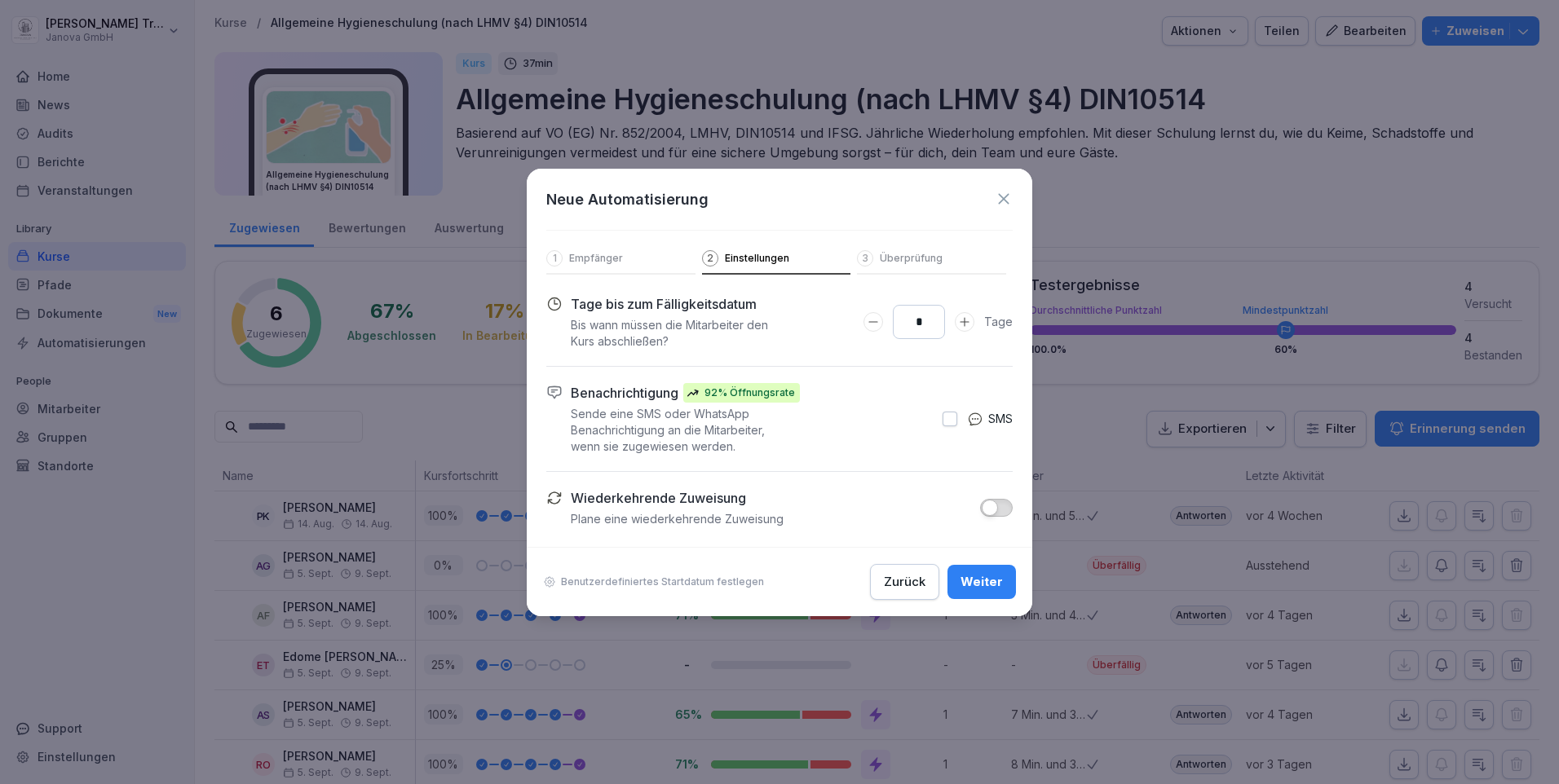
click at [873, 322] on icon "Days to complete number input verringern" at bounding box center [874, 322] width 13 height 13
type input "*"
click at [873, 322] on icon "Days to complete number input verringern" at bounding box center [873, 321] width 9 height 1
click at [992, 586] on div "Weiter" at bounding box center [981, 582] width 42 height 18
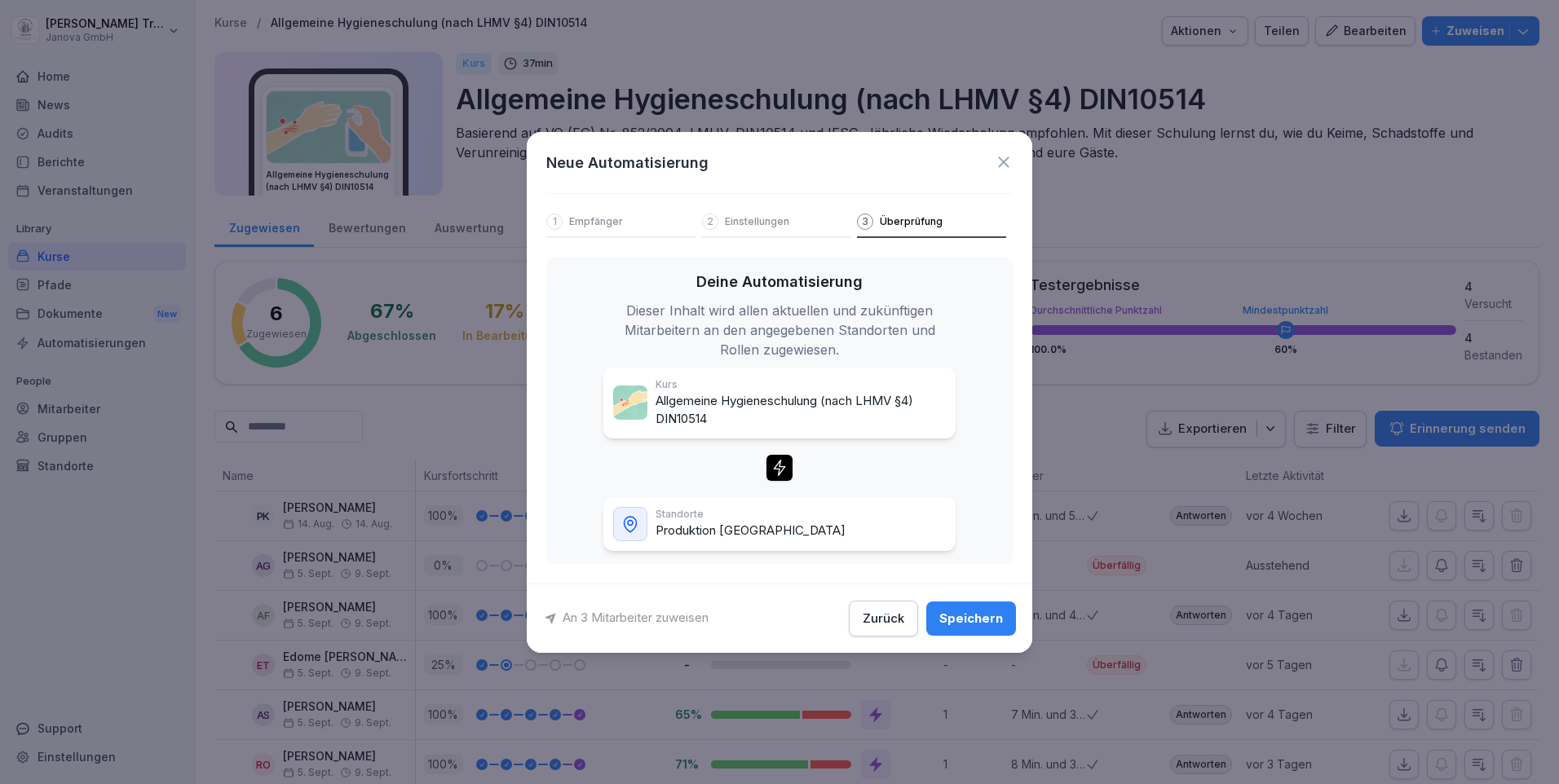
click at [614, 220] on p "Empfänger" at bounding box center [596, 222] width 54 height 13
click at [1000, 162] on icon at bounding box center [1004, 162] width 18 height 18
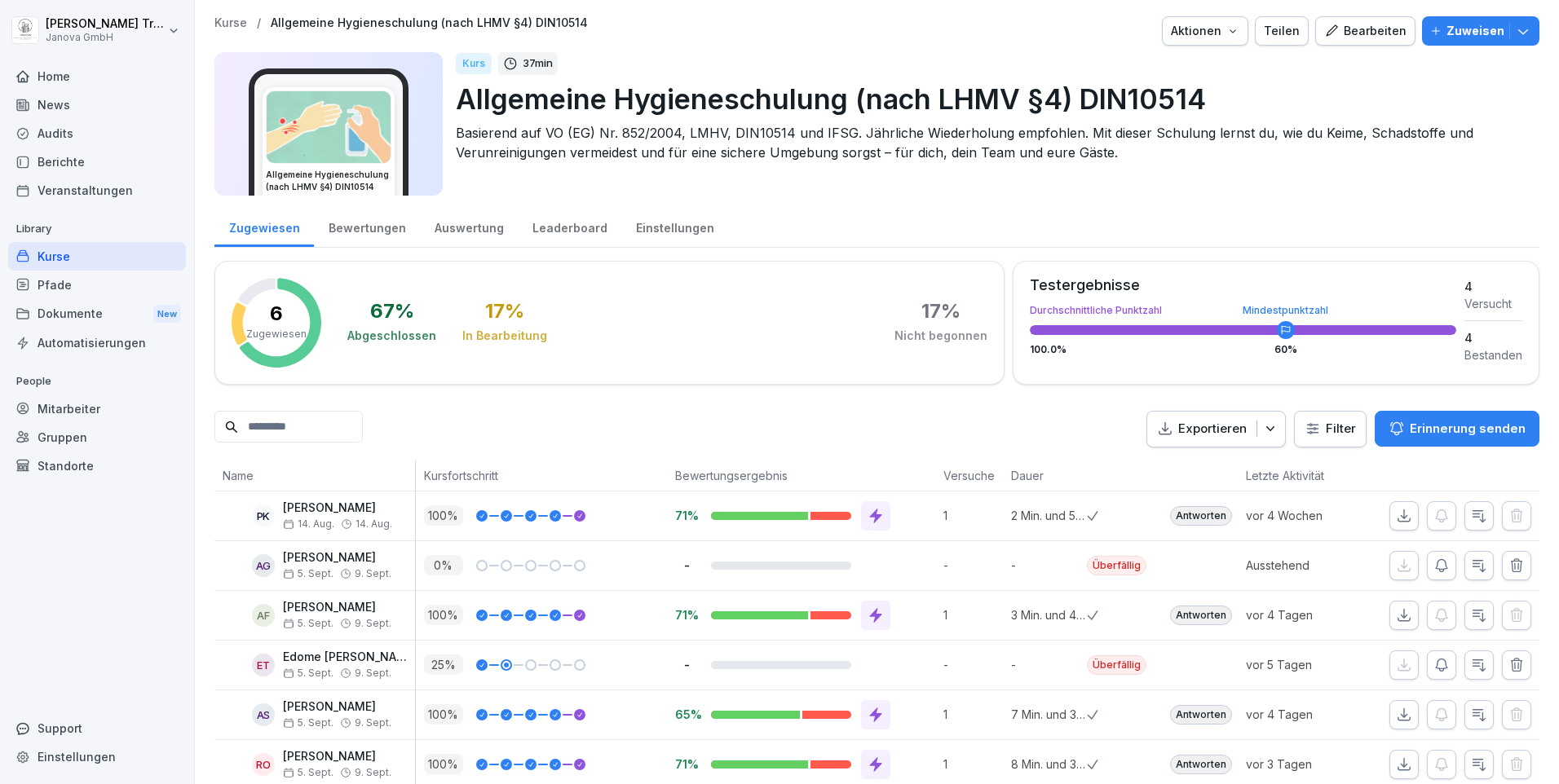
click at [1474, 25] on p "Zuweisen" at bounding box center [1475, 31] width 58 height 18
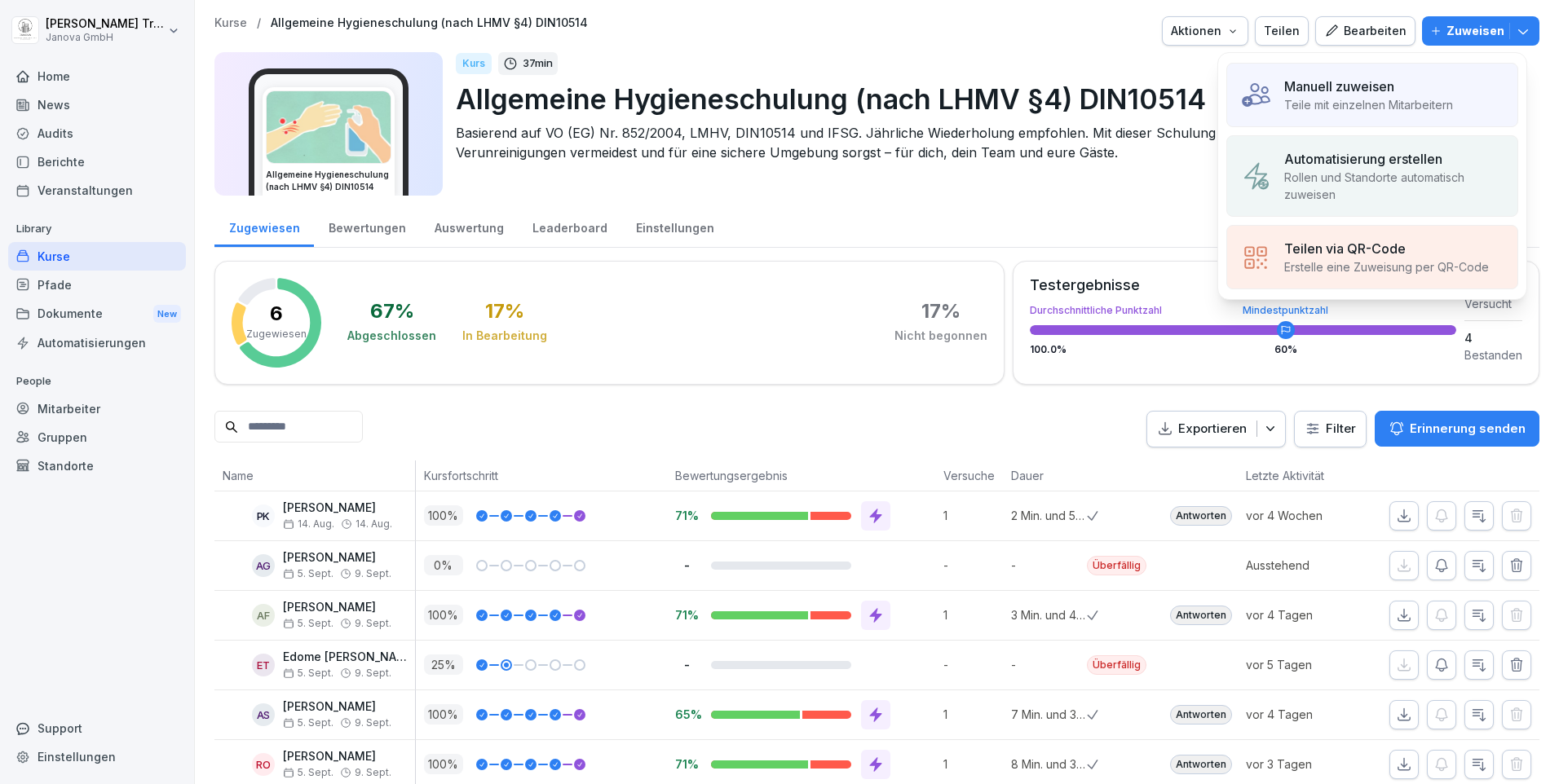
click at [1362, 88] on p "Manuell zuweisen" at bounding box center [1339, 86] width 110 height 19
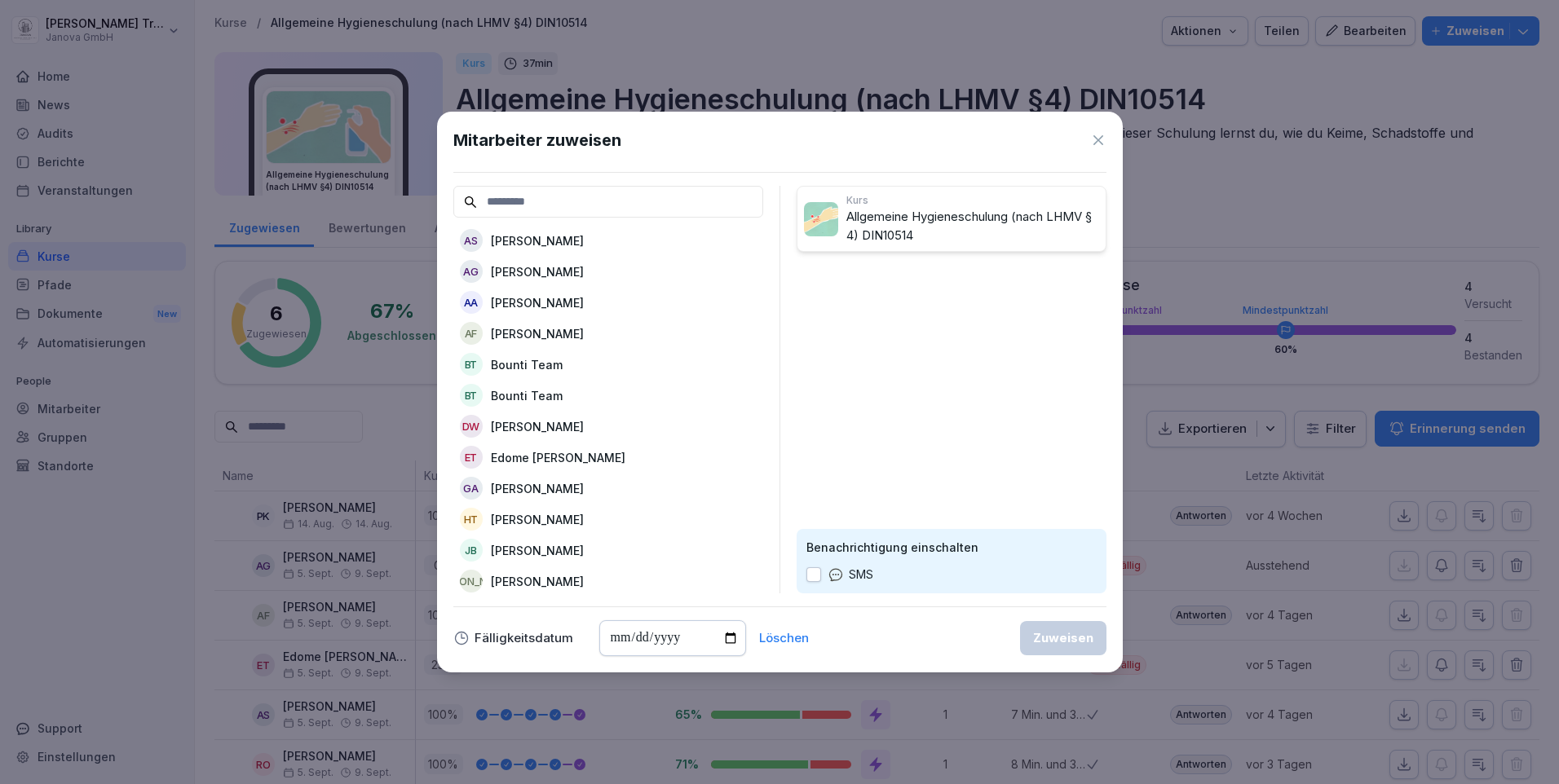
click at [549, 298] on p "[PERSON_NAME]" at bounding box center [538, 302] width 93 height 17
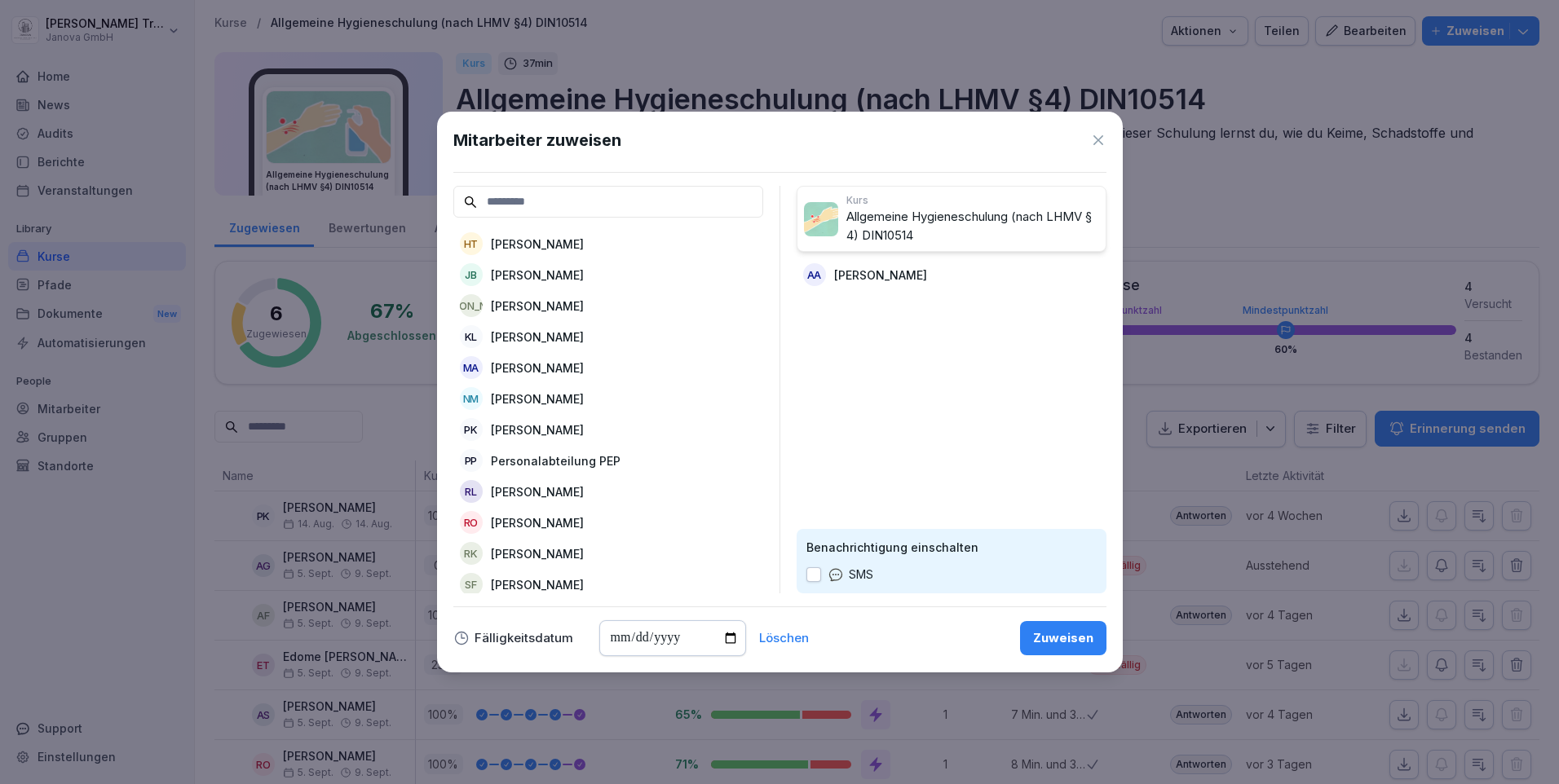
scroll to position [263, 0]
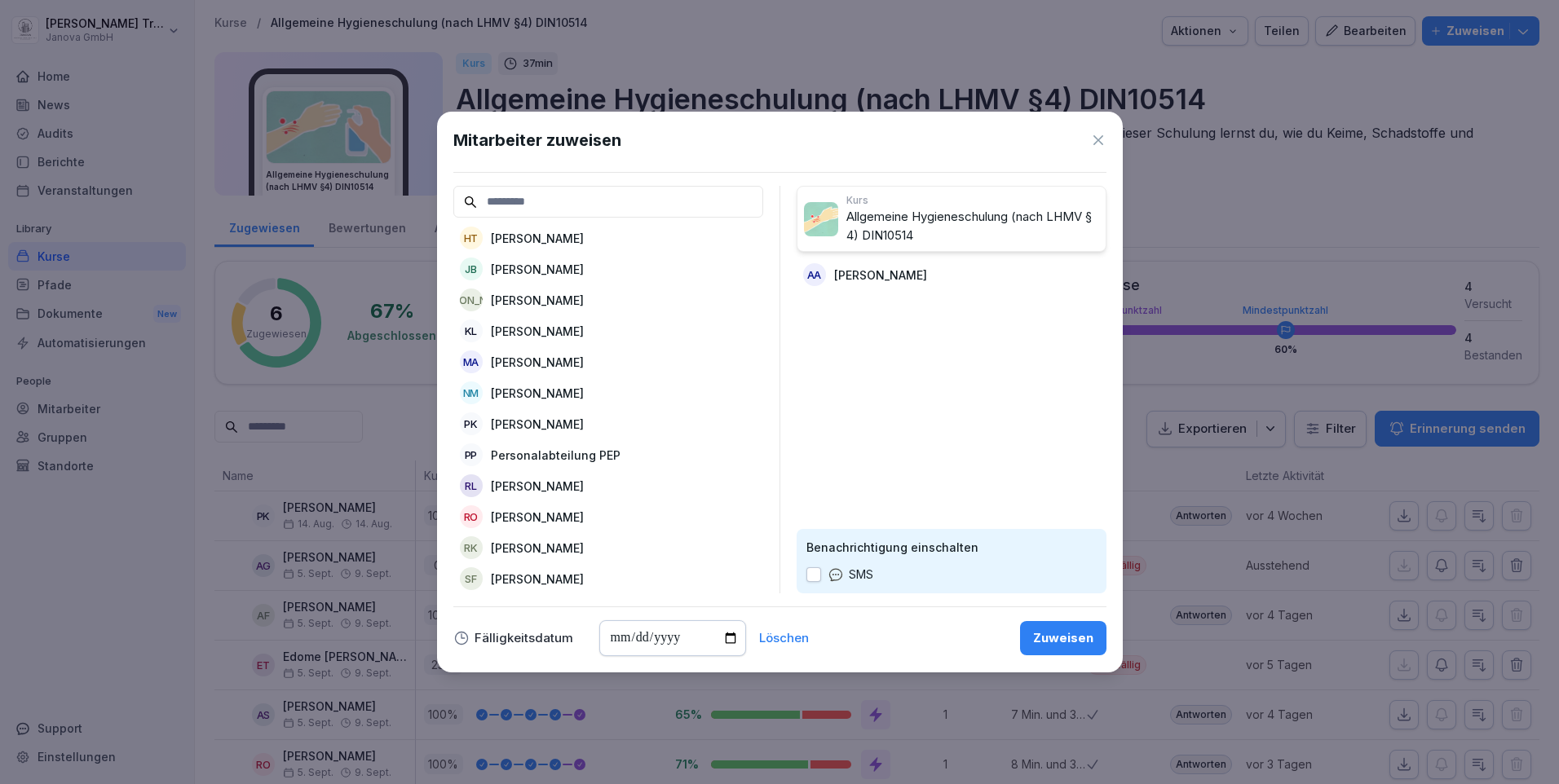
click at [535, 570] on p "[PERSON_NAME]" at bounding box center [538, 579] width 93 height 17
click at [555, 459] on p "[PERSON_NAME]" at bounding box center [538, 457] width 93 height 17
click at [726, 638] on input "date" at bounding box center [673, 638] width 147 height 36
type input "**********"
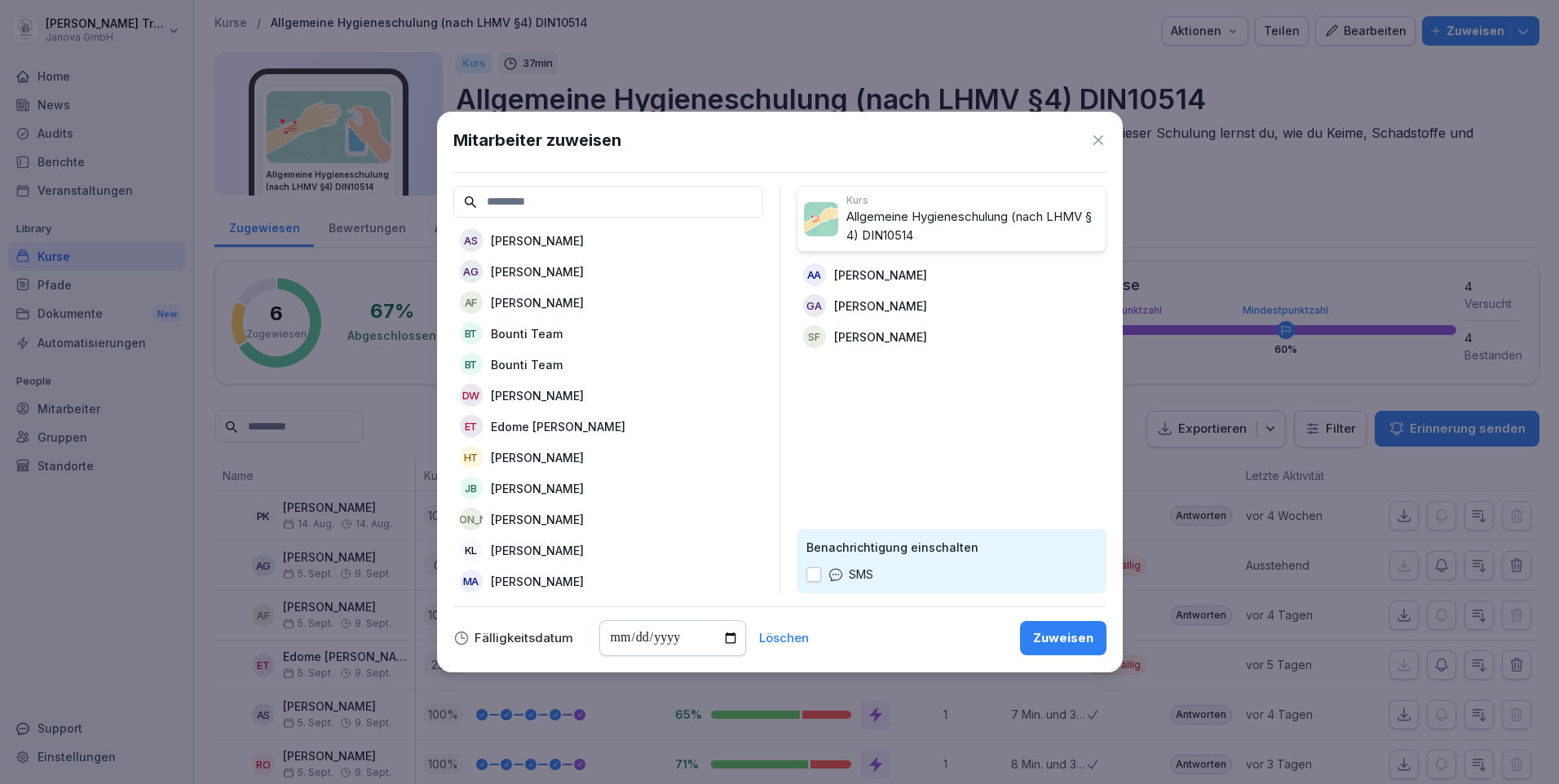
click at [1057, 643] on div "Zuweisen" at bounding box center [1063, 639] width 60 height 18
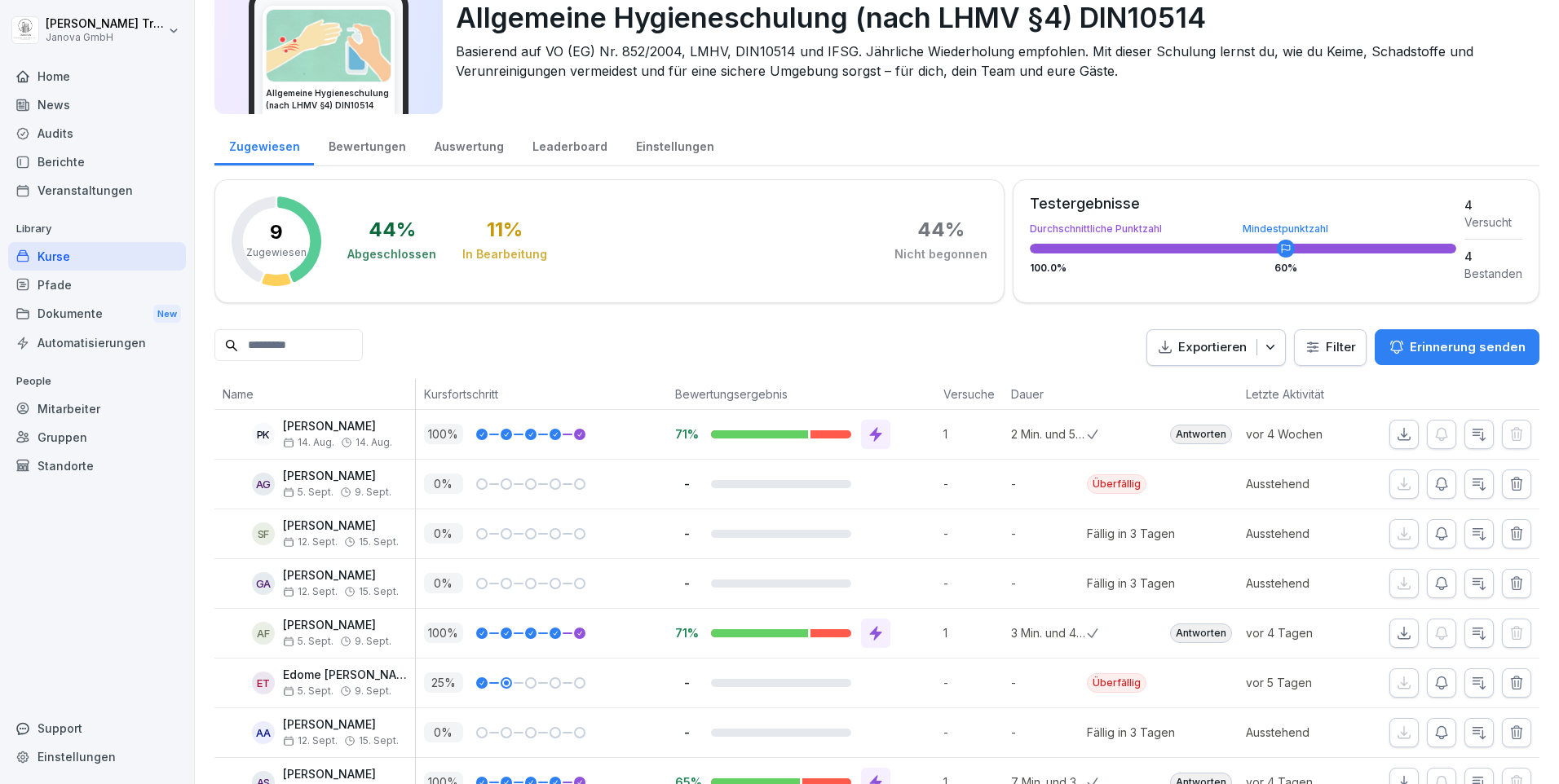
scroll to position [195, 0]
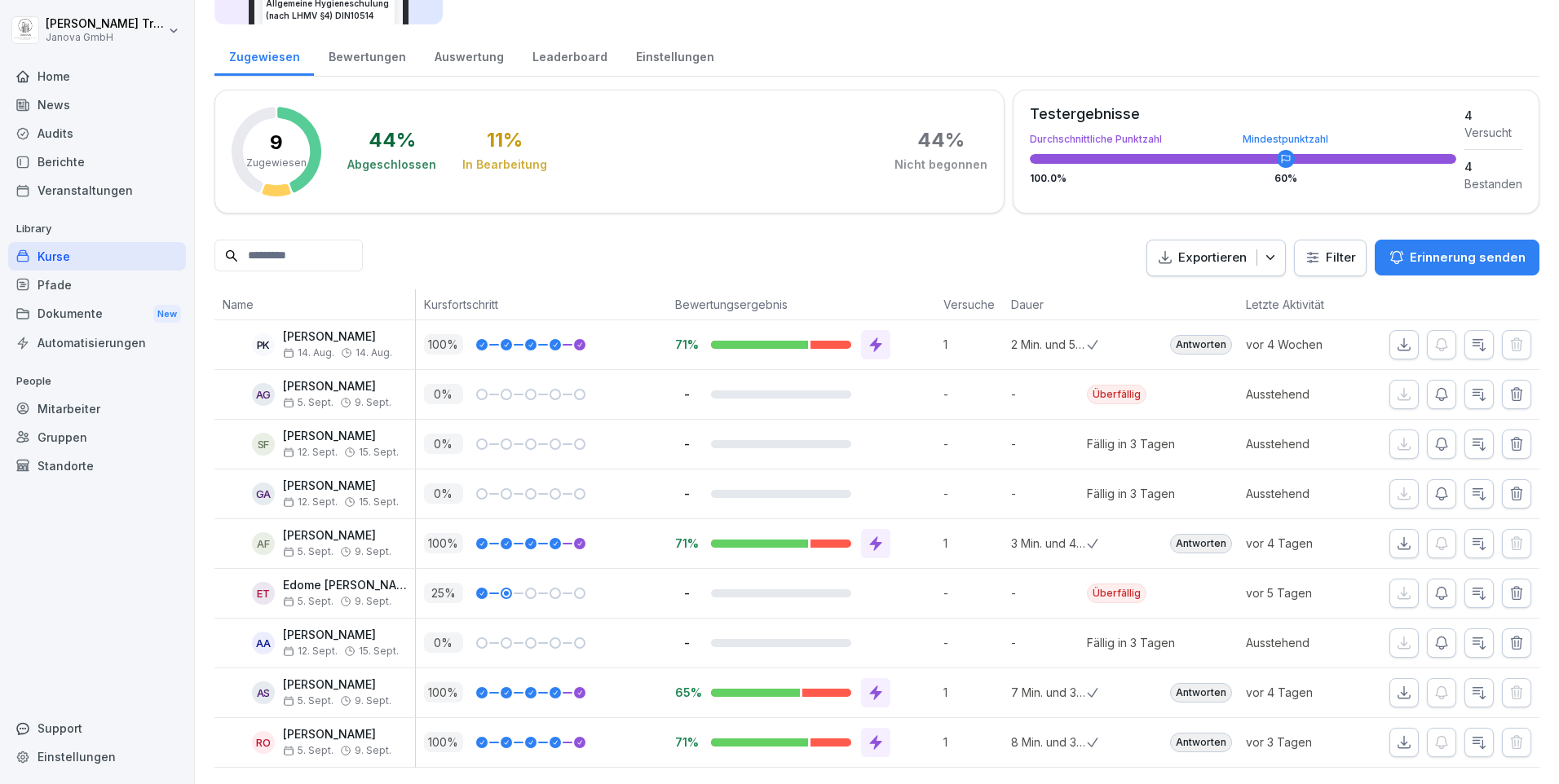
click at [379, 35] on div "Bewertungen" at bounding box center [367, 56] width 106 height 42
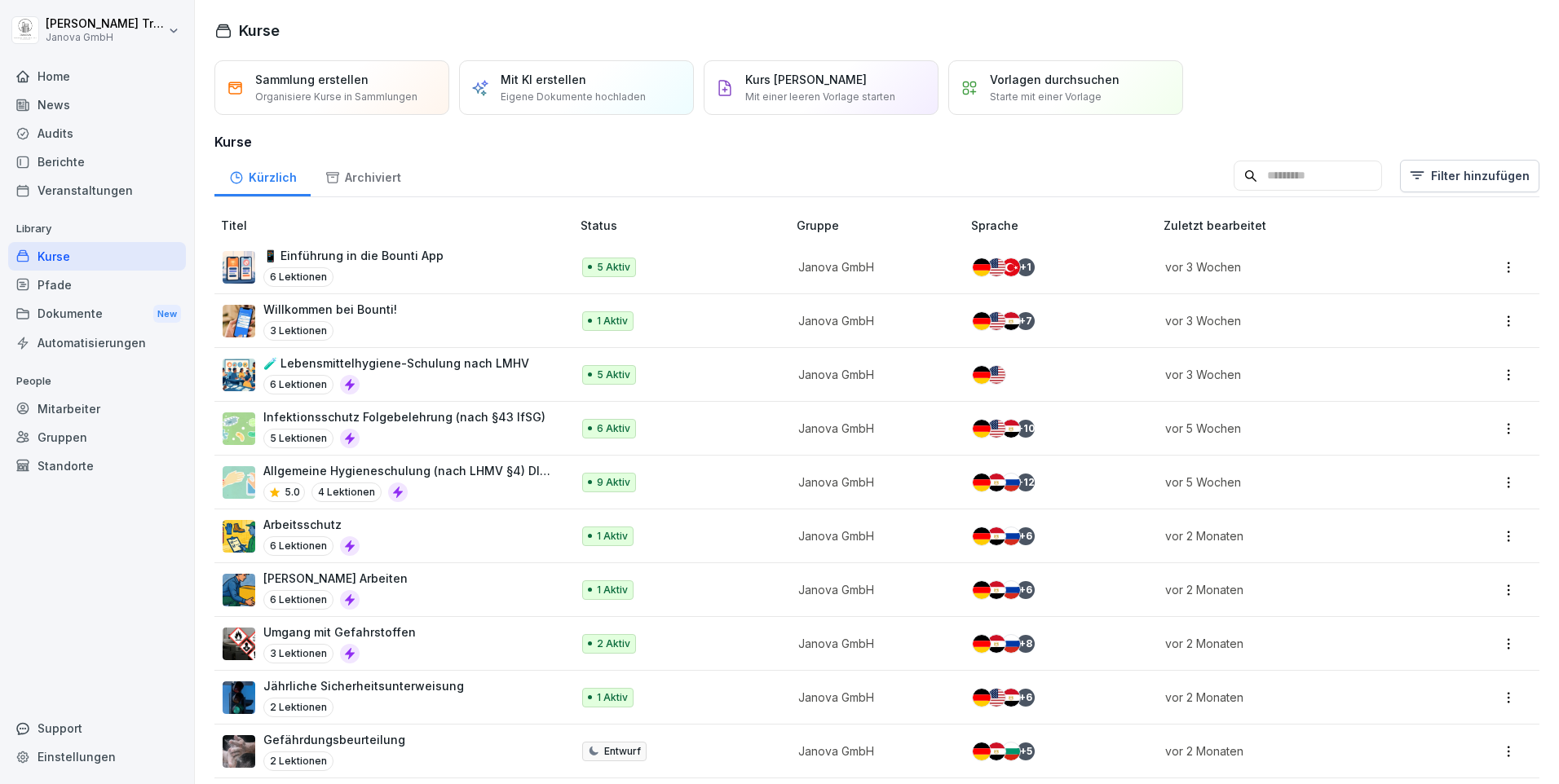
click at [58, 167] on div "Berichte" at bounding box center [97, 162] width 178 height 28
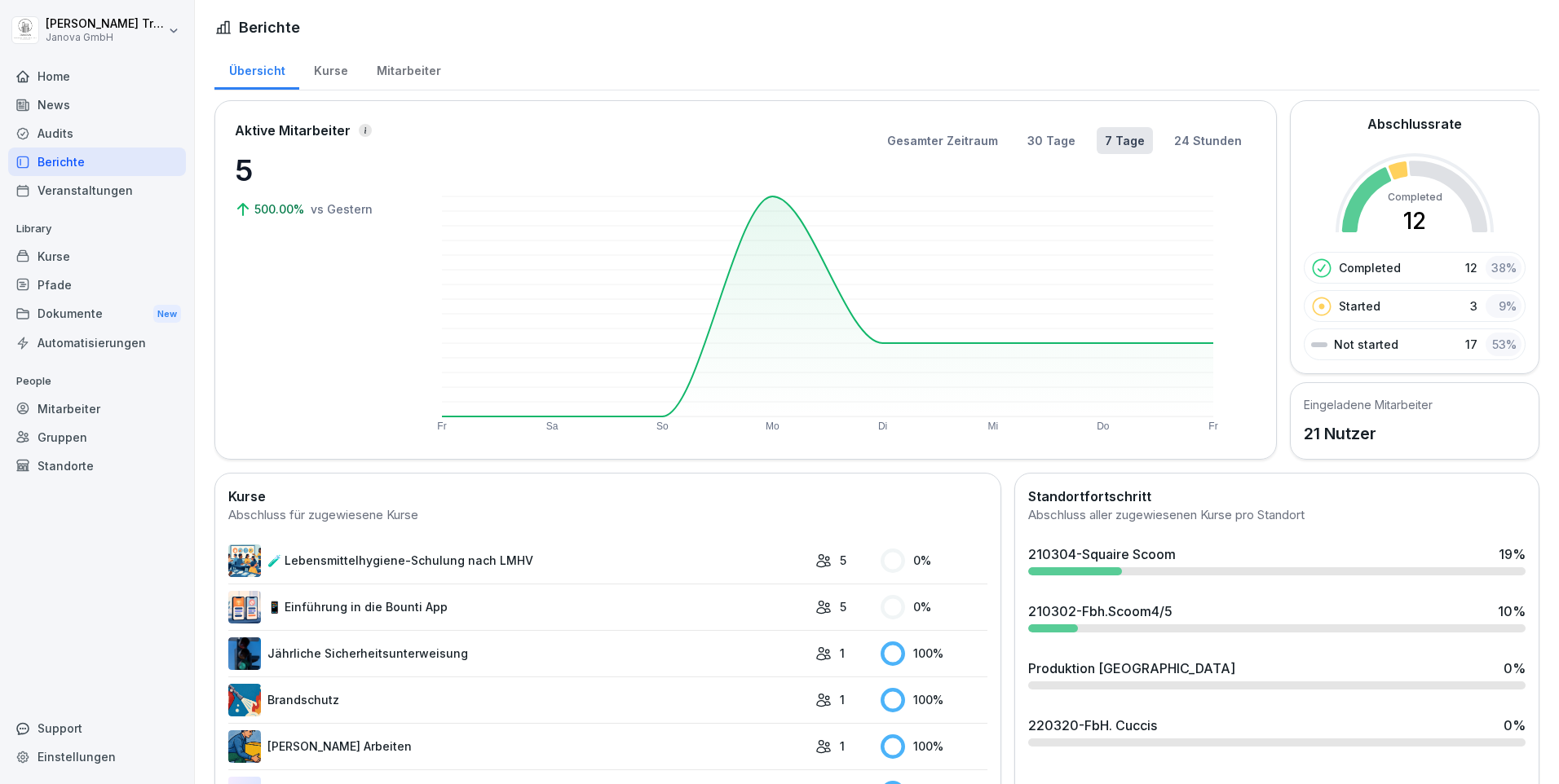
click at [330, 70] on div "Kurse" at bounding box center [330, 69] width 63 height 42
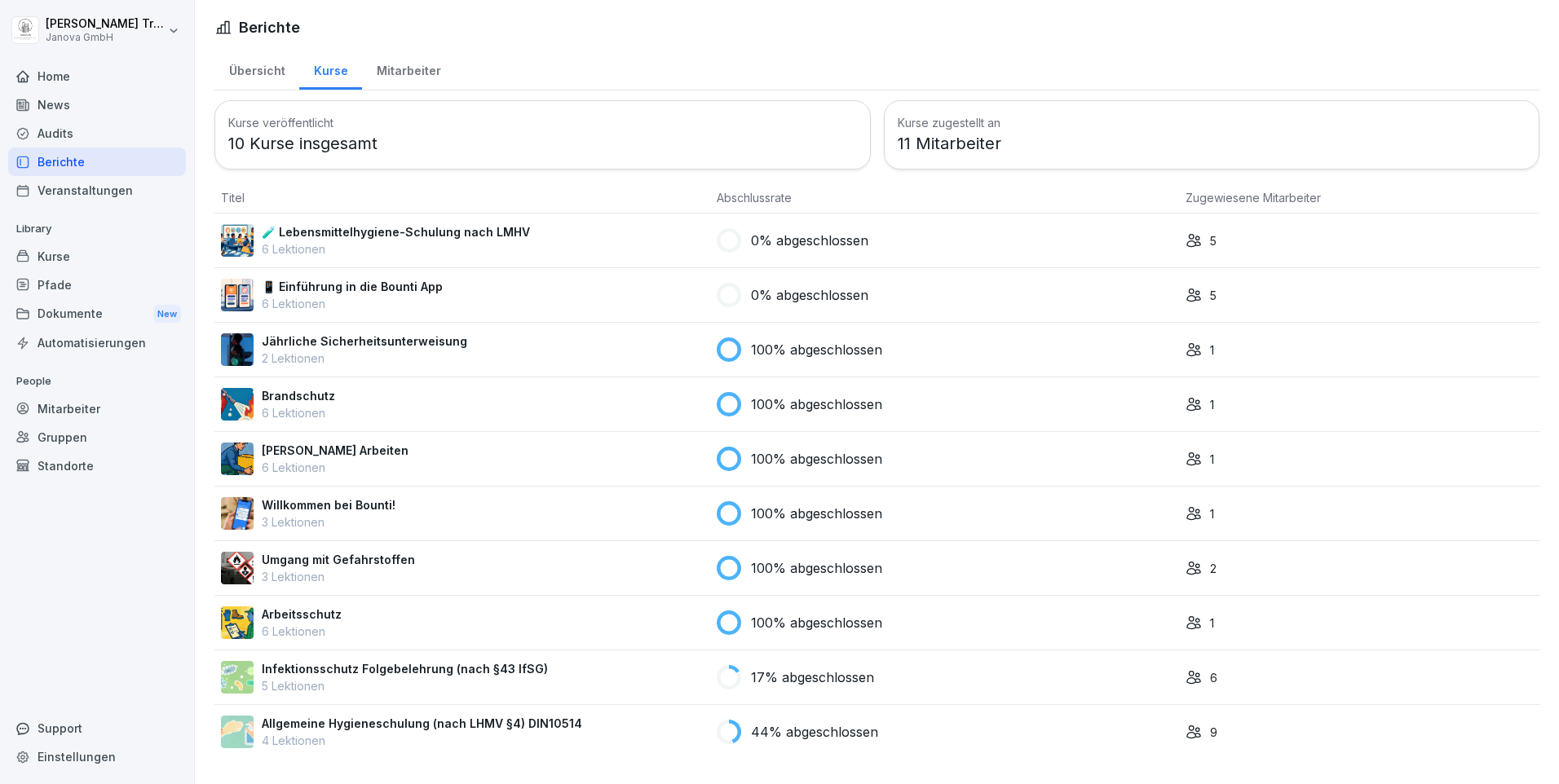
click at [393, 233] on p "🧪 Lebensmittelhygiene-Schulung nach LMHV" at bounding box center [396, 232] width 268 height 17
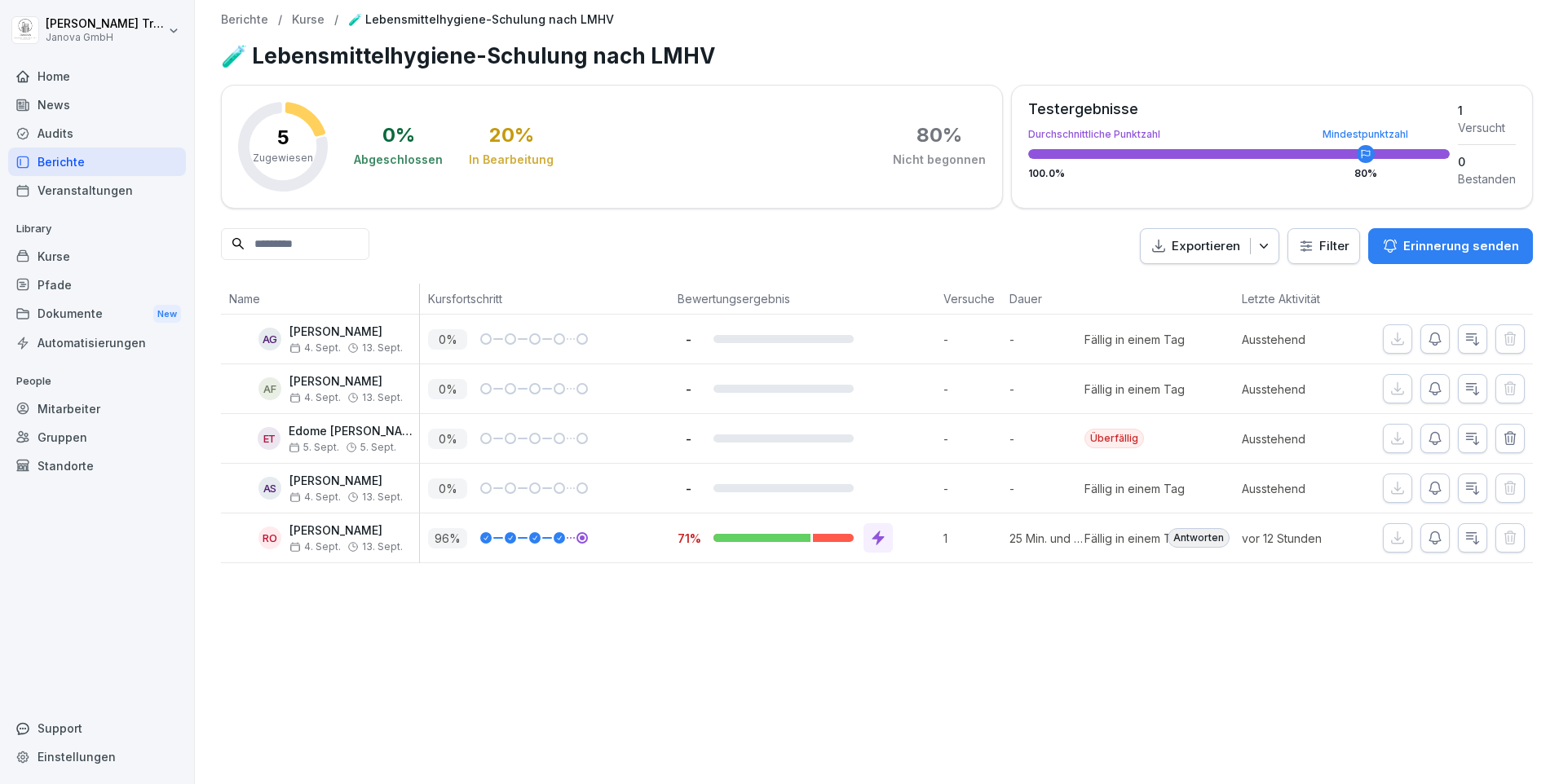
click at [60, 164] on div "Berichte" at bounding box center [97, 162] width 178 height 28
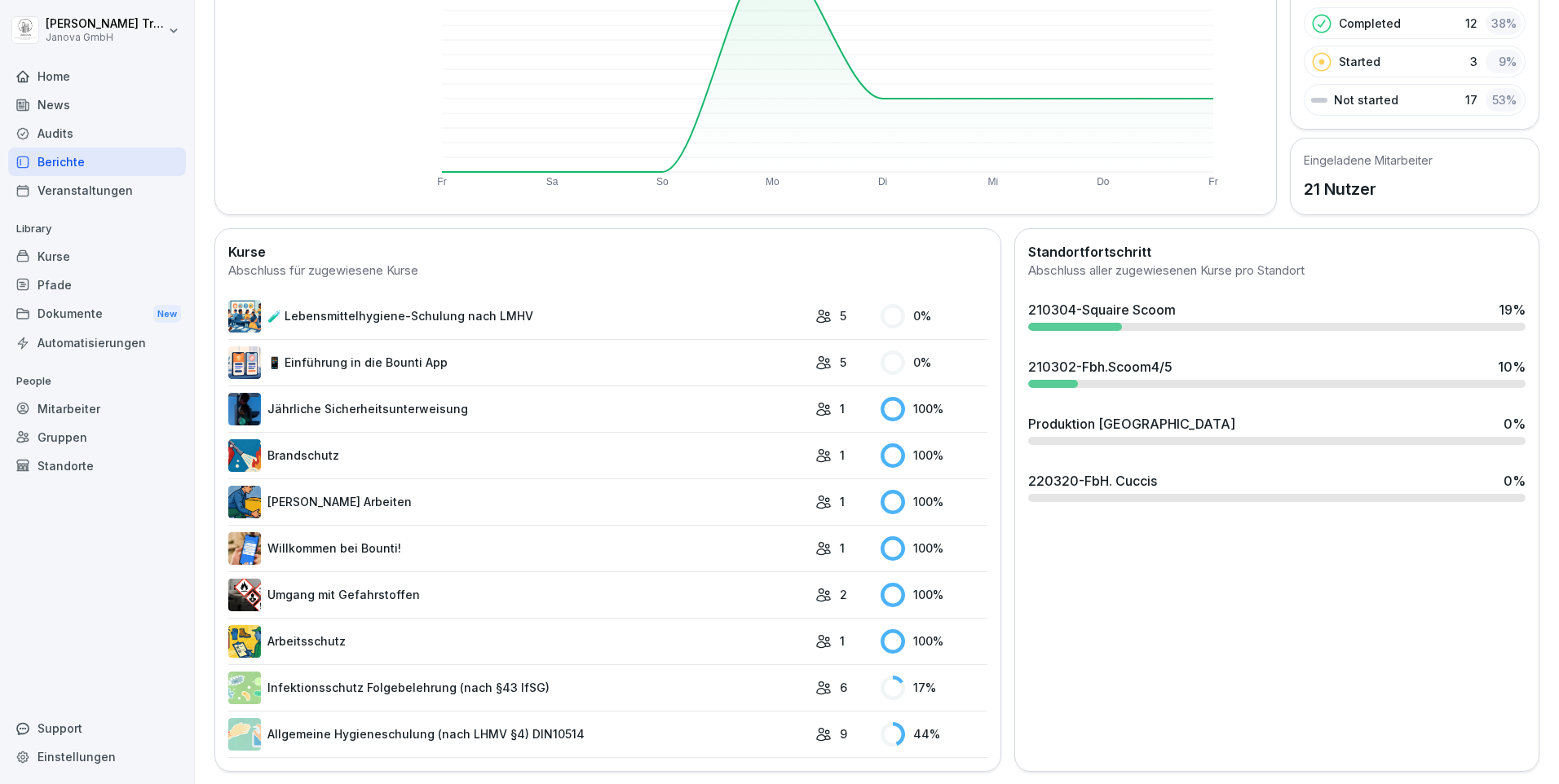
scroll to position [257, 0]
click at [514, 717] on link "Allgemeine Hygieneschulung (nach LHMV §4) DIN10514" at bounding box center [518, 734] width 579 height 33
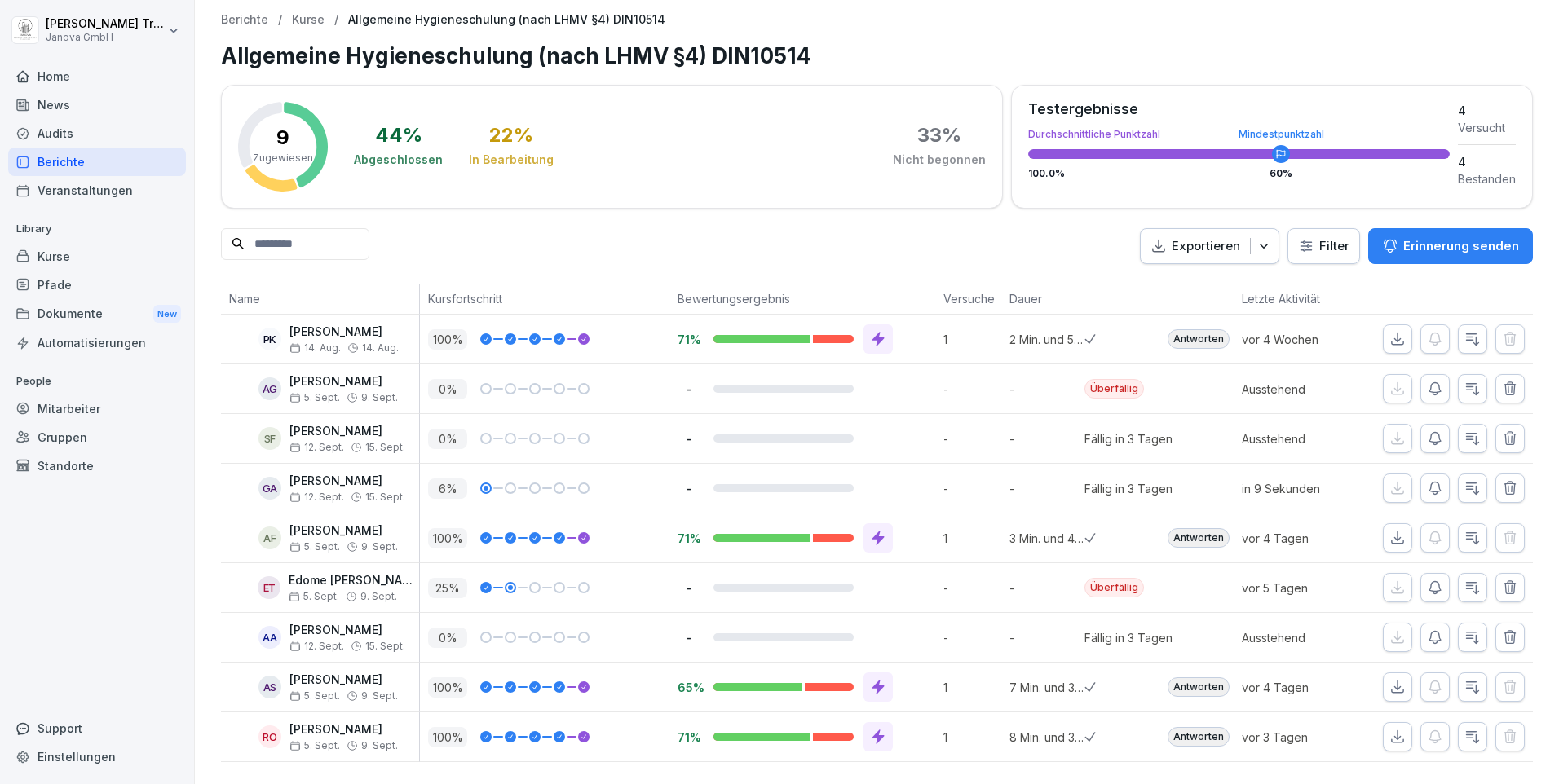
scroll to position [16, 0]
click at [73, 412] on div "Mitarbeiter" at bounding box center [97, 408] width 178 height 28
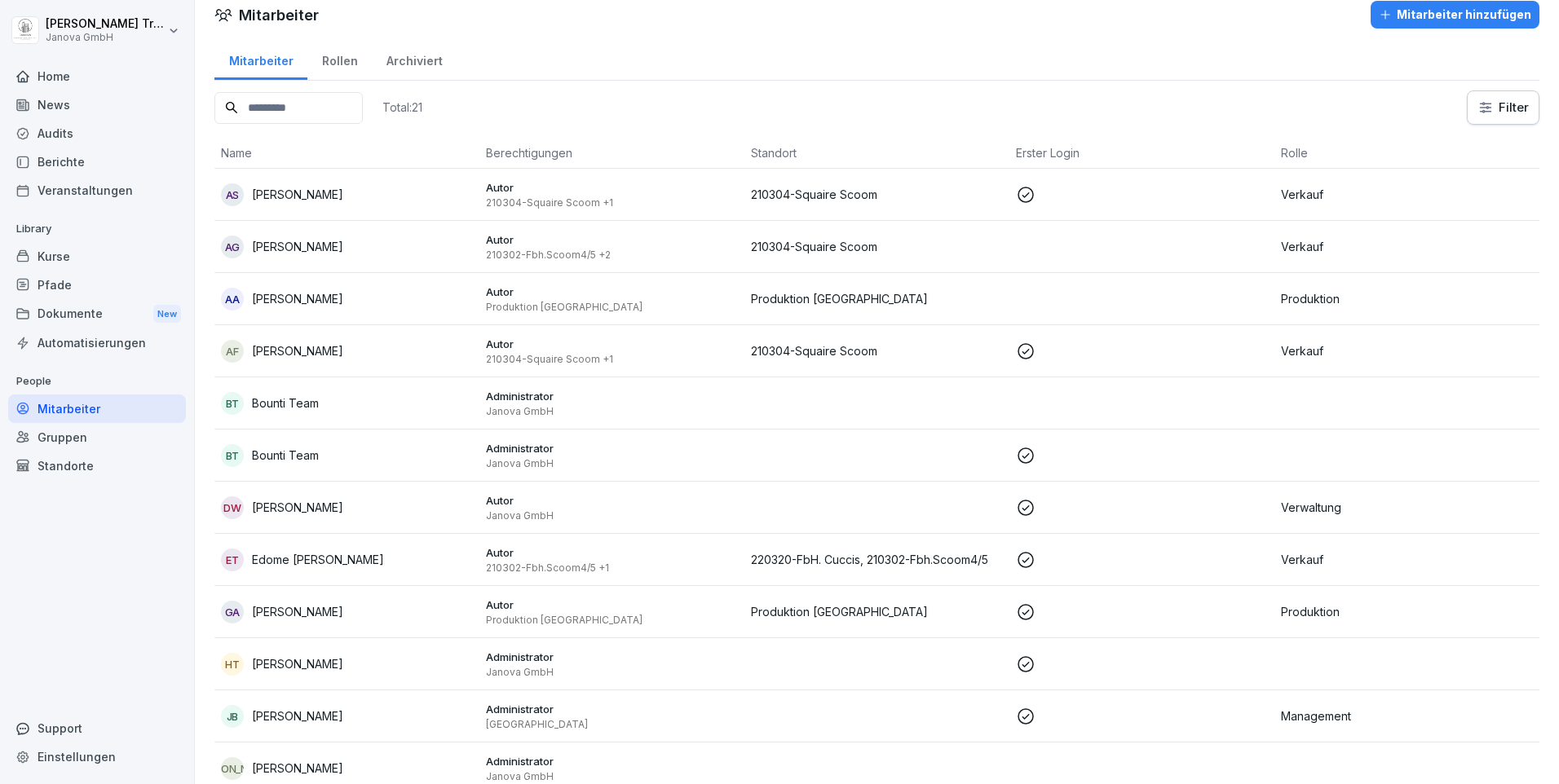
click at [1019, 613] on icon at bounding box center [1026, 612] width 16 height 16
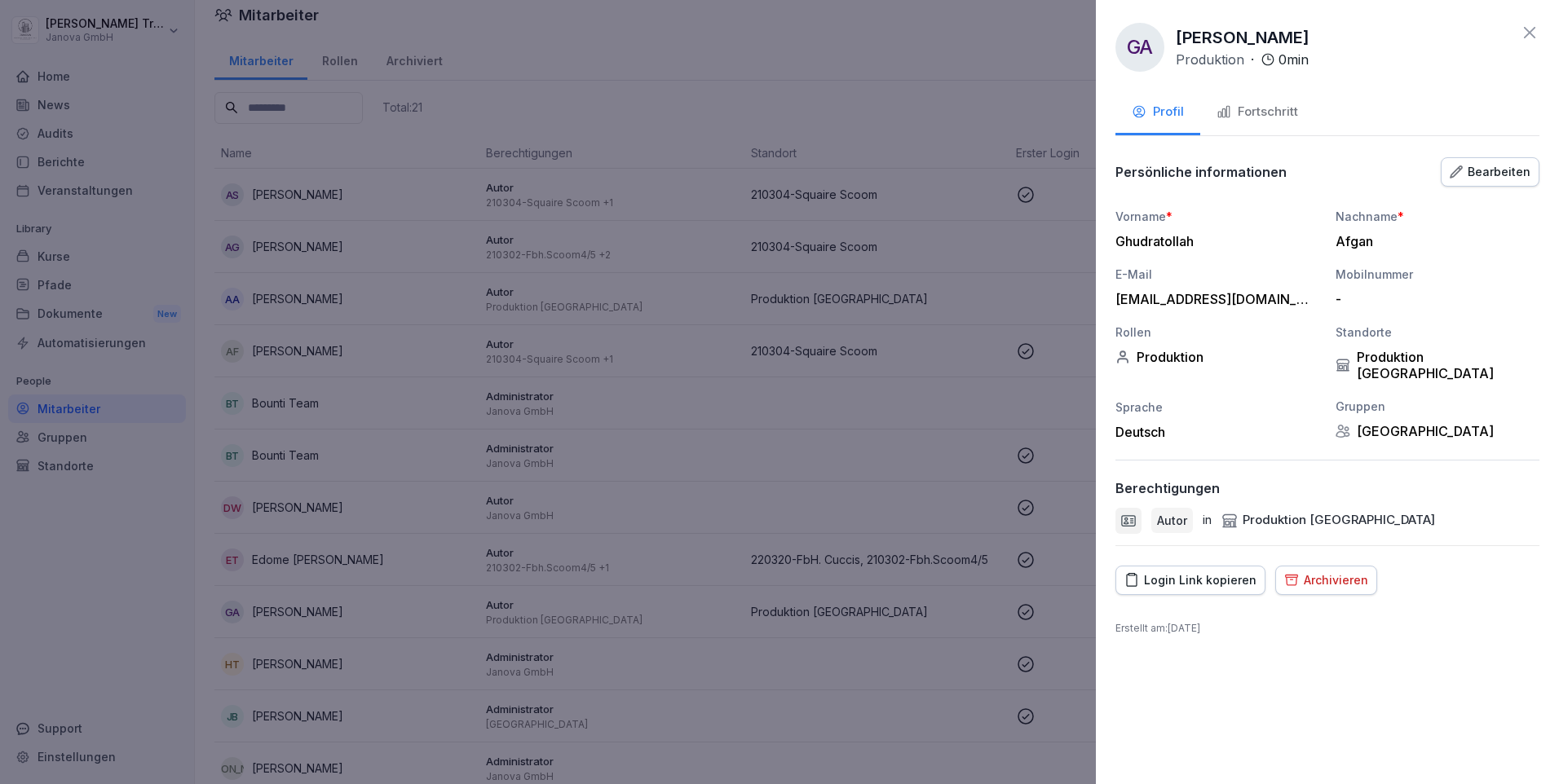
click at [1279, 112] on div "Fortschritt" at bounding box center [1257, 112] width 81 height 19
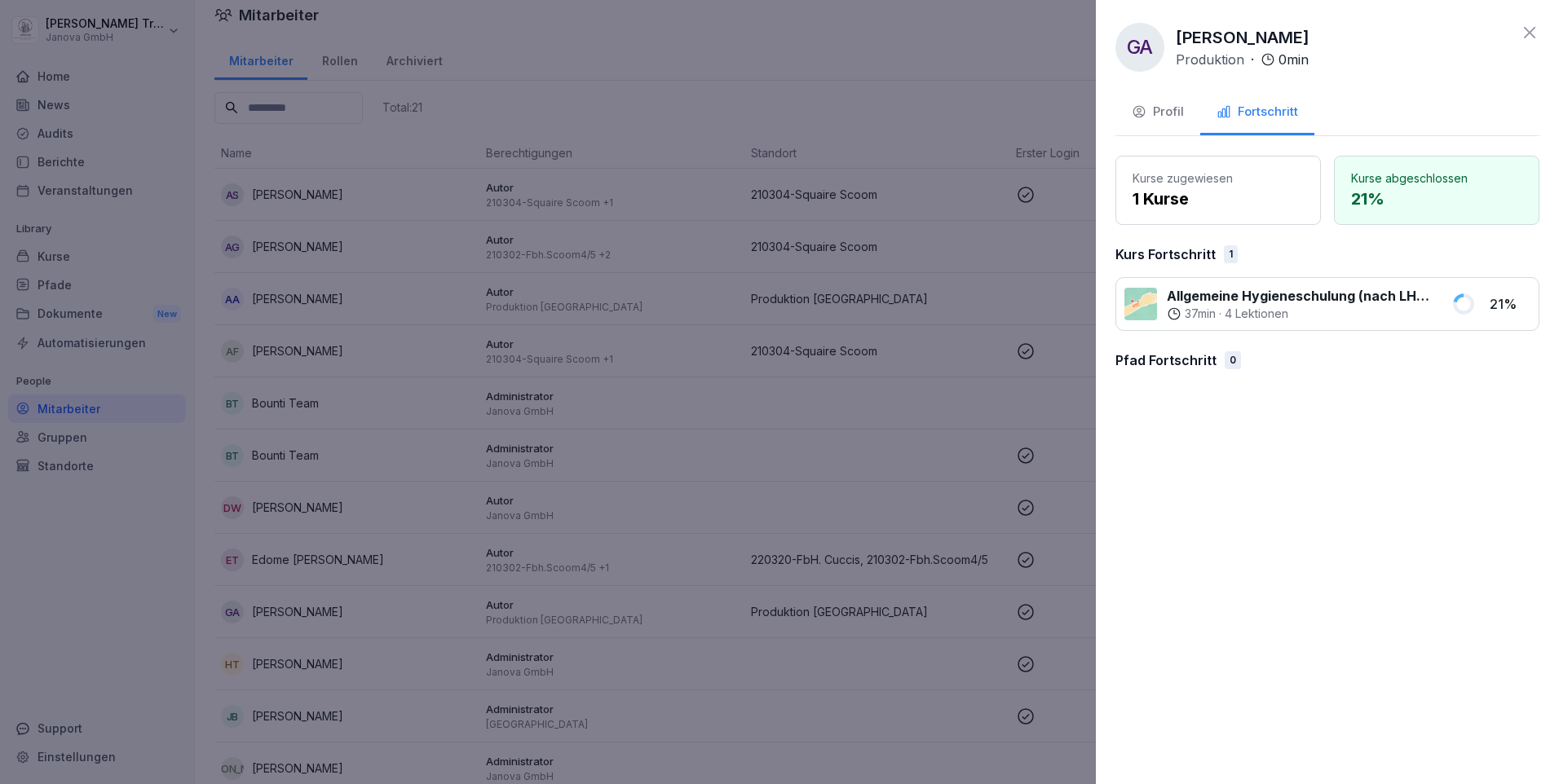
click at [1345, 295] on p "Allgemeine Hygieneschulung (nach LHMV §4) DIN10514" at bounding box center [1299, 296] width 265 height 19
click at [1140, 313] on div at bounding box center [1141, 304] width 33 height 33
click at [1536, 27] on icon at bounding box center [1529, 32] width 19 height 19
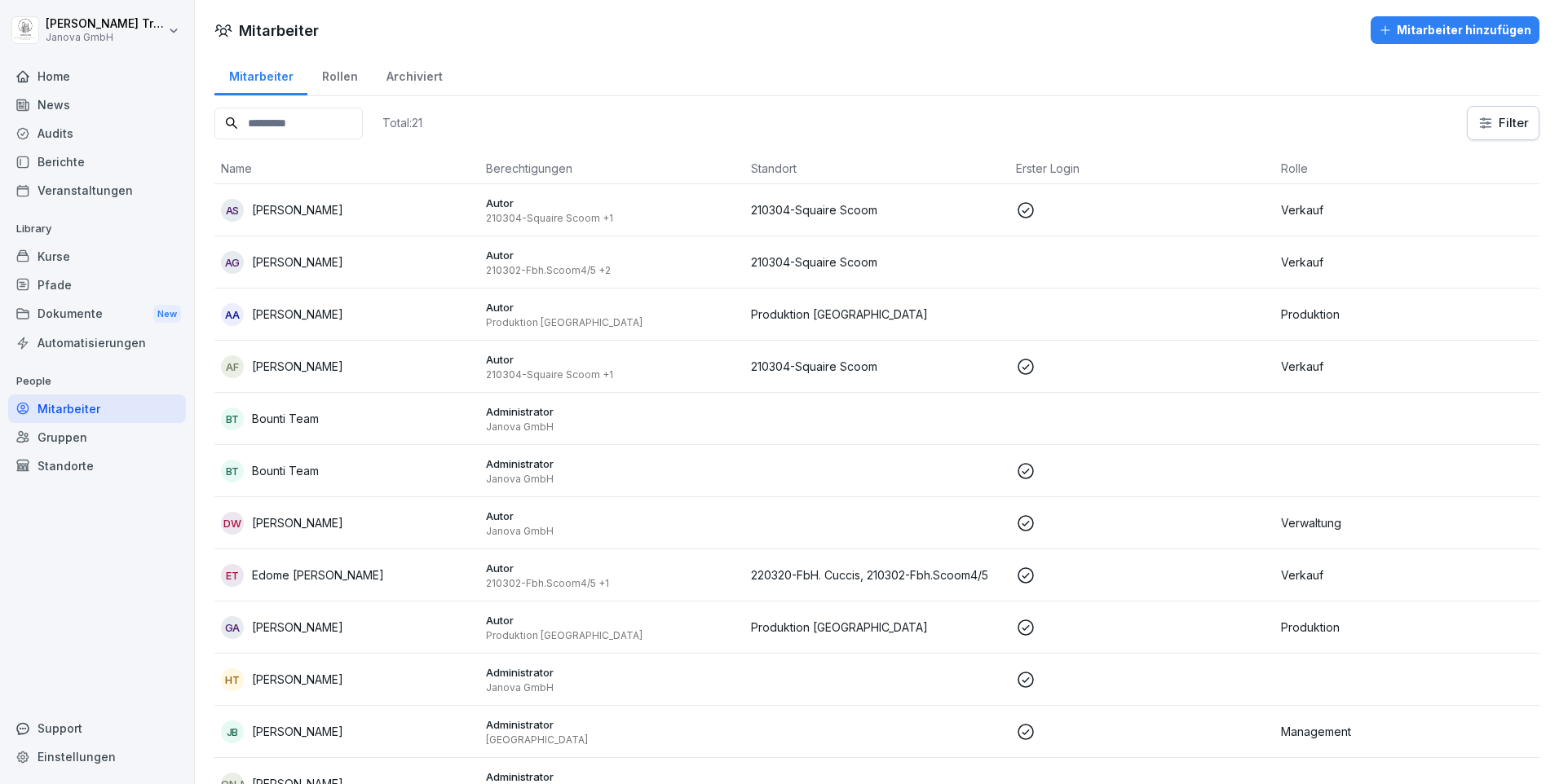
click at [837, 622] on p "Produktion [GEOGRAPHIC_DATA]" at bounding box center [877, 627] width 252 height 17
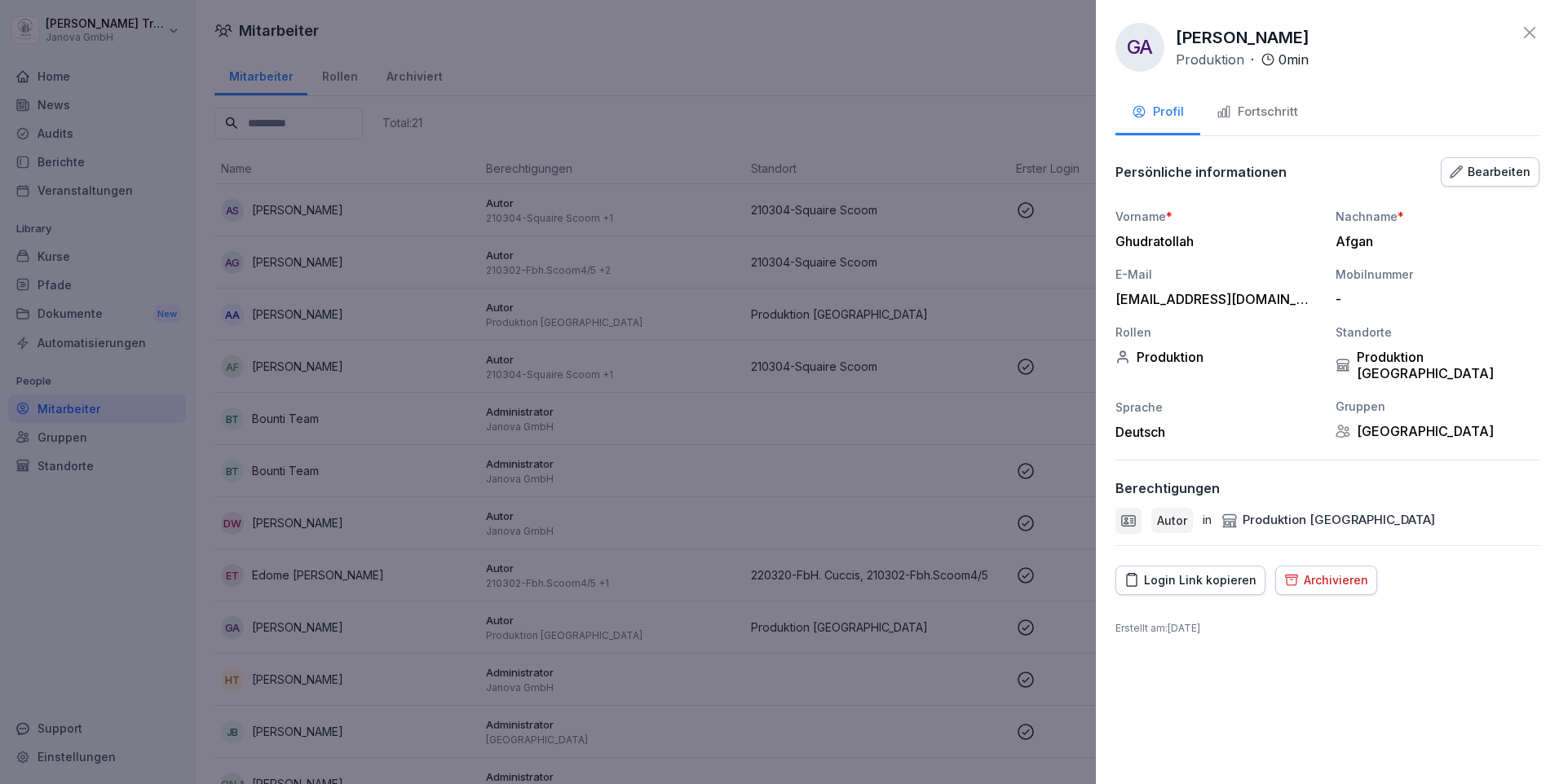
click at [1264, 110] on div "Fortschritt" at bounding box center [1257, 112] width 81 height 19
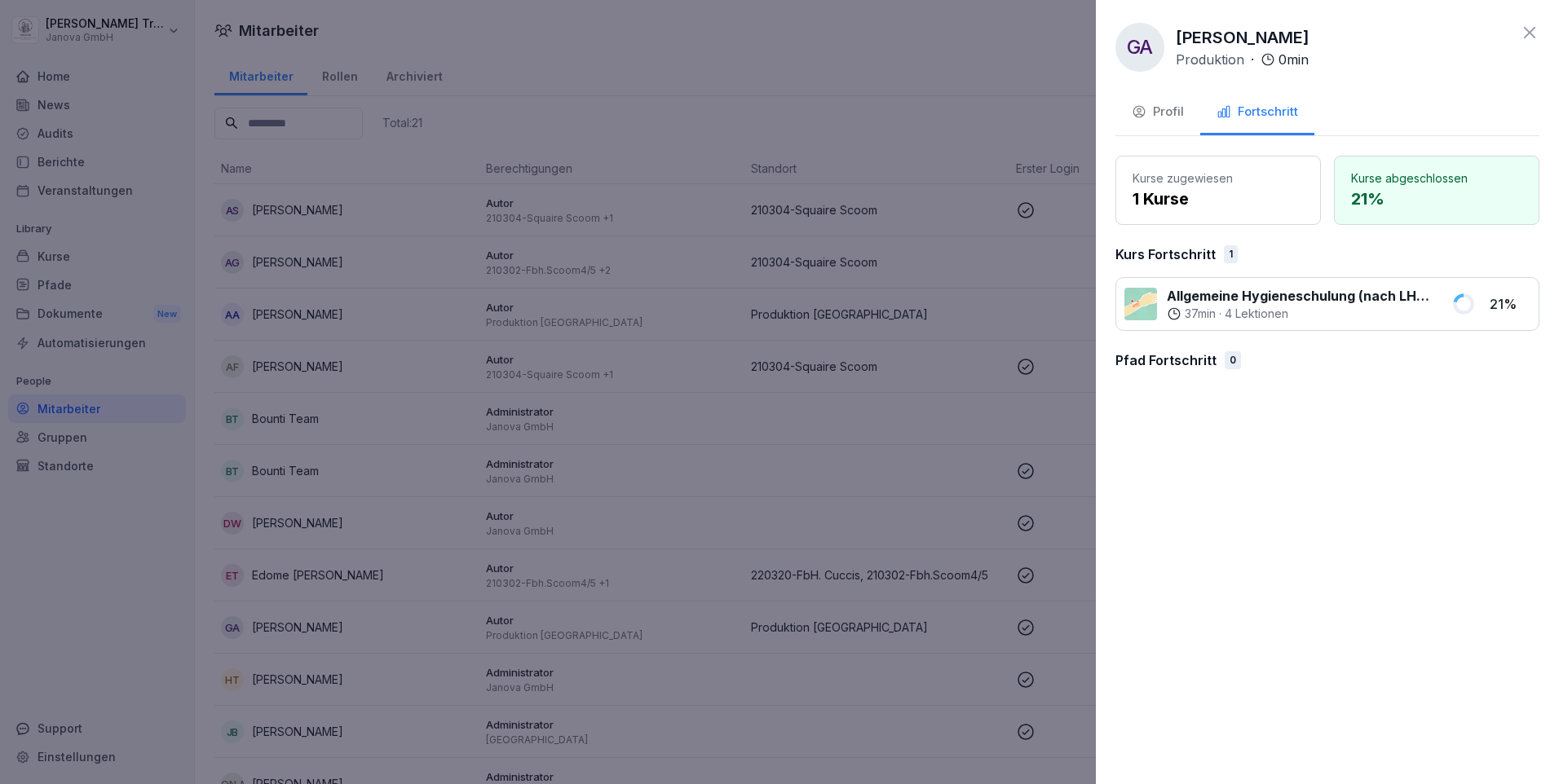
click at [58, 103] on div at bounding box center [780, 392] width 1559 height 784
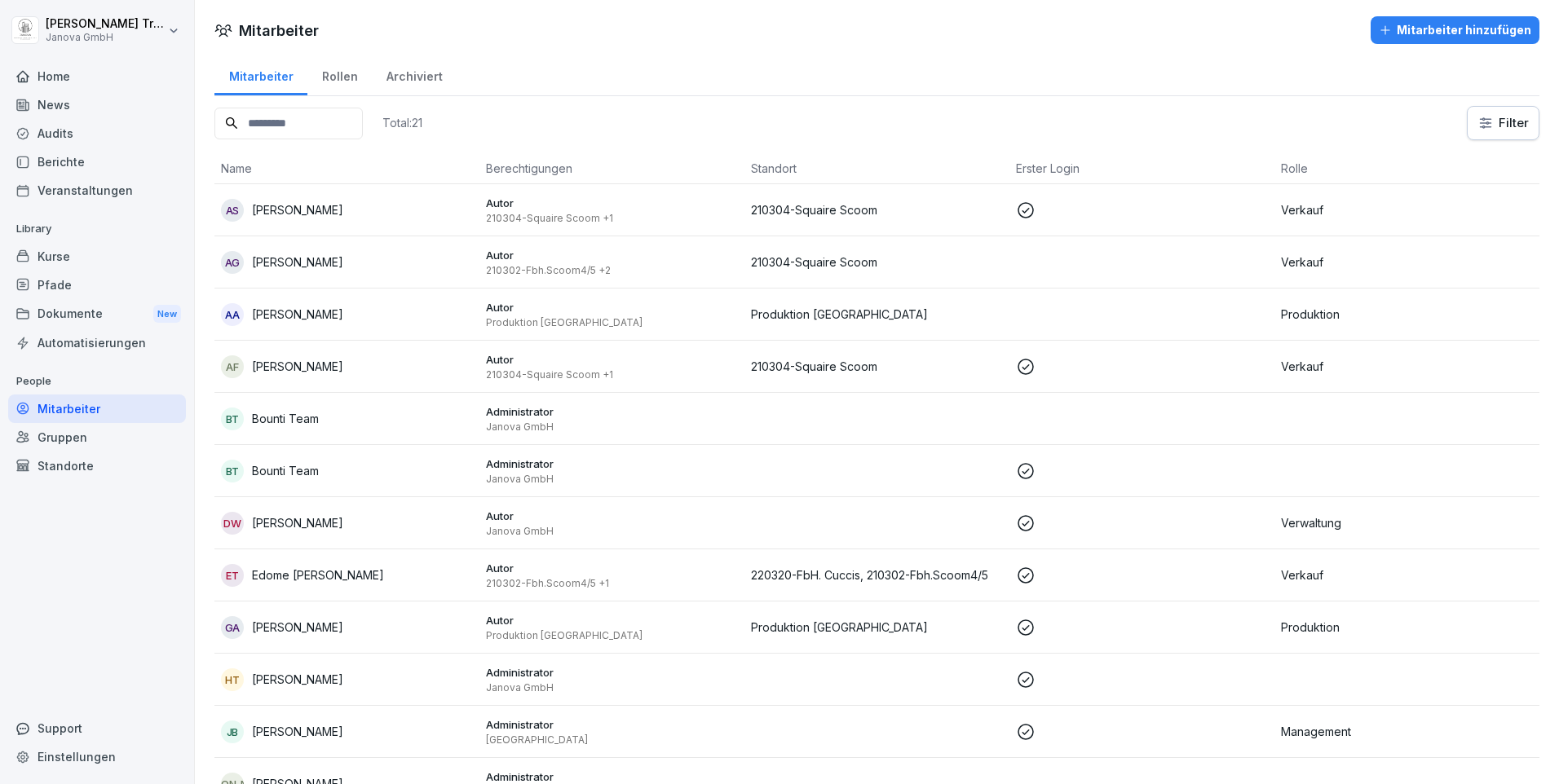
click at [65, 255] on div "Kurse" at bounding box center [97, 256] width 178 height 28
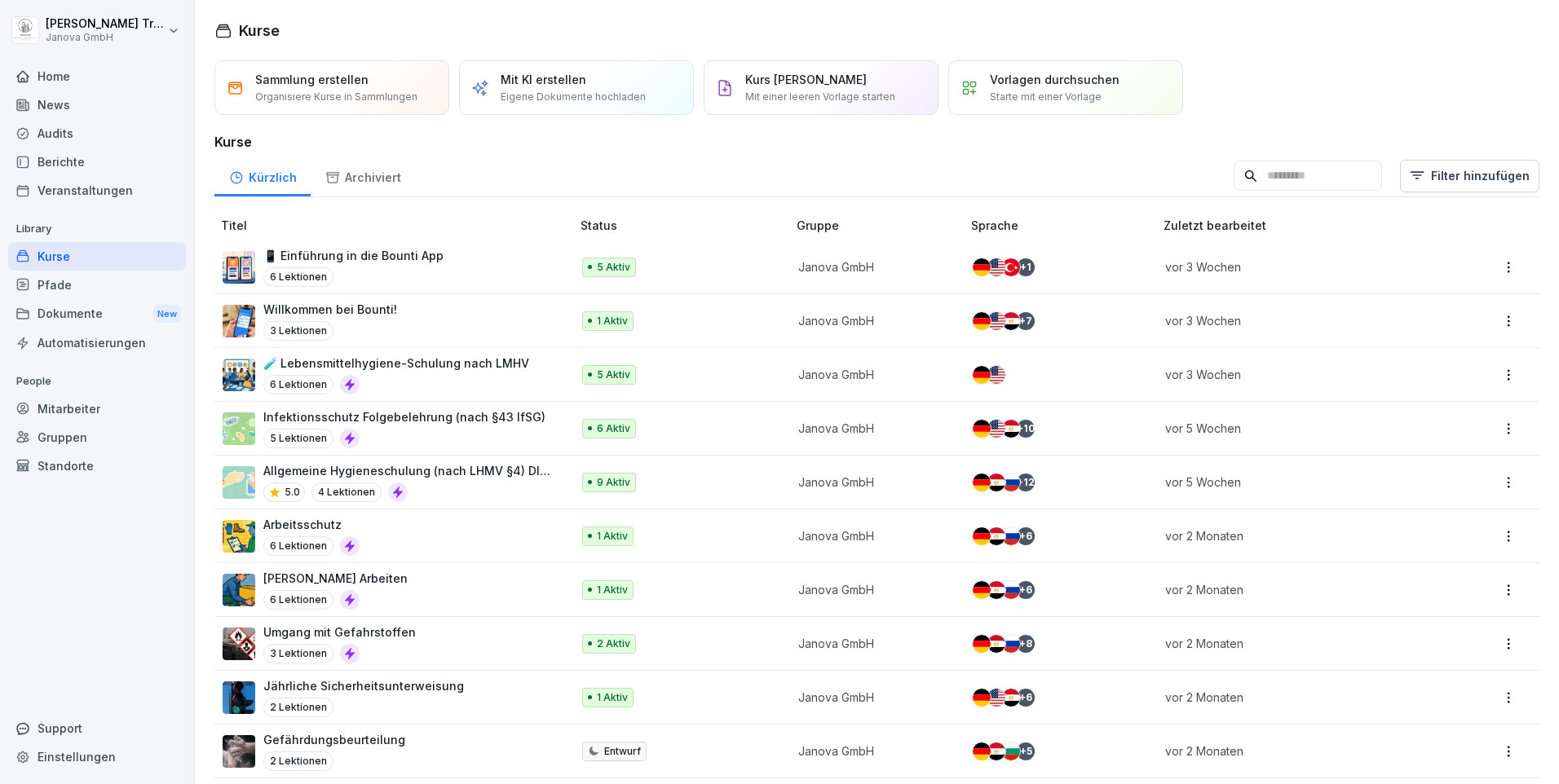
click at [58, 252] on div "Kurse" at bounding box center [97, 256] width 178 height 28
click at [432, 474] on p "Allgemeine Hygieneschulung (nach LHMV §4) DIN10514" at bounding box center [409, 470] width 291 height 17
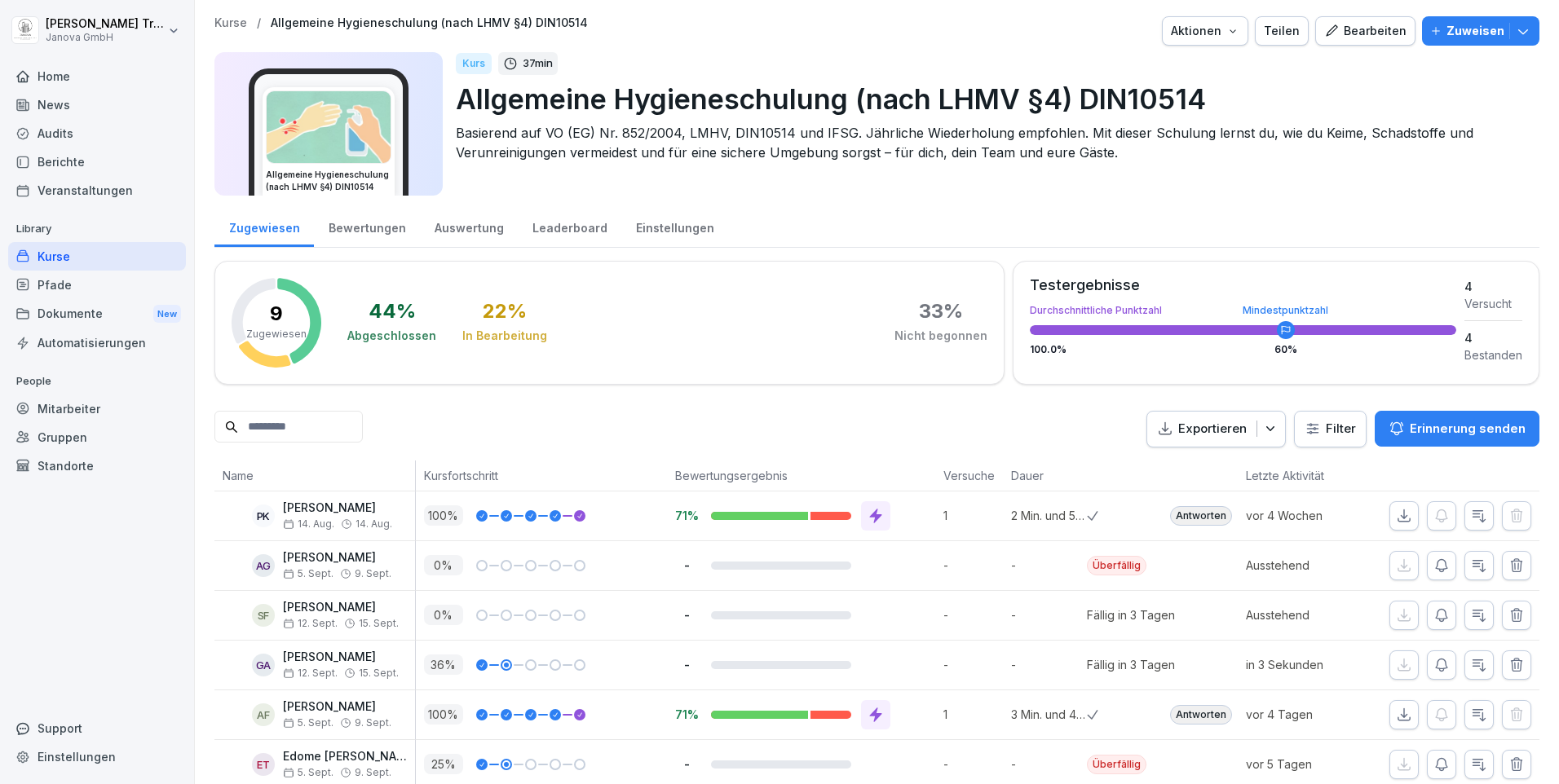
scroll to position [81, 0]
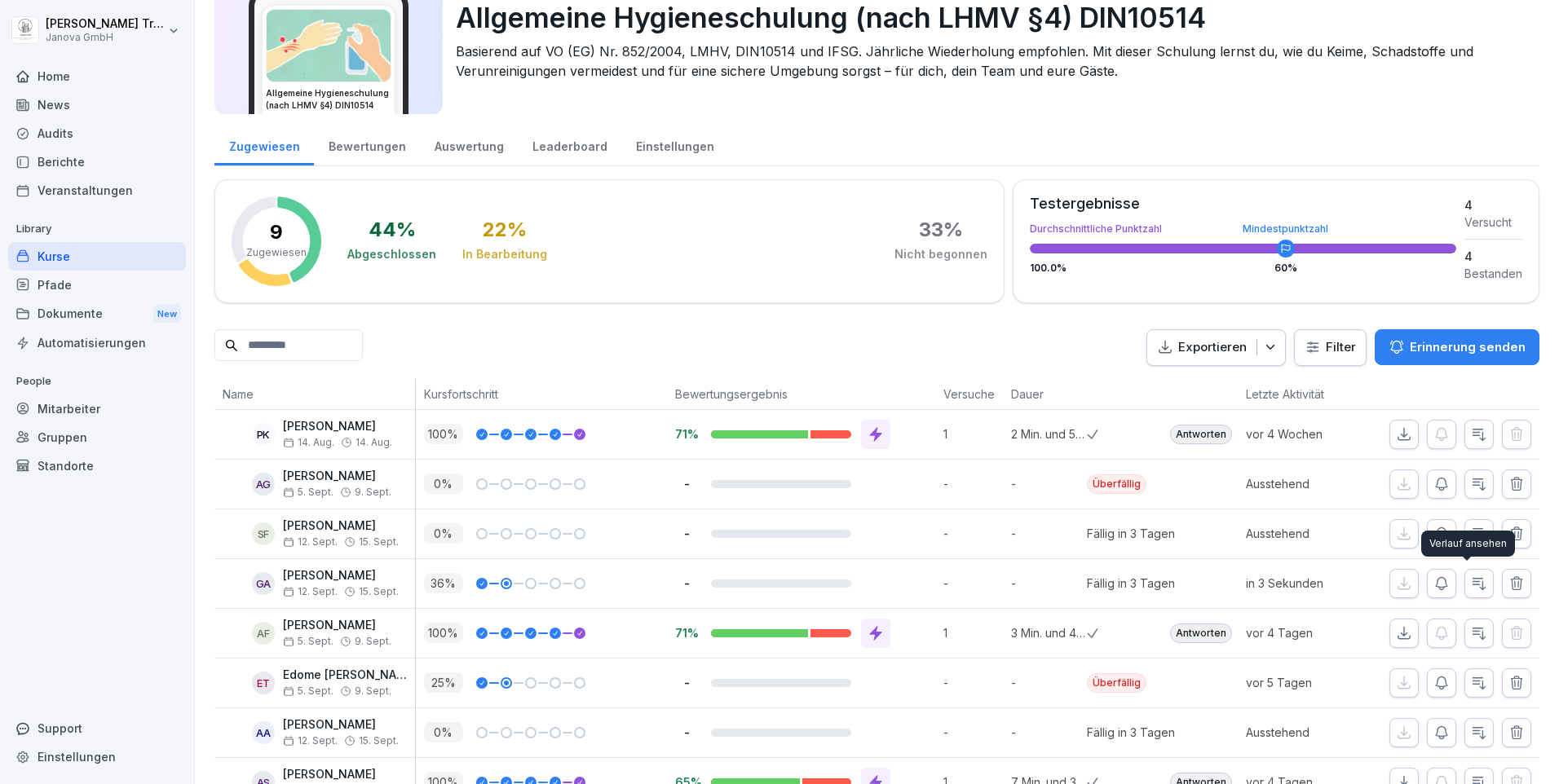
click at [1470, 579] on icon "button" at bounding box center [1479, 584] width 16 height 16
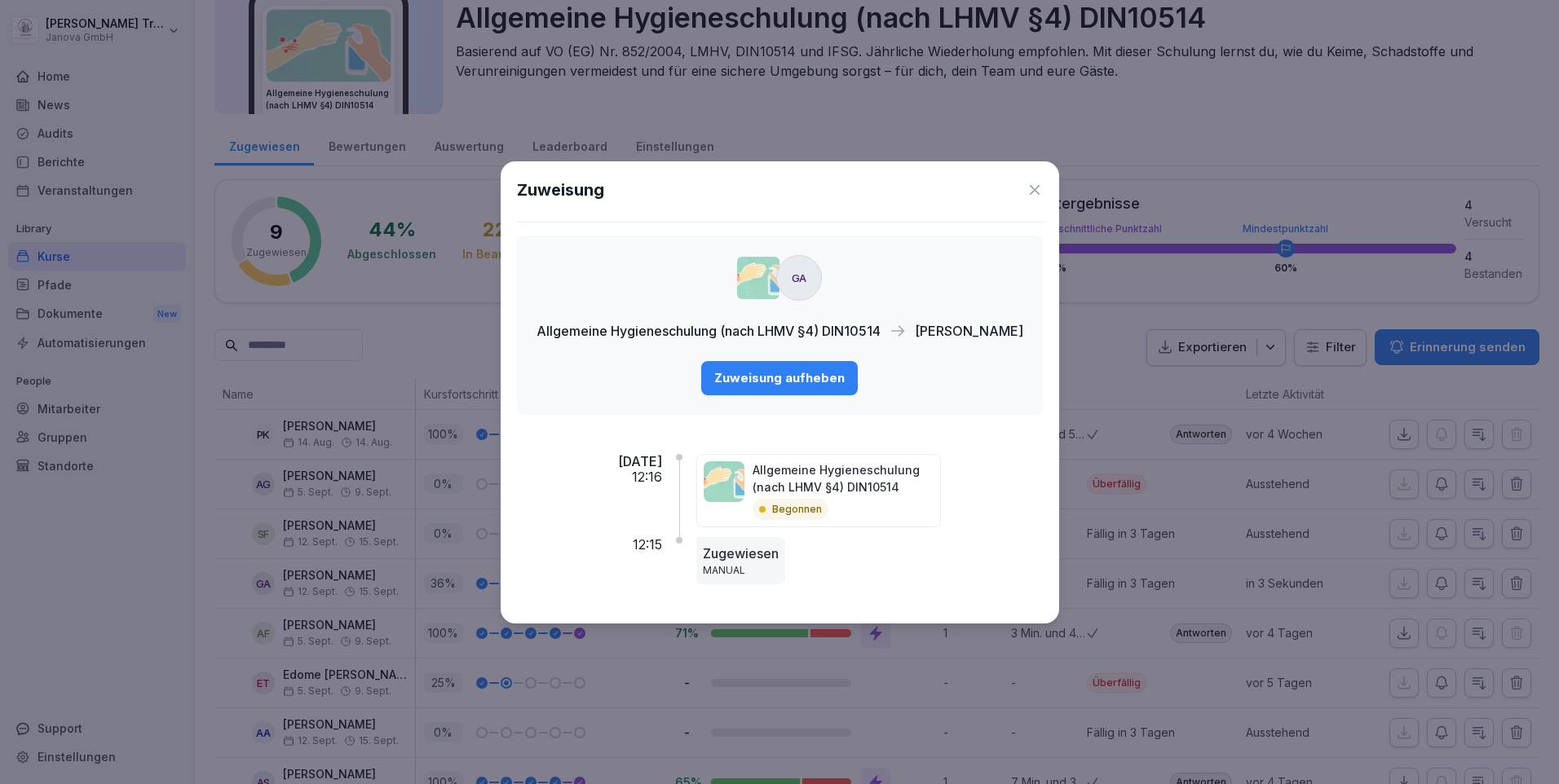
click at [1041, 187] on icon at bounding box center [1035, 190] width 16 height 16
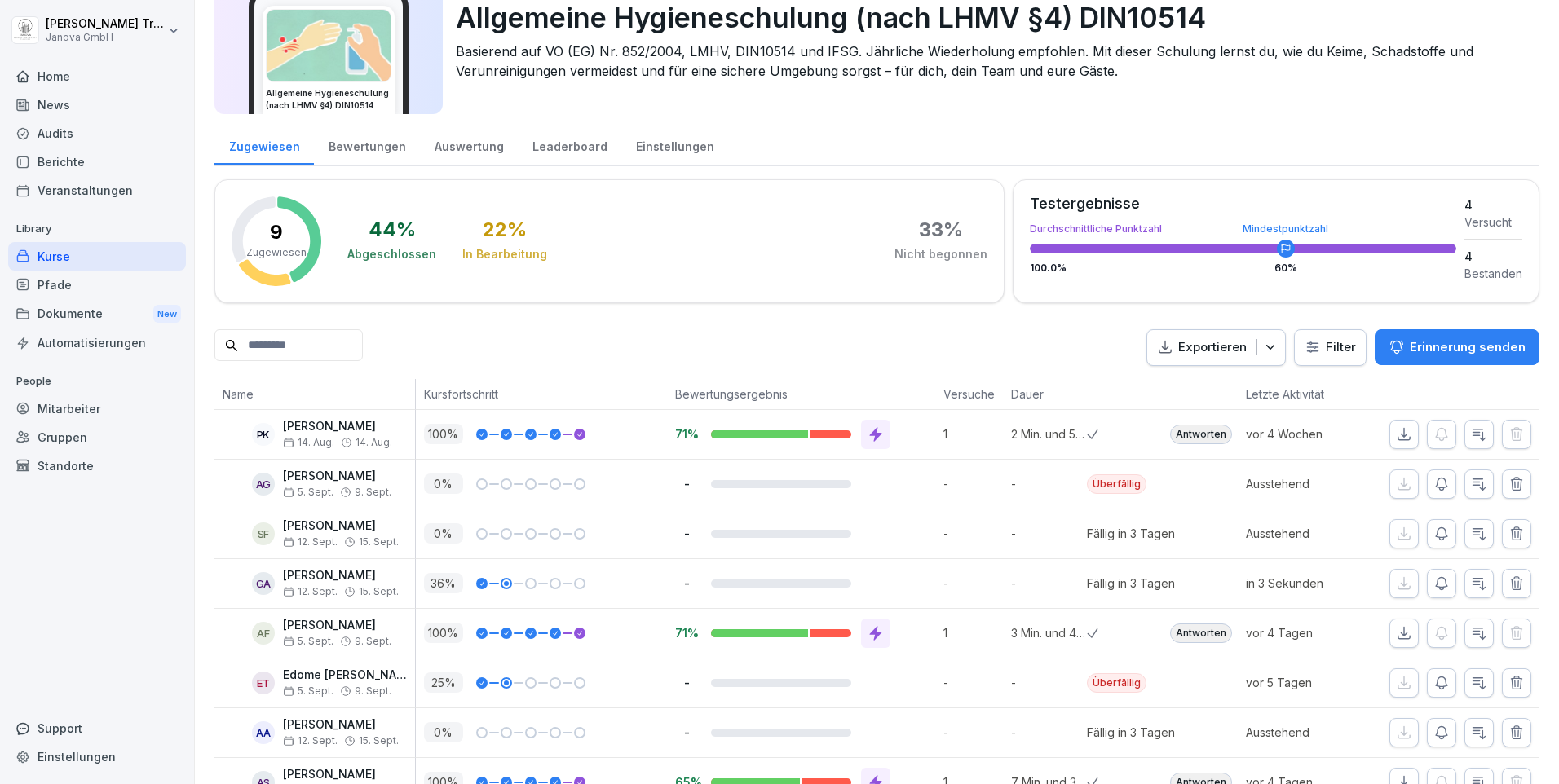
click at [30, 72] on div "Home" at bounding box center [97, 76] width 178 height 28
